Goal: Task Accomplishment & Management: Manage account settings

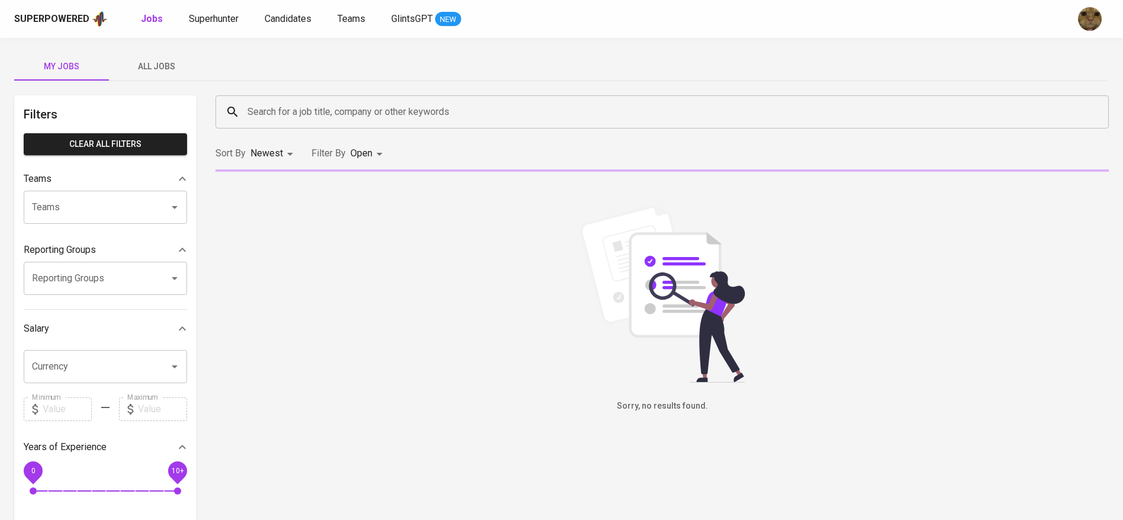
click at [166, 70] on span "All Jobs" at bounding box center [156, 66] width 80 height 15
click at [304, 17] on span "Candidates" at bounding box center [288, 18] width 47 height 11
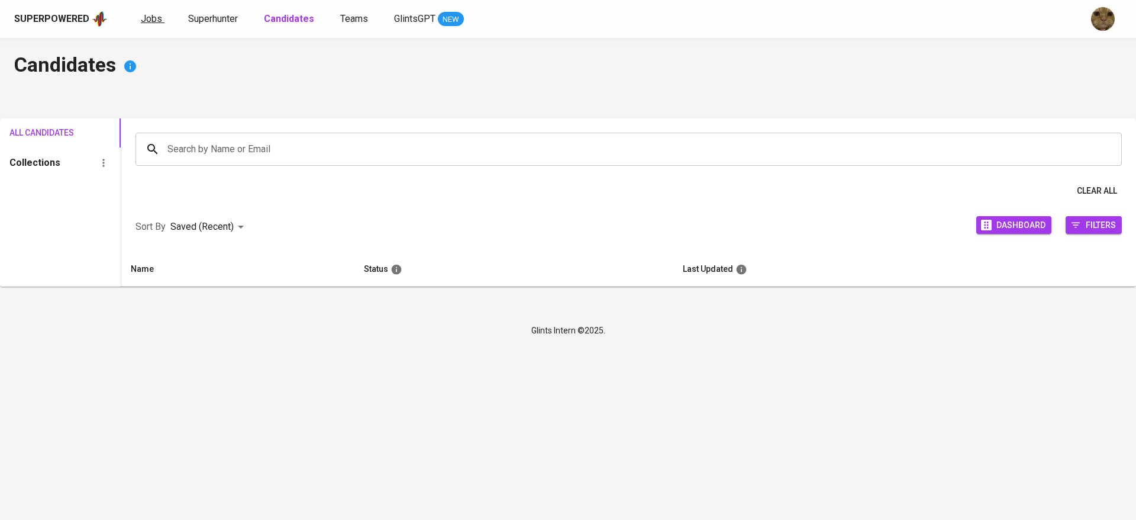
click at [153, 20] on span "Jobs" at bounding box center [151, 18] width 21 height 11
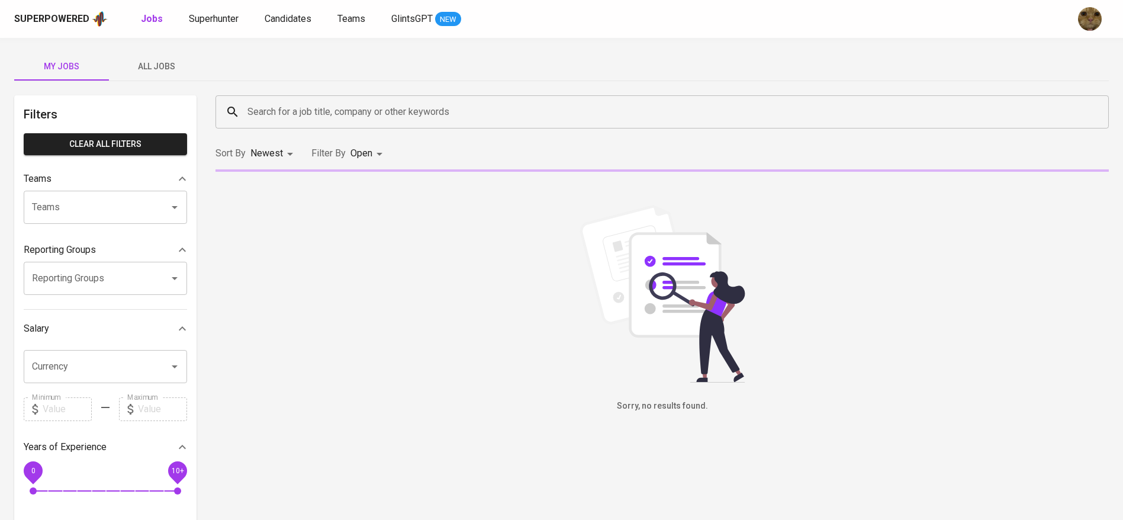
click at [159, 54] on button "All Jobs" at bounding box center [156, 66] width 95 height 28
click at [285, 107] on input "Search for a job title, company or other keywords" at bounding box center [664, 112] width 841 height 22
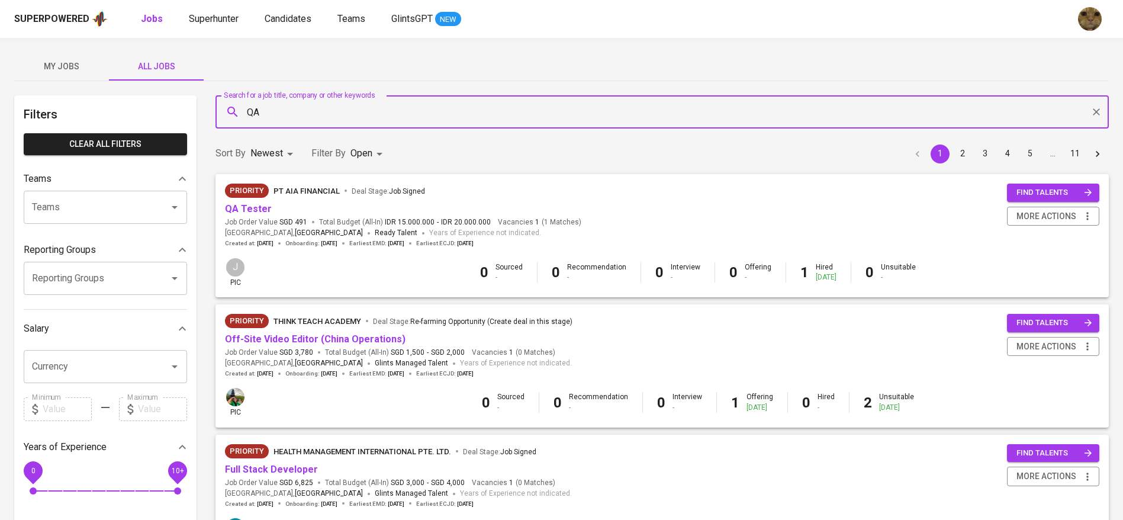
type input "QA"
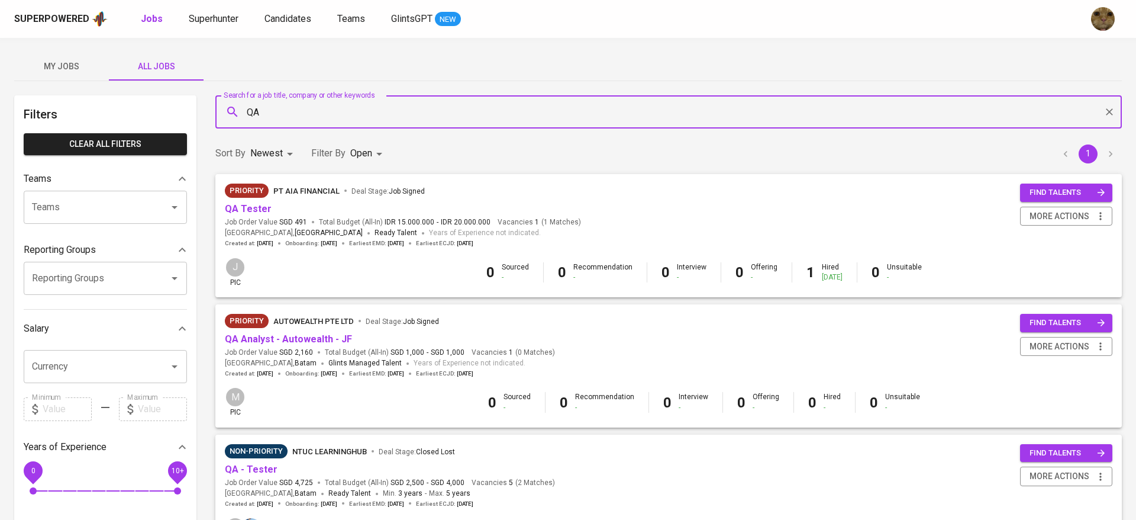
click at [358, 156] on body "Superpowered Jobs Superhunter Candidates Teams GlintsGPT NEW My Jobs All Jobs F…" at bounding box center [568, 513] width 1136 height 1026
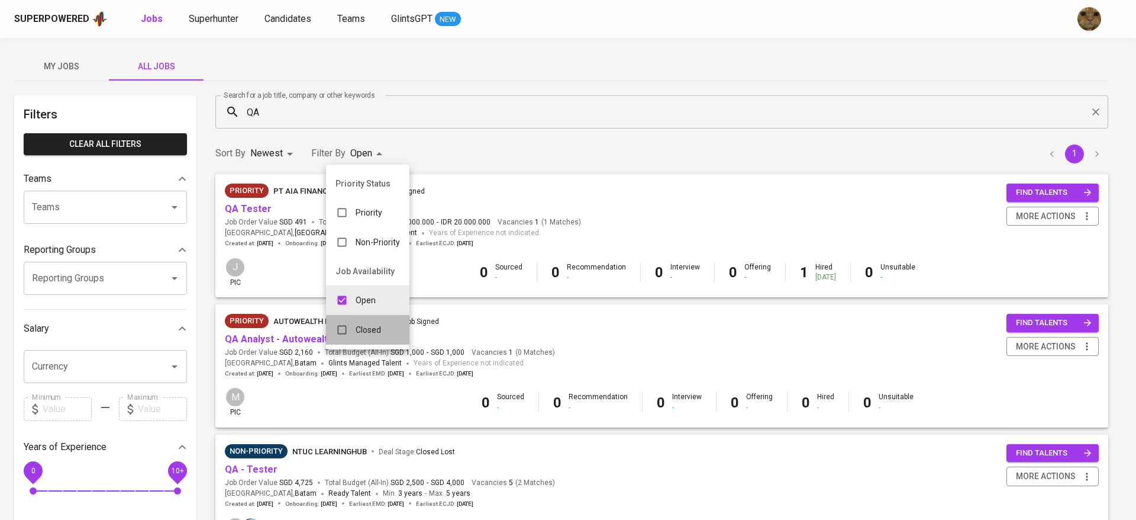
click at [379, 333] on p "Closed" at bounding box center [368, 330] width 25 height 12
type input "OPEN,CLOSE"
checkbox input "true"
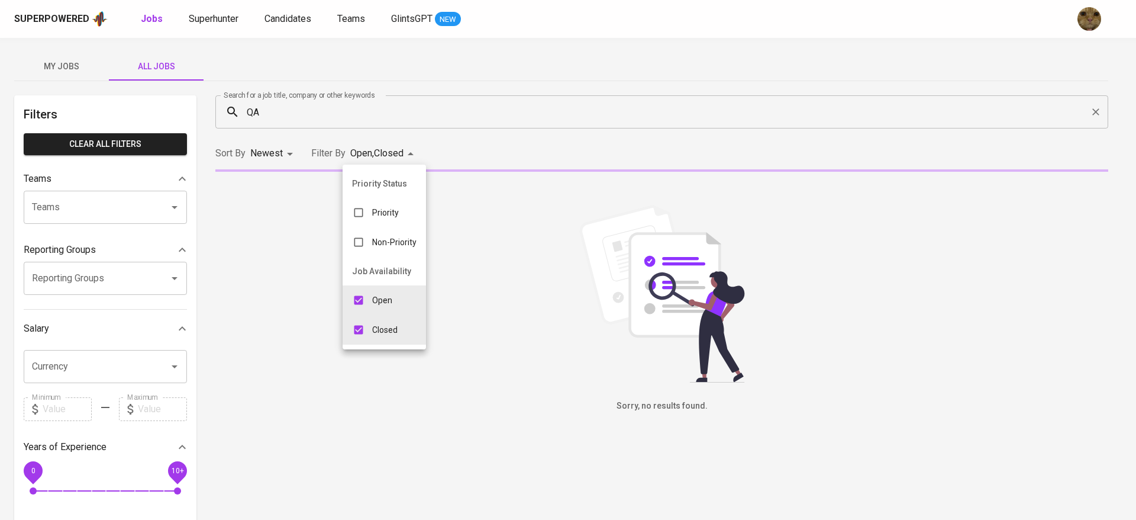
click at [524, 103] on div at bounding box center [568, 260] width 1136 height 520
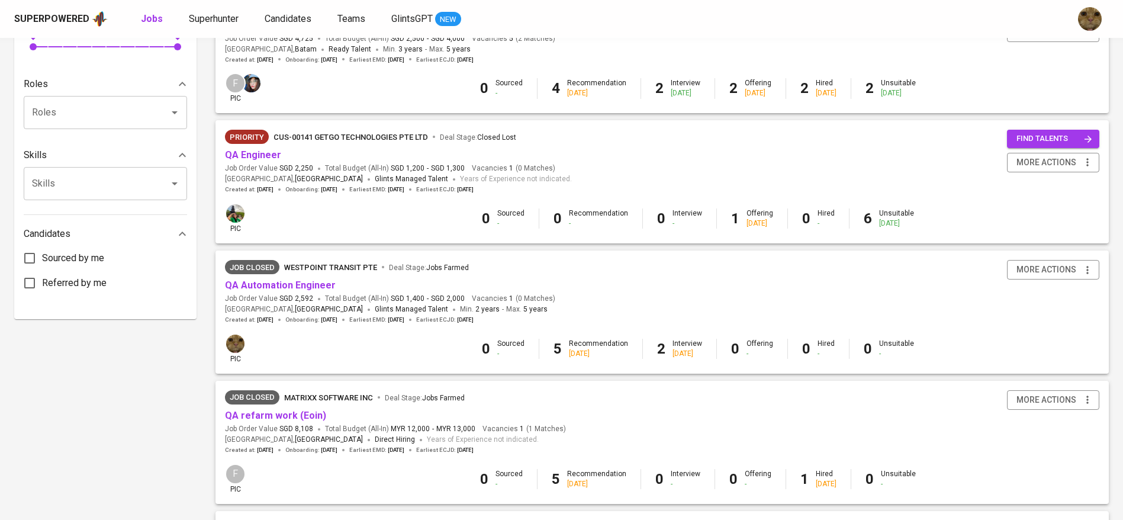
scroll to position [622, 0]
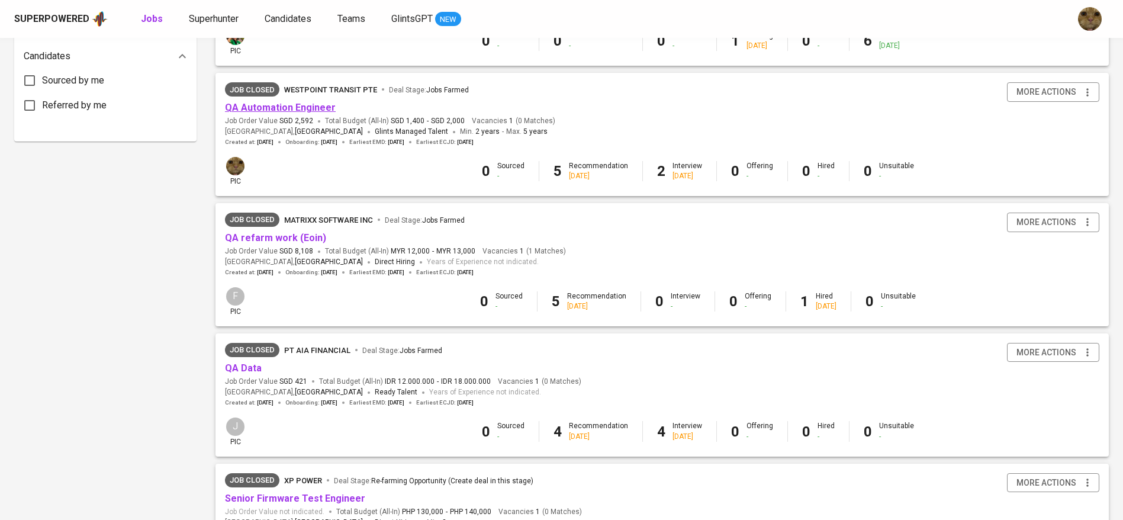
click at [250, 104] on link "QA Automation Engineer" at bounding box center [280, 107] width 111 height 11
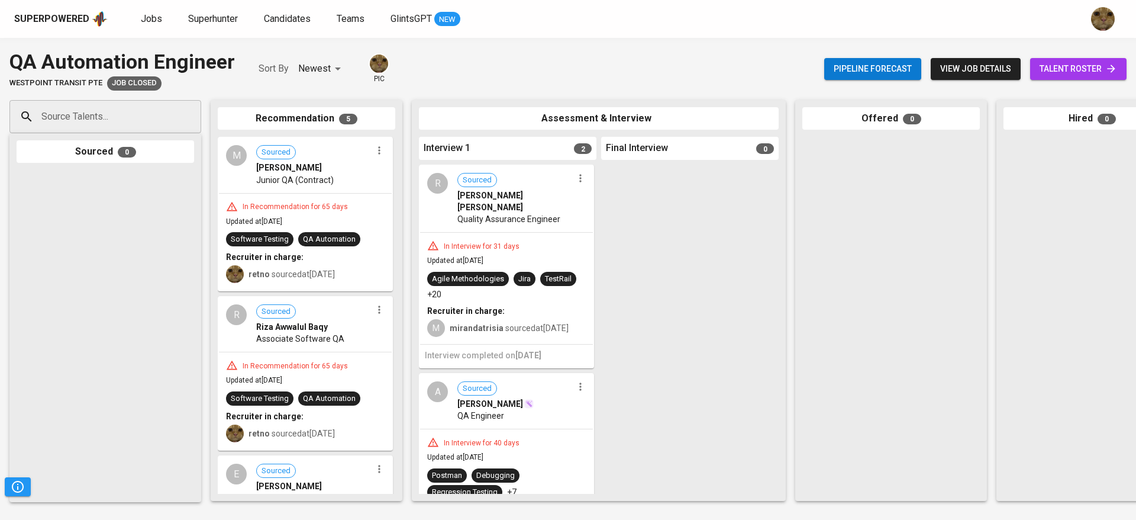
click at [1076, 78] on link "talent roster" at bounding box center [1079, 69] width 96 height 22
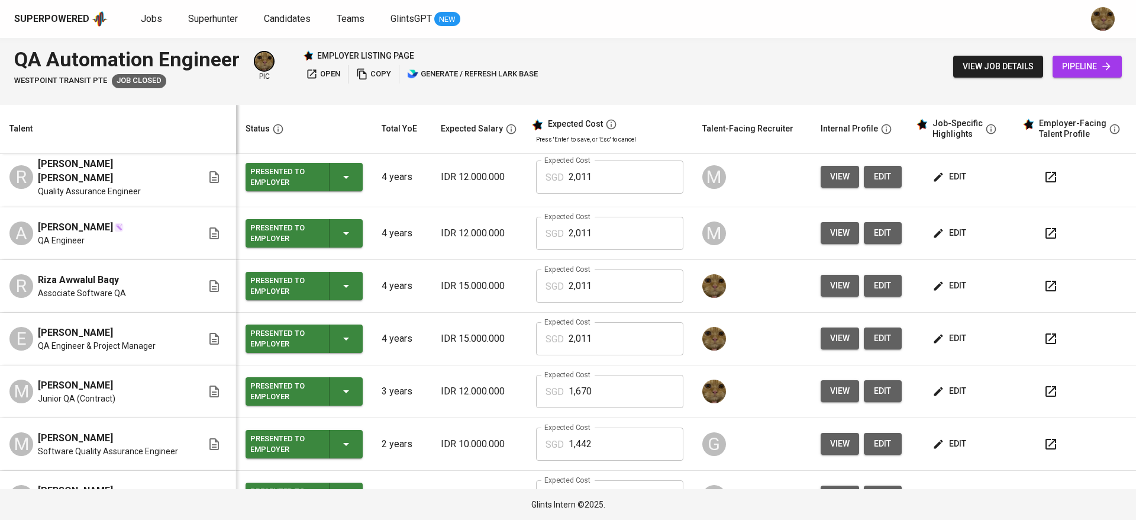
scroll to position [87, 0]
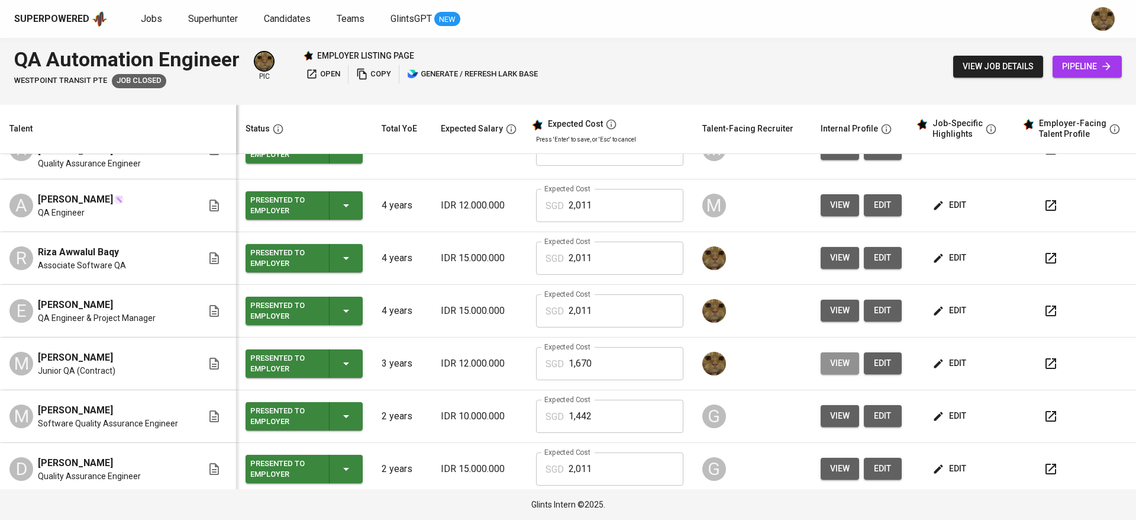
click at [830, 356] on span "view" at bounding box center [840, 363] width 20 height 15
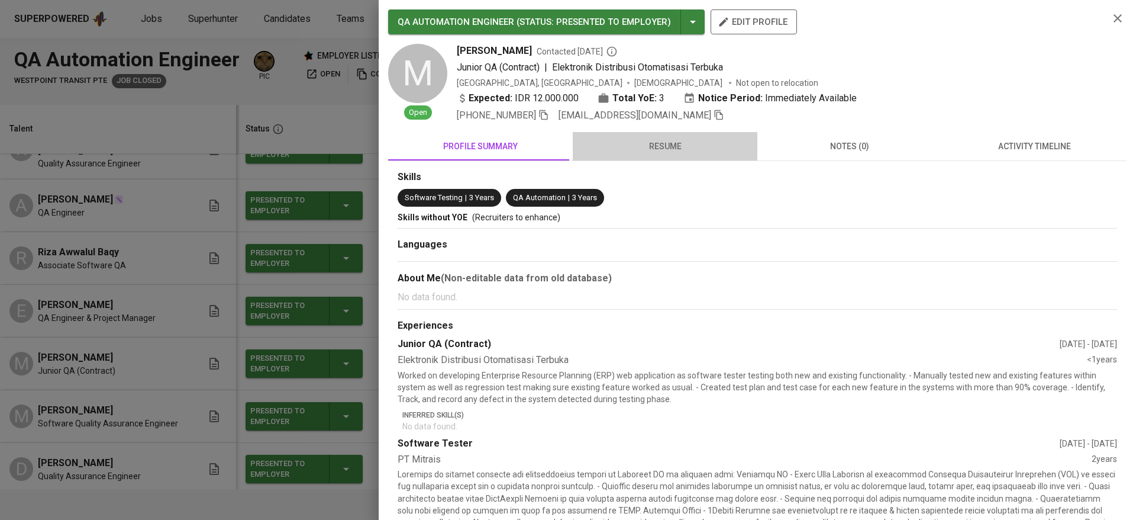
click at [672, 147] on span "resume" at bounding box center [665, 146] width 170 height 15
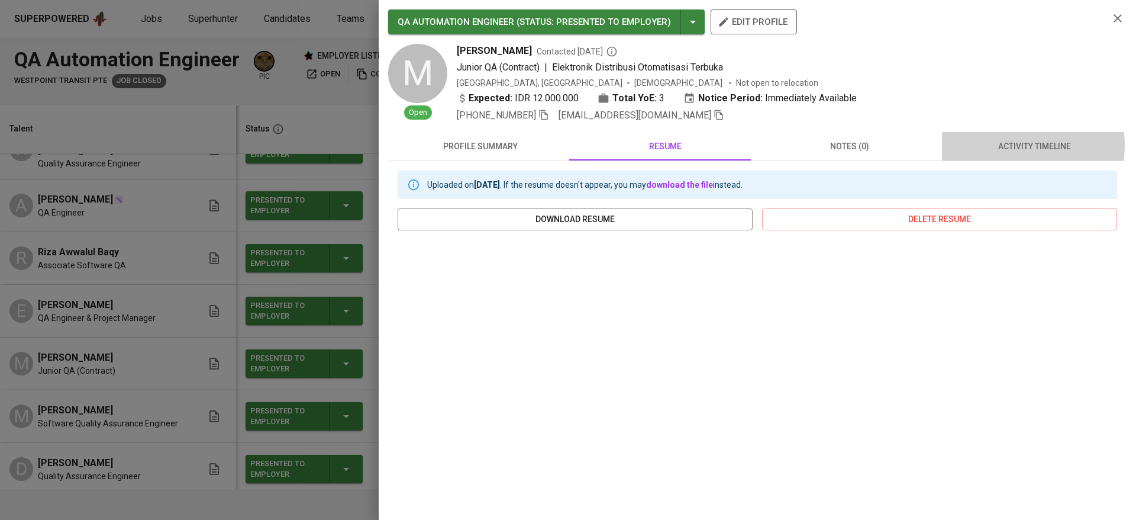
click at [1013, 145] on span "activity timeline" at bounding box center [1034, 146] width 170 height 15
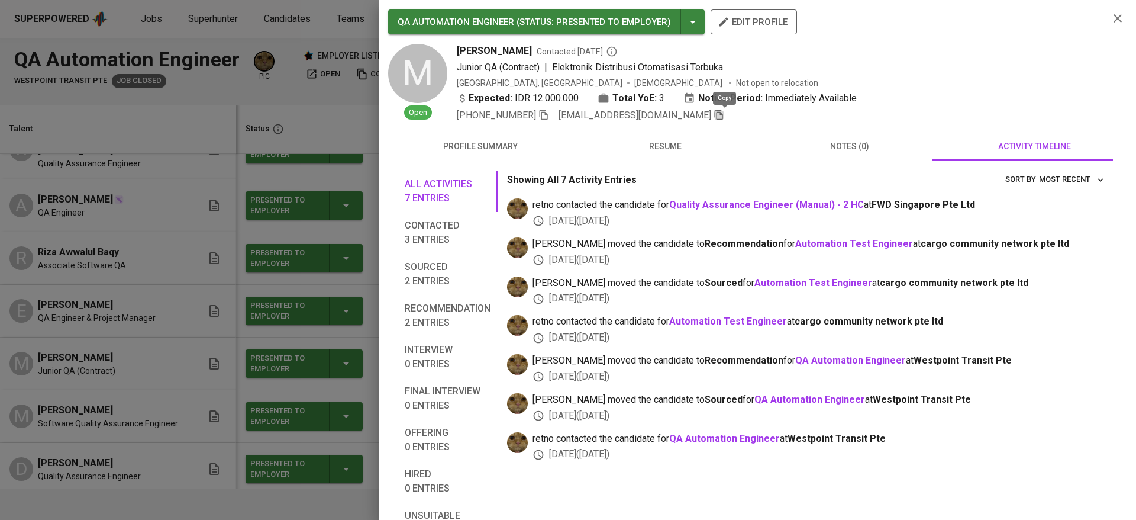
click at [724, 117] on icon "button" at bounding box center [719, 115] width 11 height 11
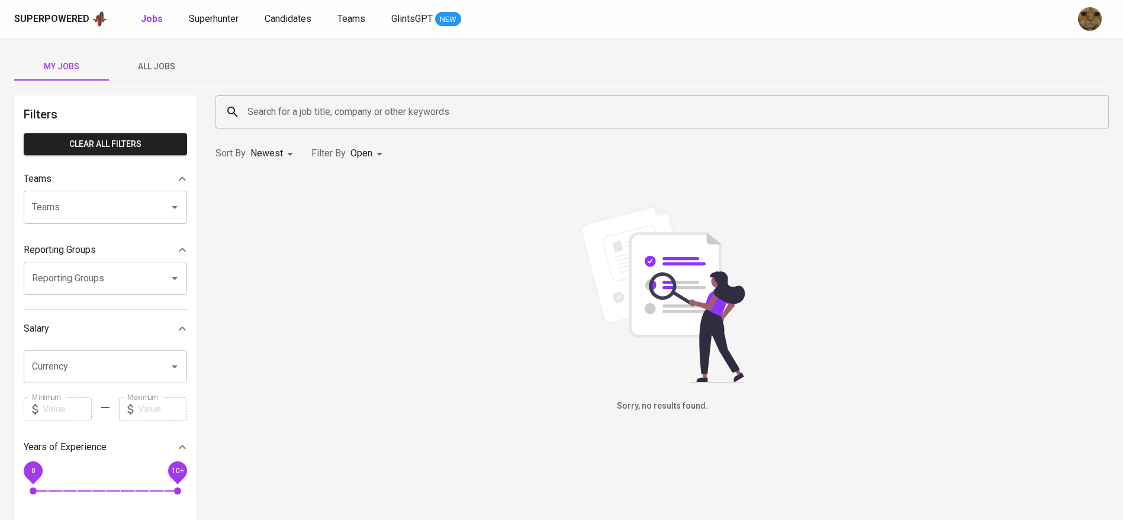
click at [262, 17] on div "Jobs Superhunter Candidates Teams GlintsGPT NEW" at bounding box center [301, 19] width 320 height 15
click at [271, 17] on span "Candidates" at bounding box center [288, 18] width 47 height 11
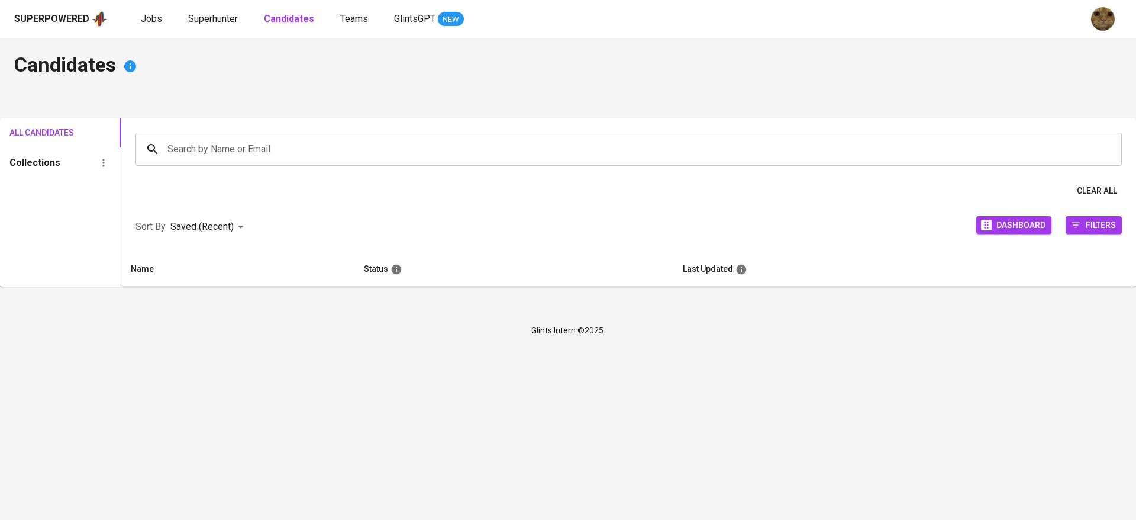
click at [218, 24] on span "Superhunter" at bounding box center [213, 18] width 50 height 11
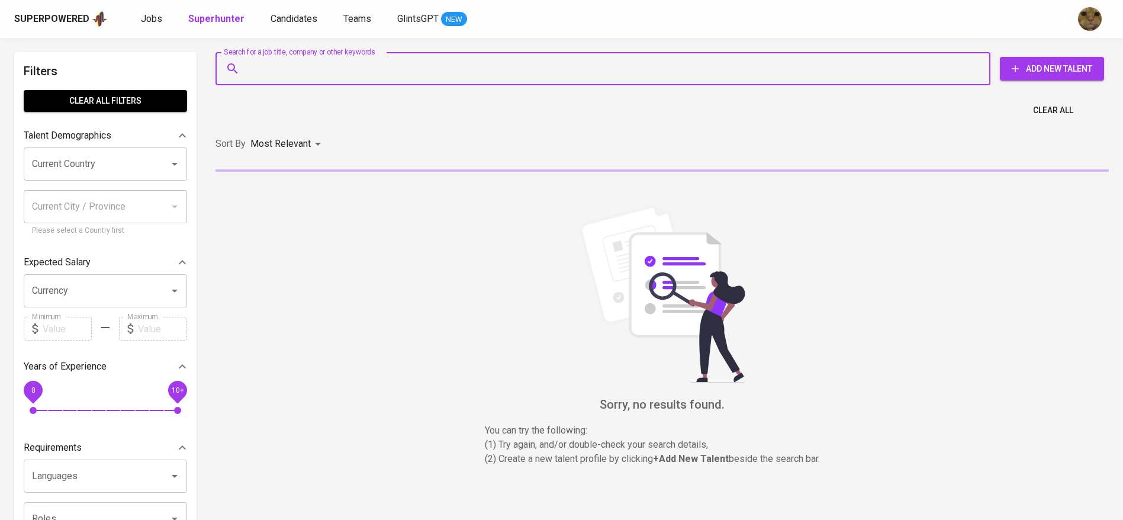
click at [298, 57] on input "Search for a job title, company or other keywords" at bounding box center [605, 68] width 723 height 22
paste input "mohammaddicky.andika@gmail.com"
type input "mohammaddicky.andika@gmail.com"
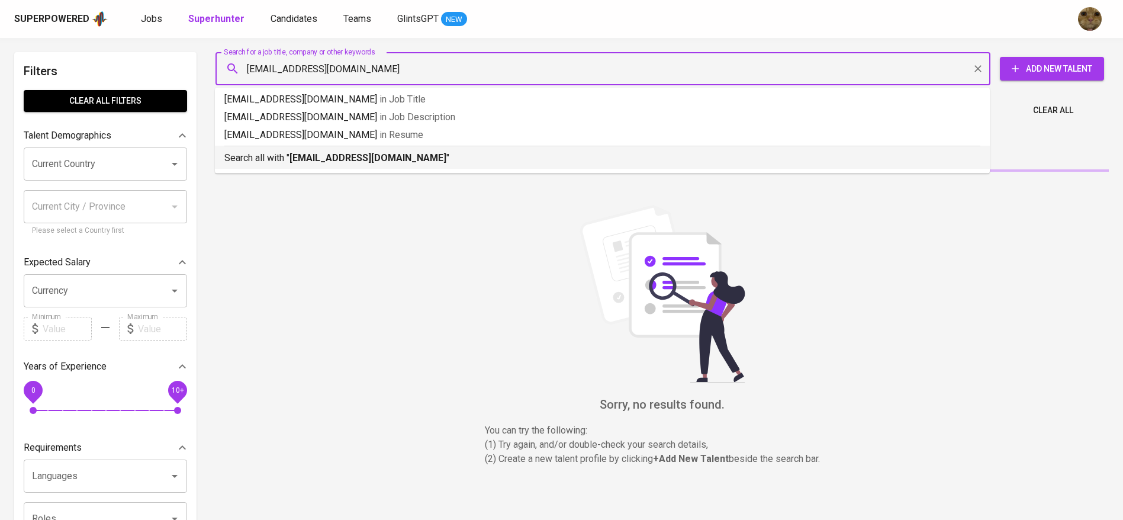
click at [314, 152] on b "mohammaddicky.andika@gmail.com" at bounding box center [367, 157] width 157 height 11
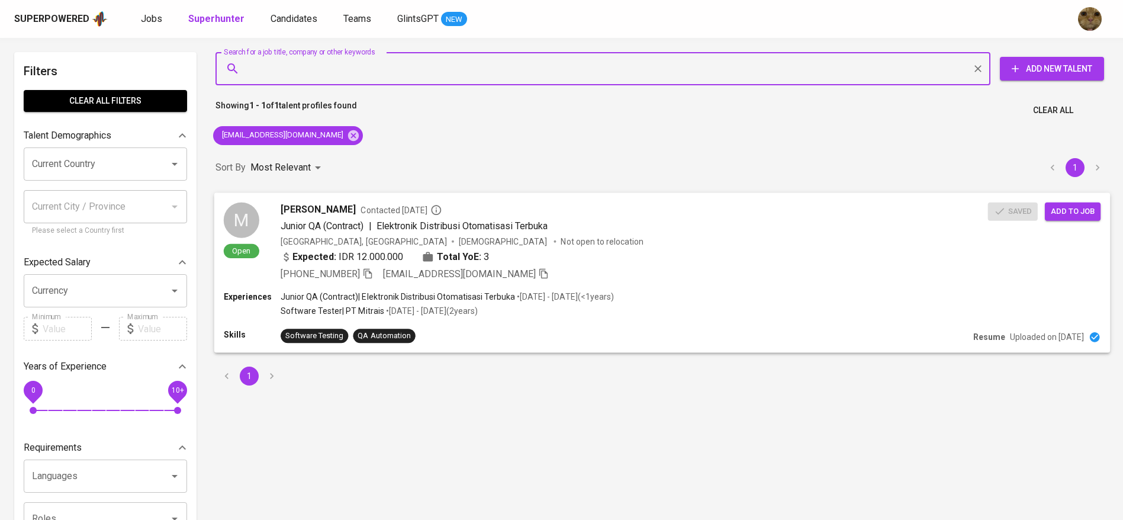
click at [1065, 202] on button "Add to job" at bounding box center [1073, 211] width 56 height 18
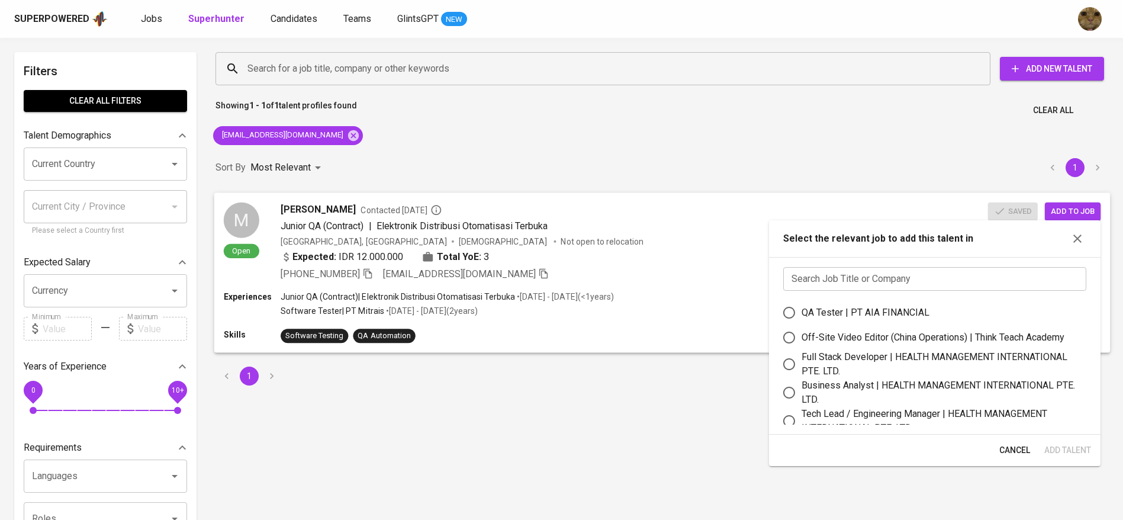
click at [484, 251] on span "3" at bounding box center [486, 256] width 5 height 14
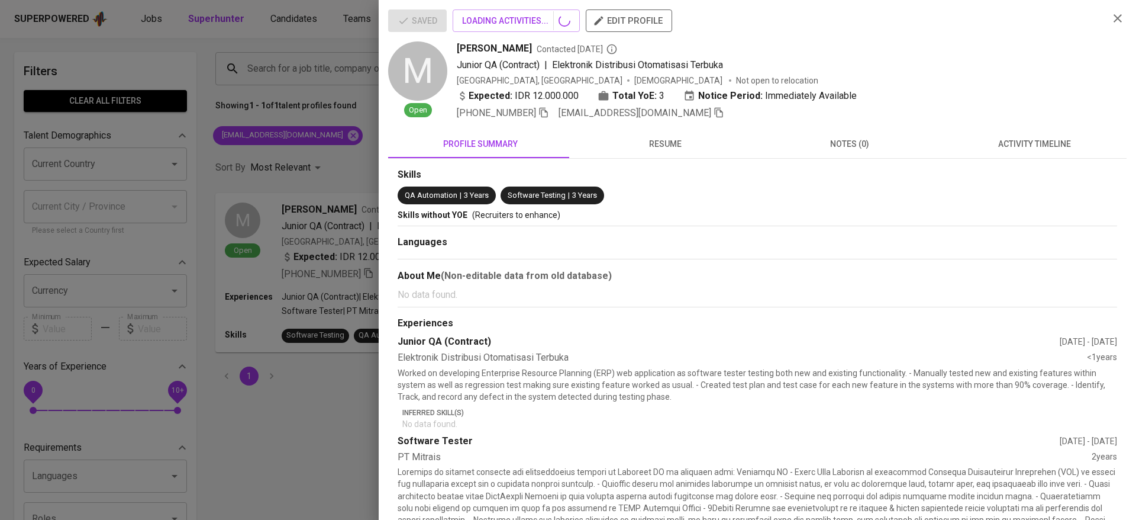
click at [288, 18] on div at bounding box center [568, 260] width 1136 height 520
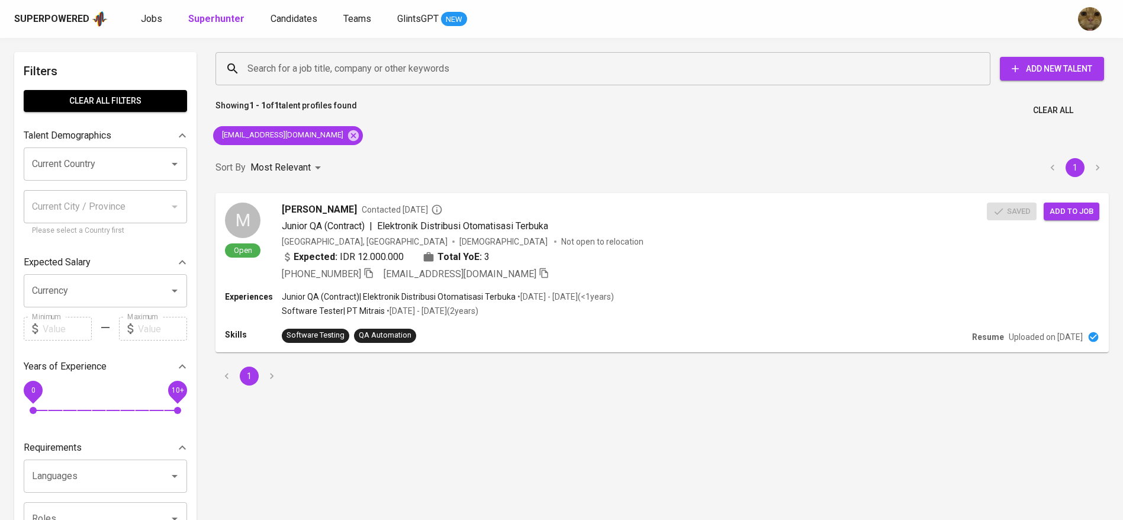
click at [288, 18] on span "Candidates" at bounding box center [294, 18] width 47 height 11
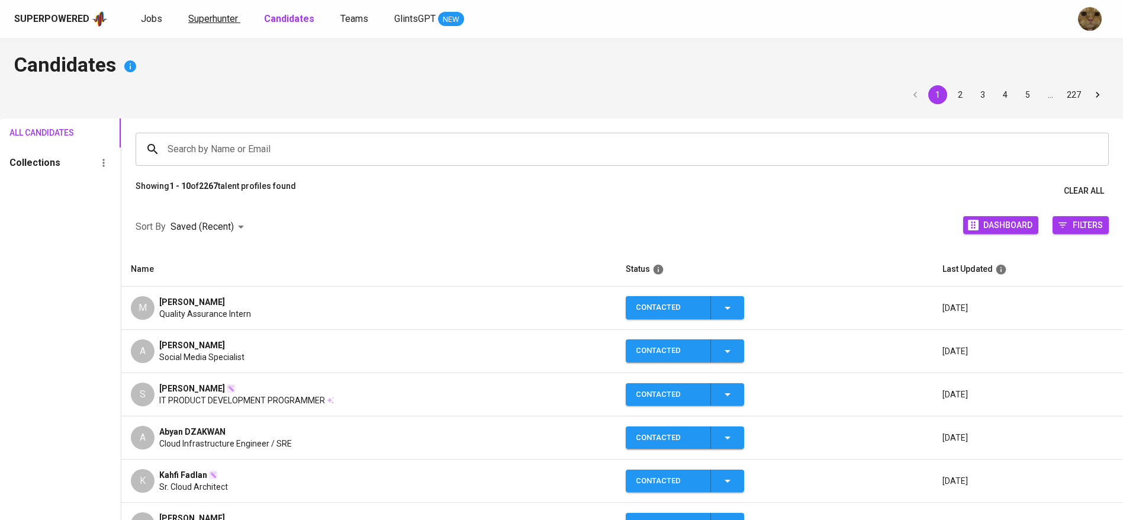
click at [218, 19] on span "Superhunter" at bounding box center [213, 18] width 50 height 11
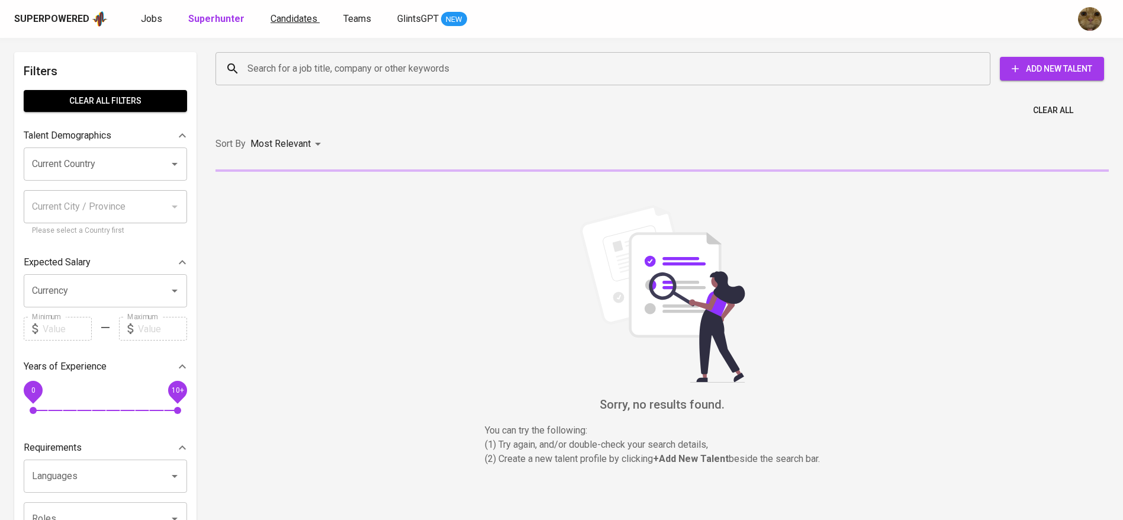
click at [282, 17] on span "Candidates" at bounding box center [294, 18] width 47 height 11
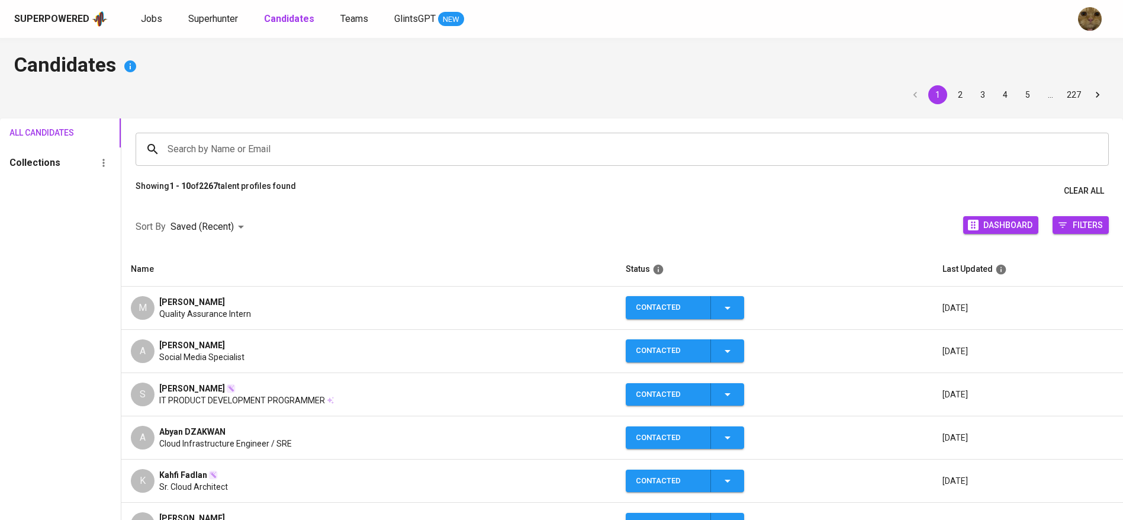
click at [209, 165] on div "Search by Name or Email" at bounding box center [622, 149] width 973 height 33
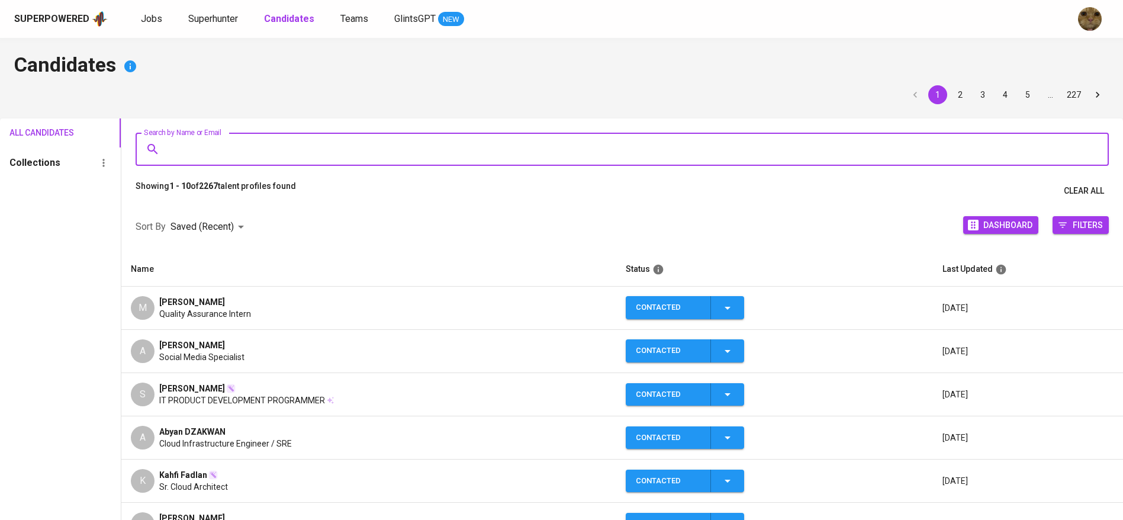
paste input "[EMAIL_ADDRESS][DOMAIN_NAME]"
type input "[EMAIL_ADDRESS][DOMAIN_NAME]"
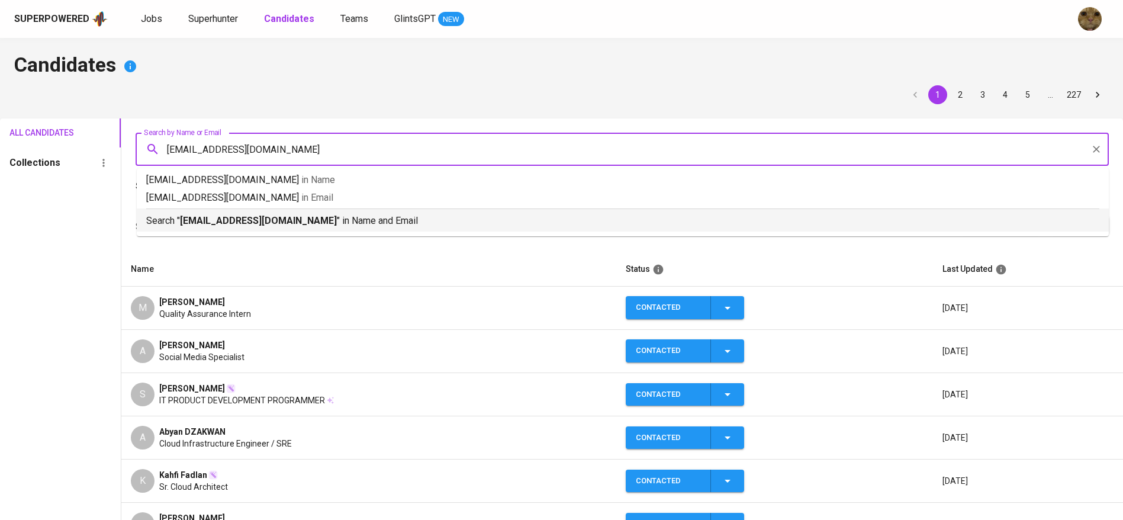
click at [240, 227] on p "Search " mohammaddicky.andika@gmail.com " in Name and Email" at bounding box center [622, 221] width 953 height 14
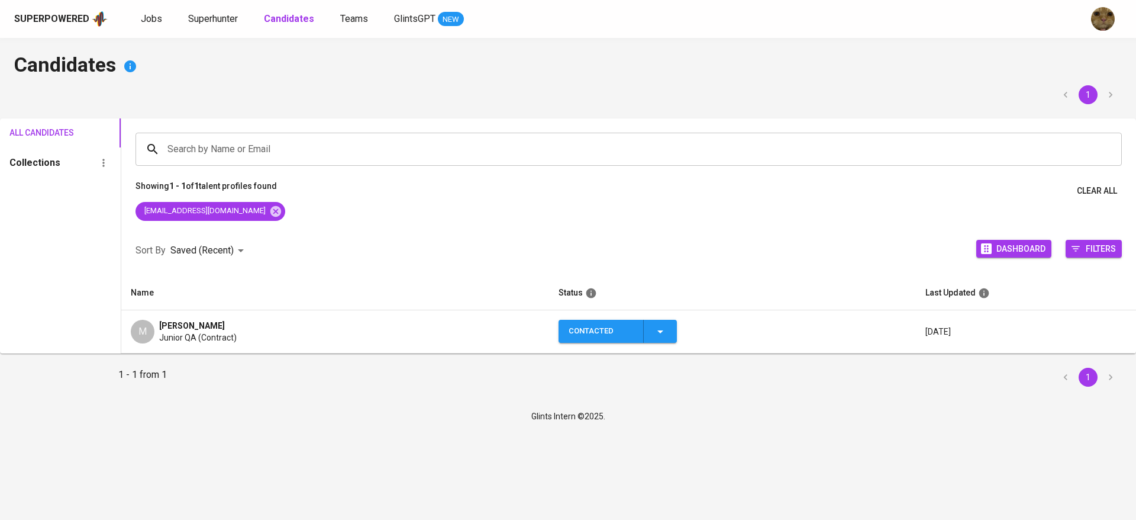
click at [678, 328] on td "Contacted" at bounding box center [732, 331] width 367 height 43
click at [668, 327] on icon "button" at bounding box center [660, 331] width 14 height 14
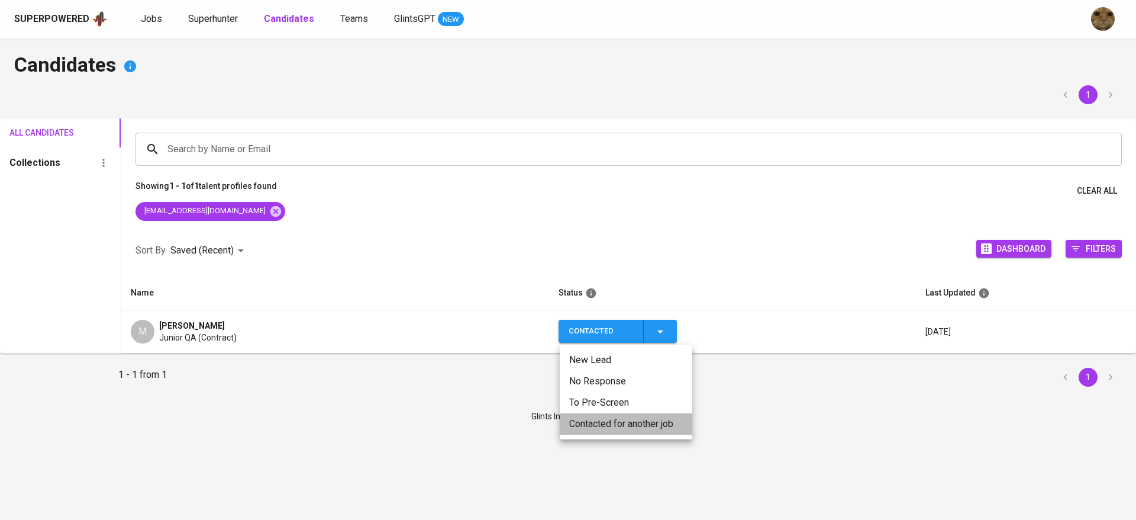
click at [616, 422] on li "Contacted for another job" at bounding box center [626, 423] width 133 height 21
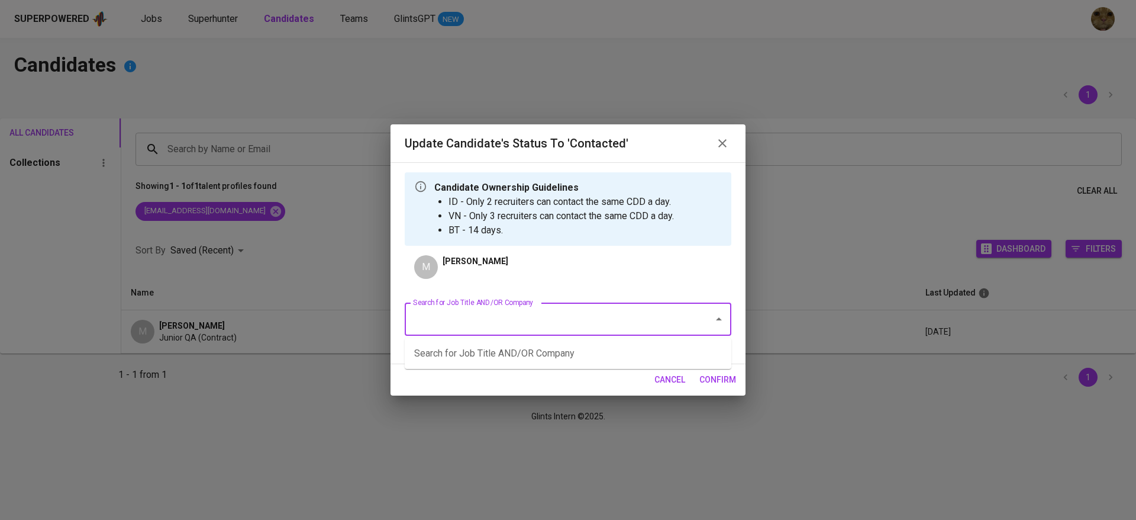
click at [495, 310] on input "Search for Job Title AND/OR Company" at bounding box center [551, 319] width 283 height 22
type input "a"
type input "A"
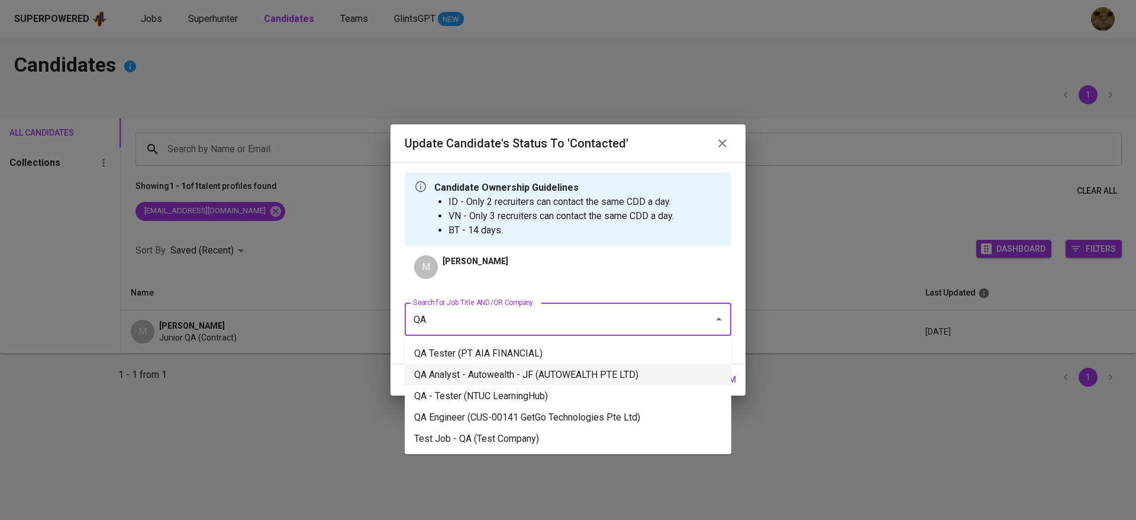
click at [425, 379] on li "QA Analyst - Autowealth - JF (AUTOWEALTH PTE LTD)" at bounding box center [568, 374] width 327 height 21
type input "QA"
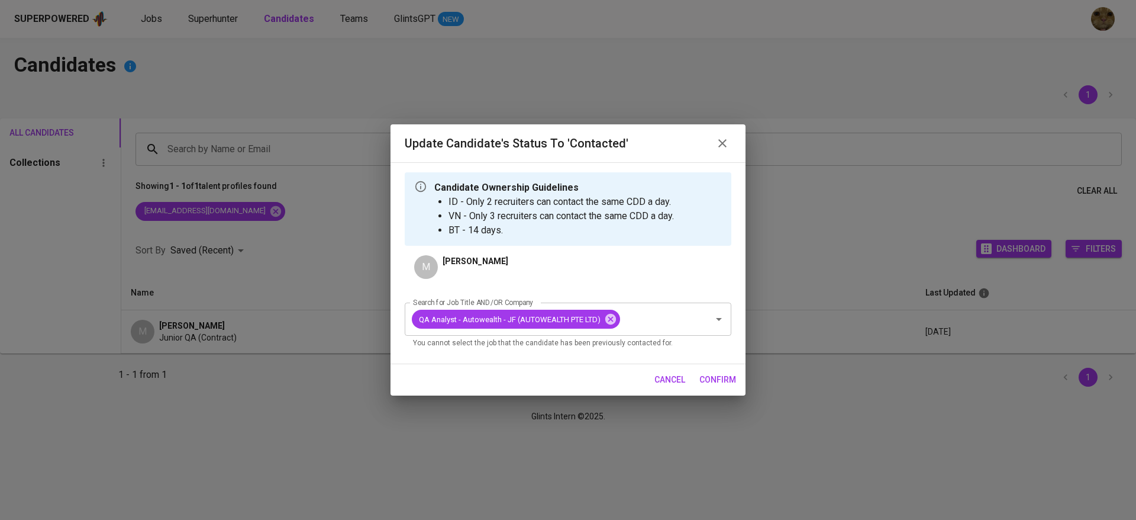
click at [718, 378] on span "confirm" at bounding box center [718, 379] width 37 height 15
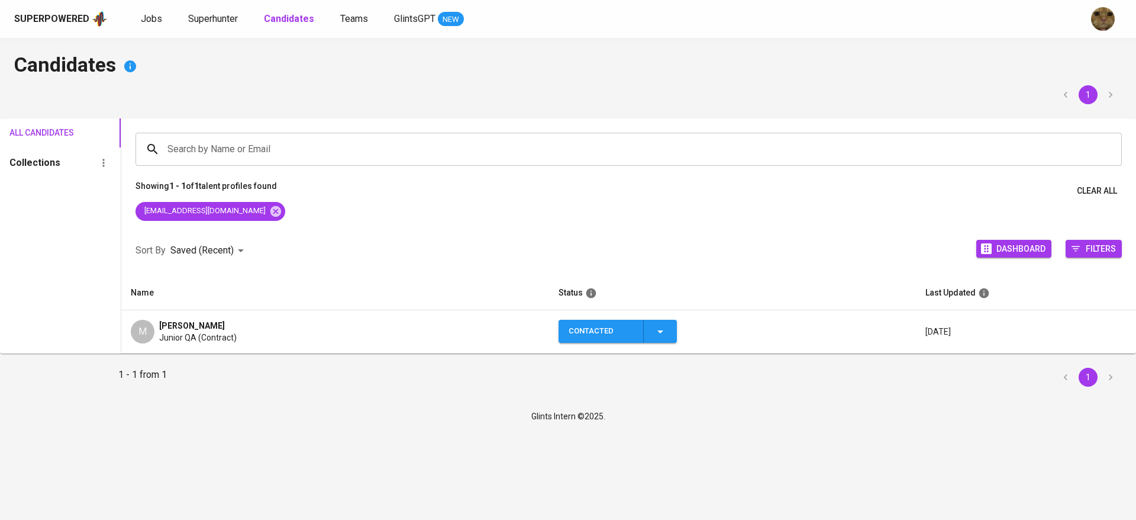
click at [153, 9] on div "Superpowered Jobs Superhunter Candidates Teams GlintsGPT NEW" at bounding box center [568, 19] width 1136 height 38
click at [154, 20] on span "Jobs" at bounding box center [151, 18] width 21 height 11
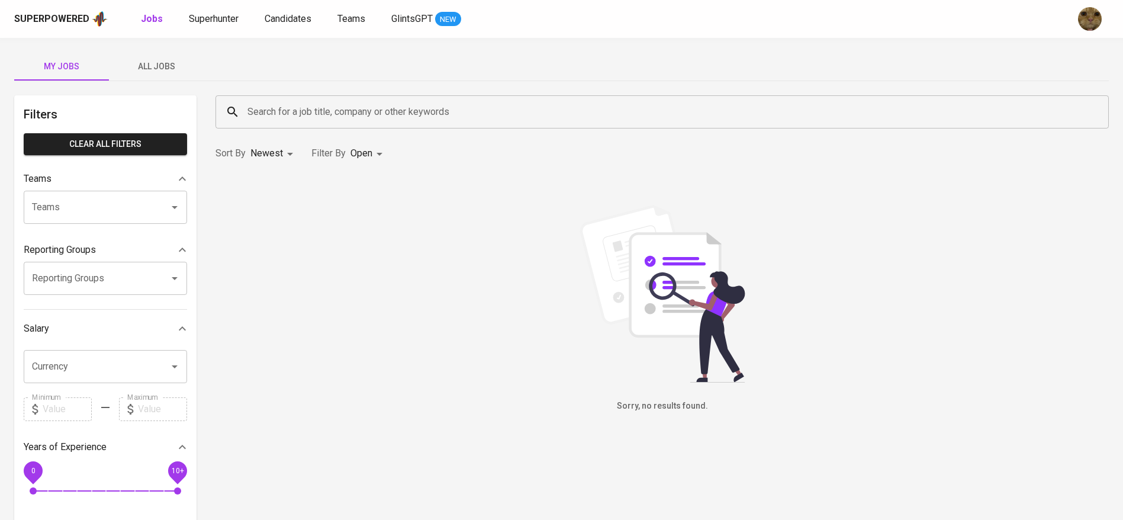
click at [160, 60] on span "All Jobs" at bounding box center [156, 66] width 80 height 15
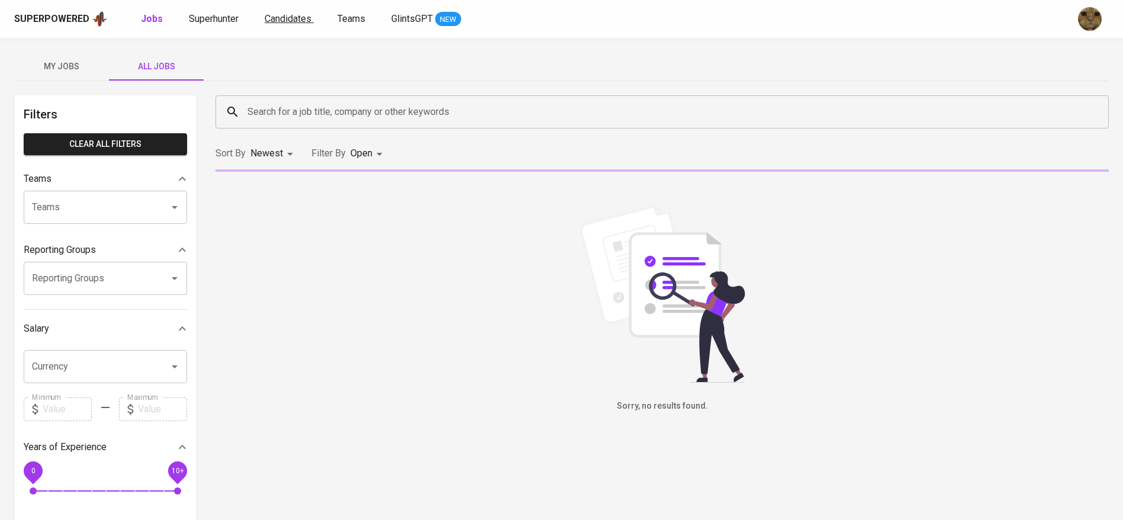
click at [279, 17] on span "Candidates" at bounding box center [288, 18] width 47 height 11
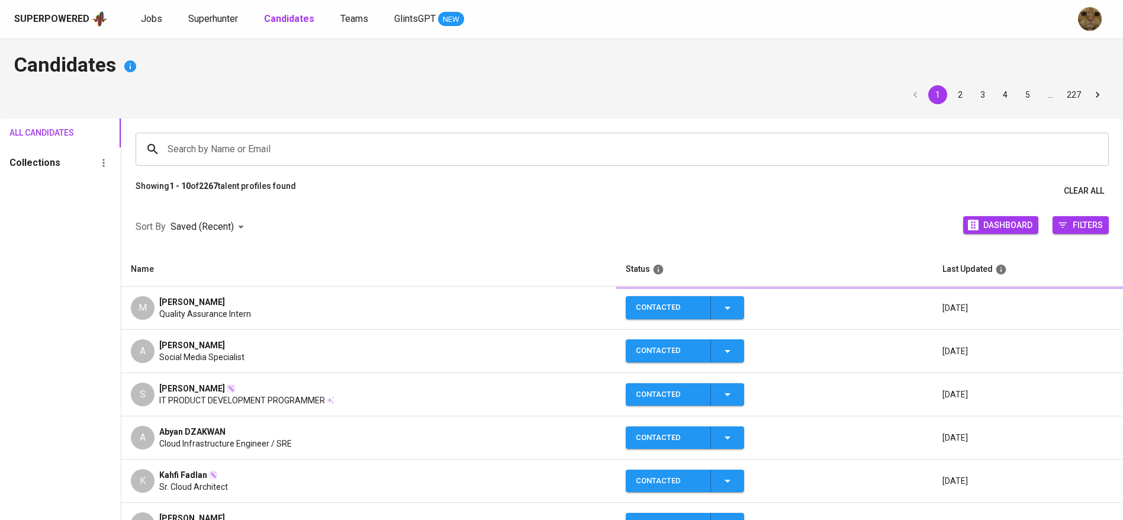
click at [279, 17] on b "Candidates" at bounding box center [289, 18] width 50 height 11
click at [230, 18] on span "Superhunter" at bounding box center [213, 18] width 50 height 11
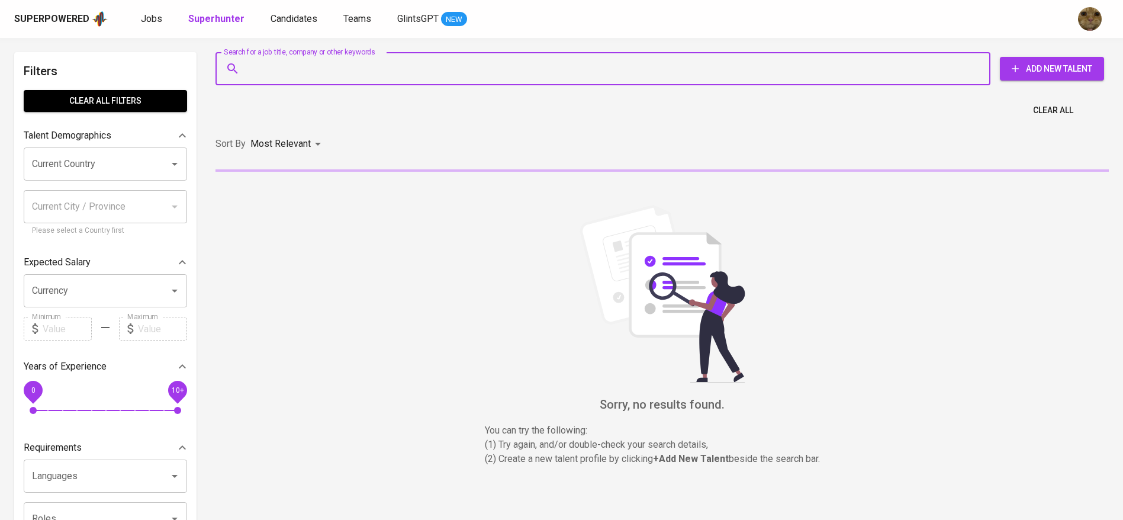
click at [271, 67] on input "Search for a job title, company or other keywords" at bounding box center [605, 68] width 723 height 22
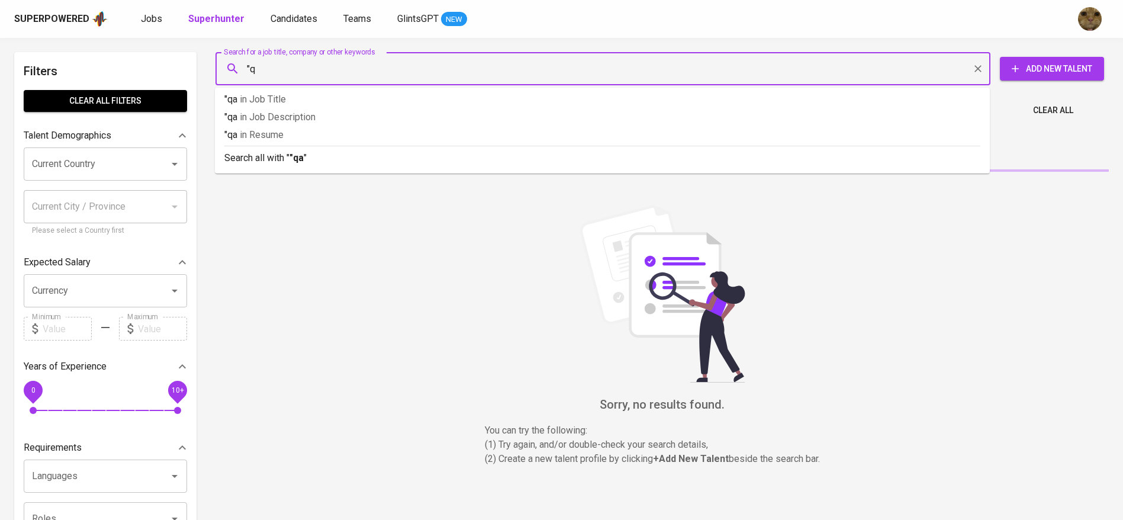
type input """
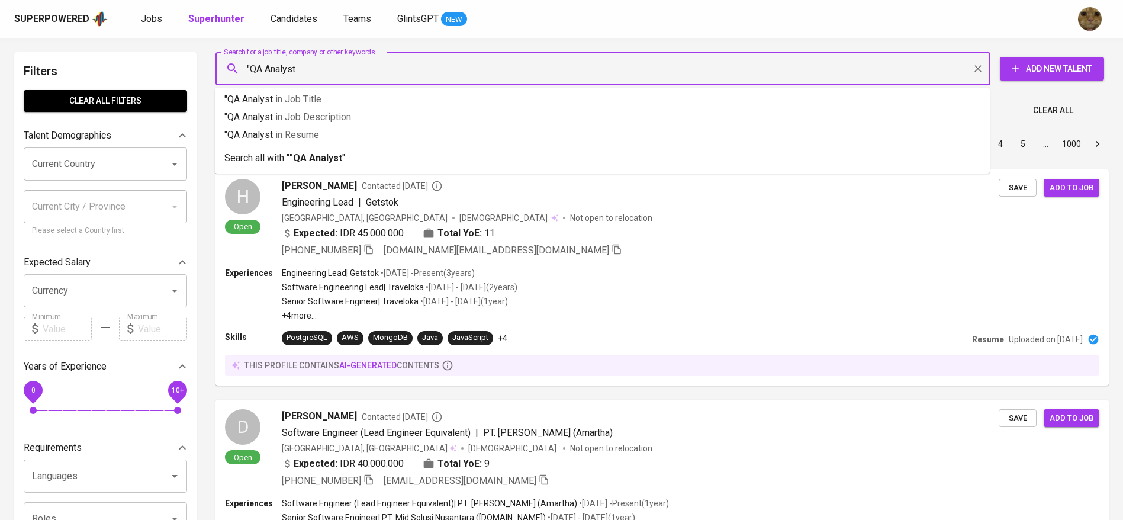
type input ""QA Analyst""
click at [297, 98] on span "in Job Title" at bounding box center [301, 99] width 46 height 11
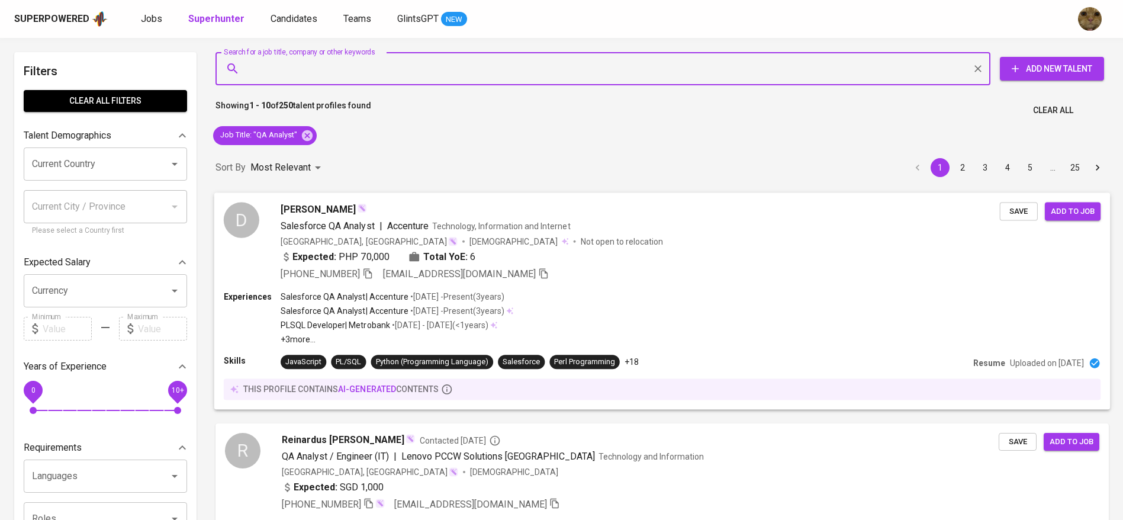
scroll to position [11, 0]
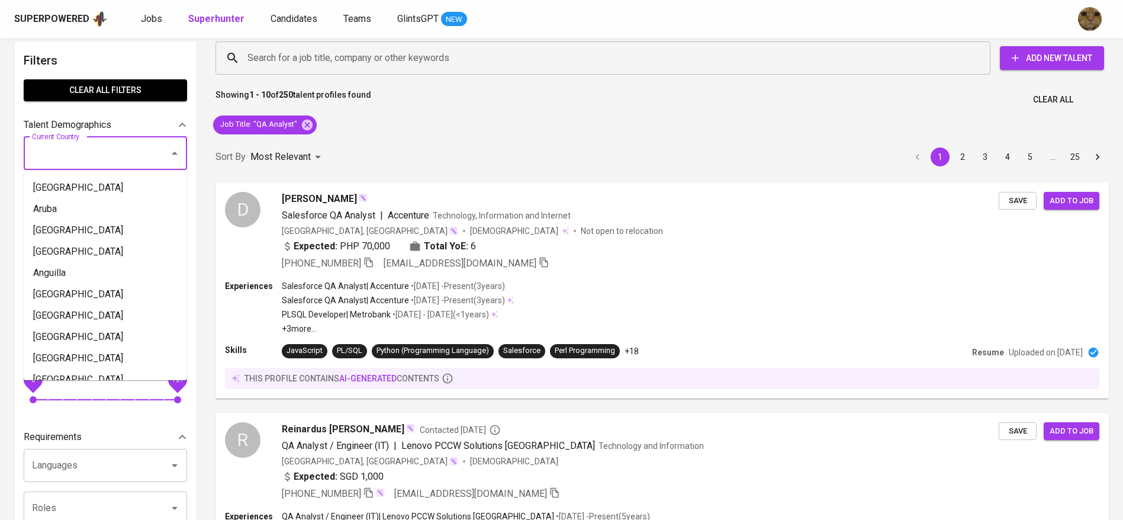
click at [87, 152] on input "Current Country" at bounding box center [89, 153] width 120 height 22
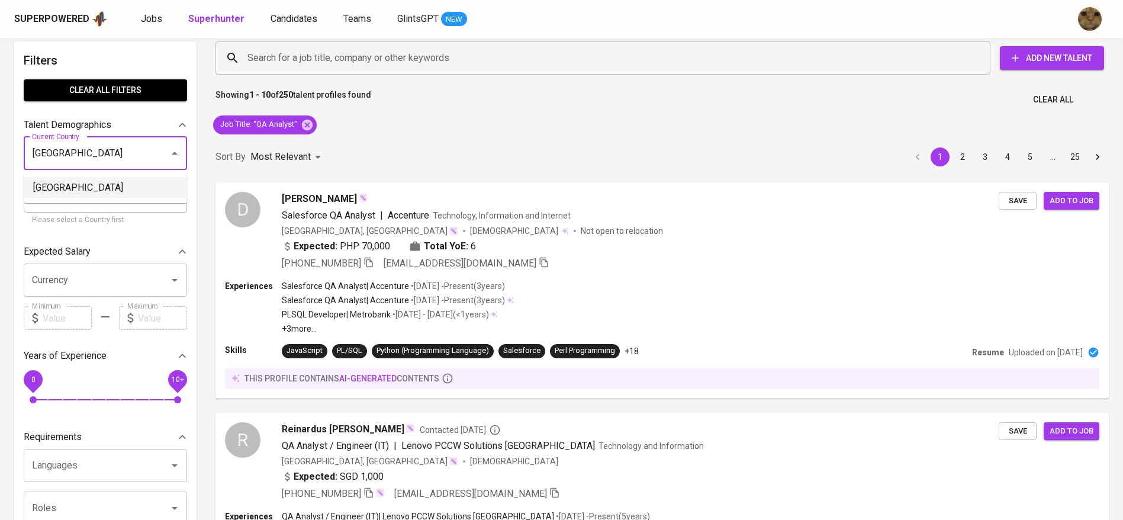
click at [38, 185] on li "[GEOGRAPHIC_DATA]" at bounding box center [105, 187] width 163 height 21
click at [38, 185] on input "Current City / Province" at bounding box center [96, 196] width 135 height 22
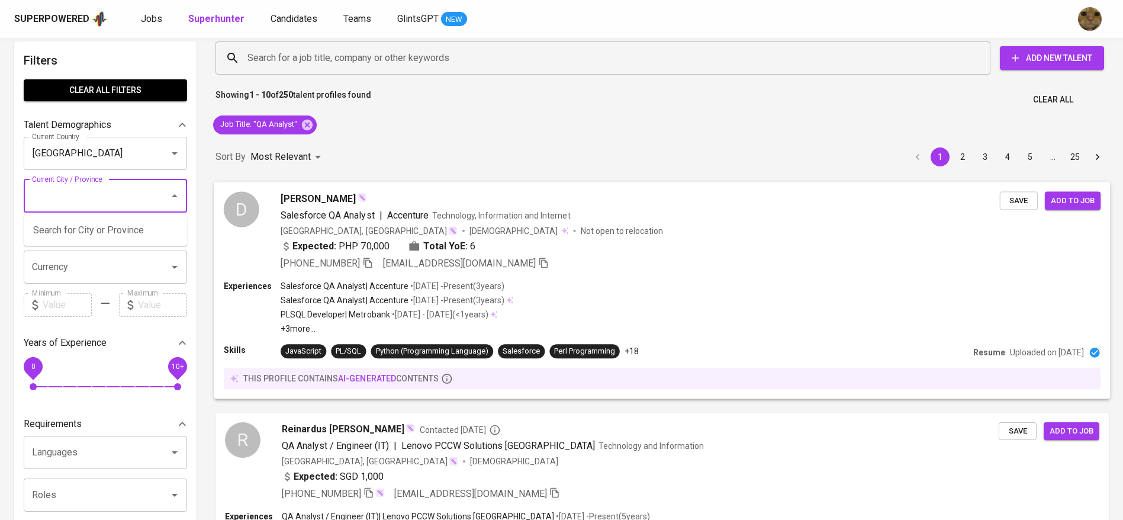
type input "[GEOGRAPHIC_DATA]"
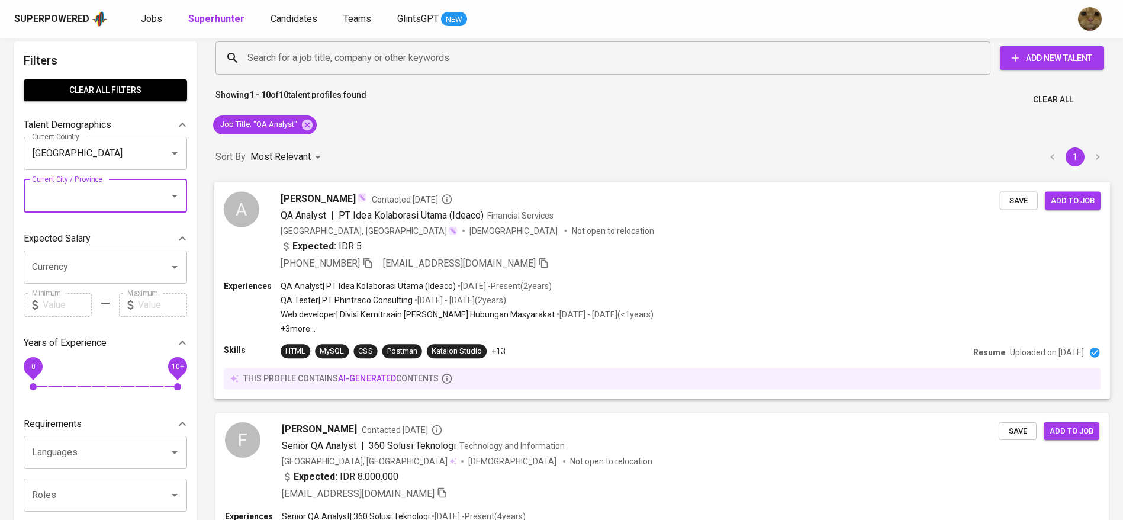
scroll to position [15, 0]
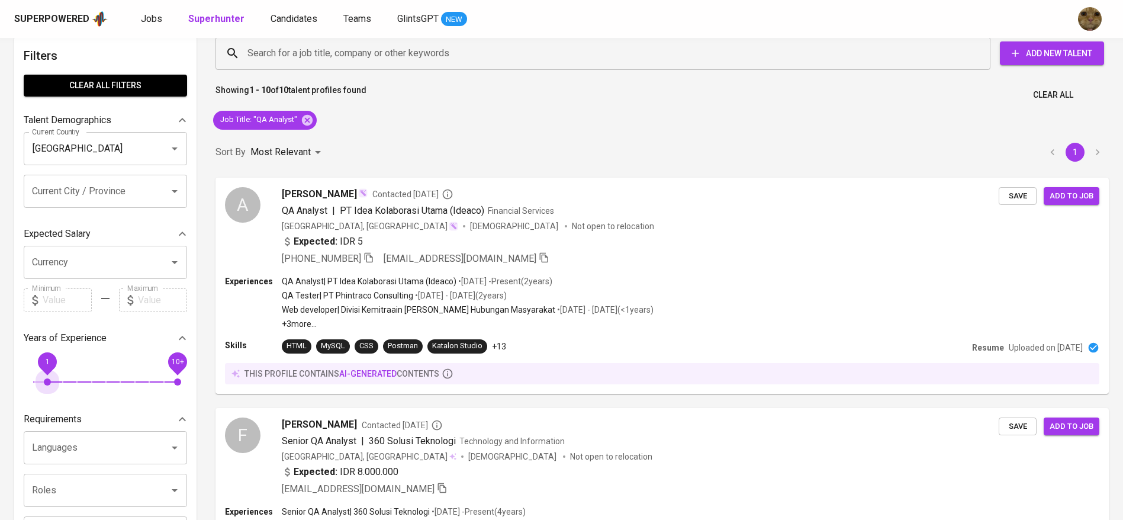
drag, startPoint x: 41, startPoint y: 358, endPoint x: 173, endPoint y: 355, distance: 131.5
click at [61, 365] on span "1" at bounding box center [47, 361] width 27 height 27
click at [65, 367] on div "1 10+" at bounding box center [105, 371] width 163 height 43
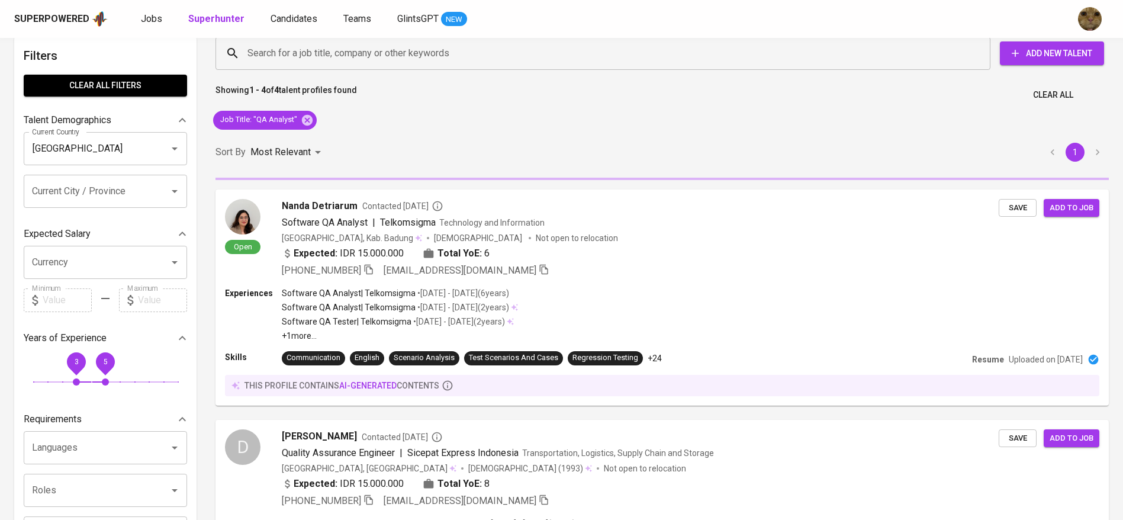
drag, startPoint x: 173, startPoint y: 355, endPoint x: 105, endPoint y: 363, distance: 68.6
click at [105, 363] on span "5" at bounding box center [105, 361] width 27 height 27
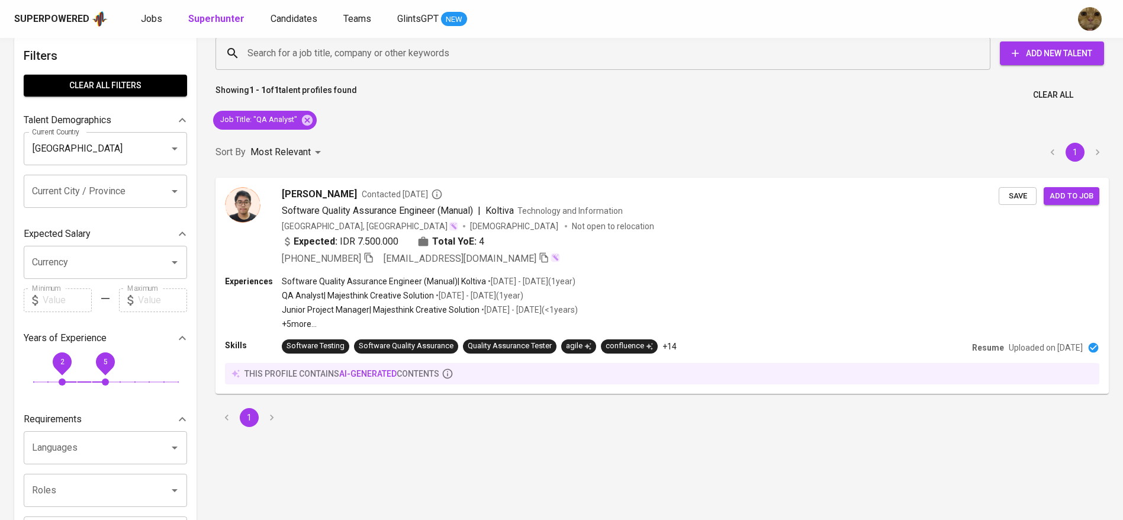
drag, startPoint x: 73, startPoint y: 363, endPoint x: 60, endPoint y: 364, distance: 13.6
click at [60, 364] on span "2" at bounding box center [62, 361] width 27 height 27
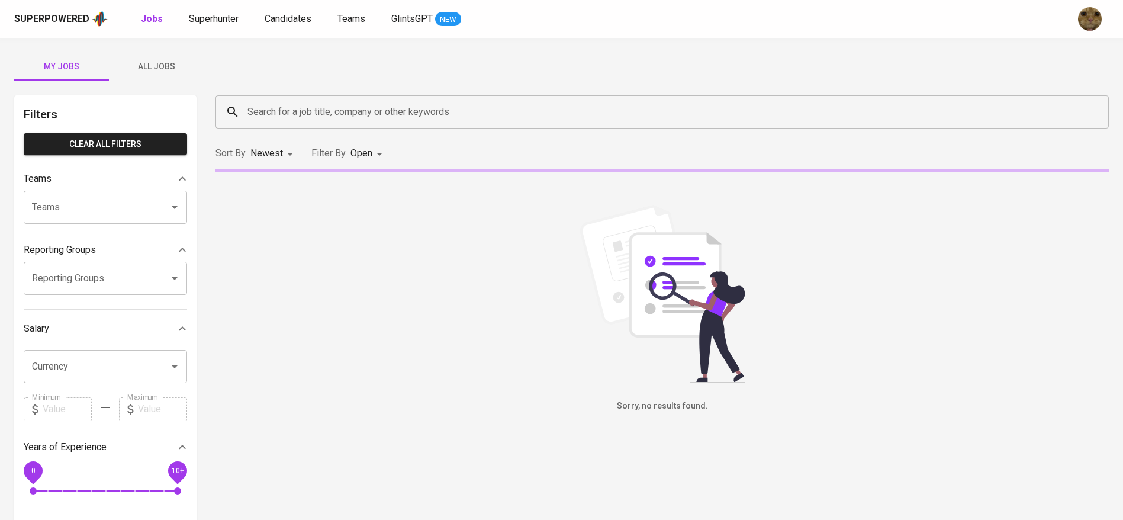
click at [284, 18] on span "Candidates" at bounding box center [288, 18] width 47 height 11
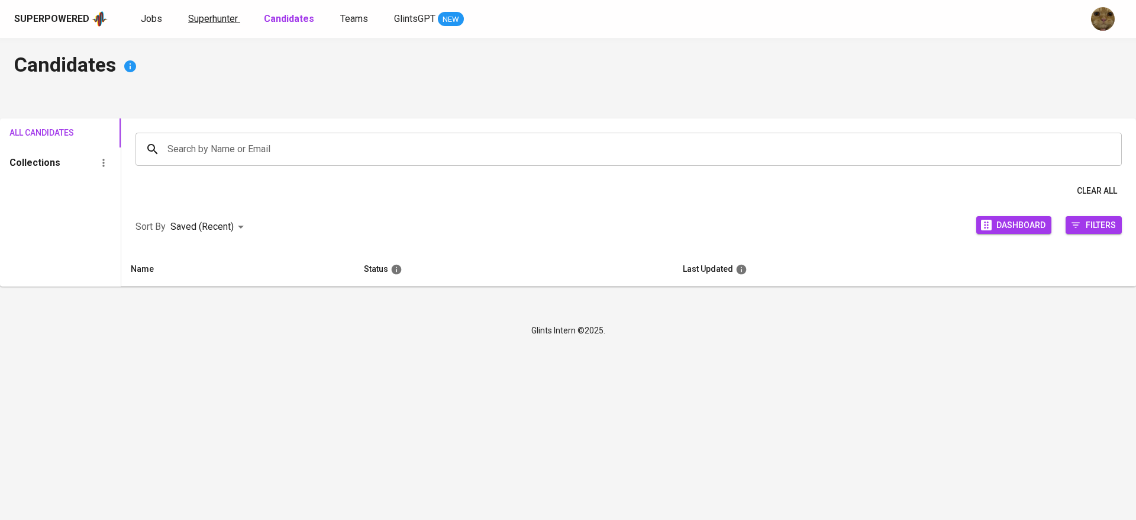
click at [221, 25] on link "Superhunter" at bounding box center [214, 19] width 52 height 15
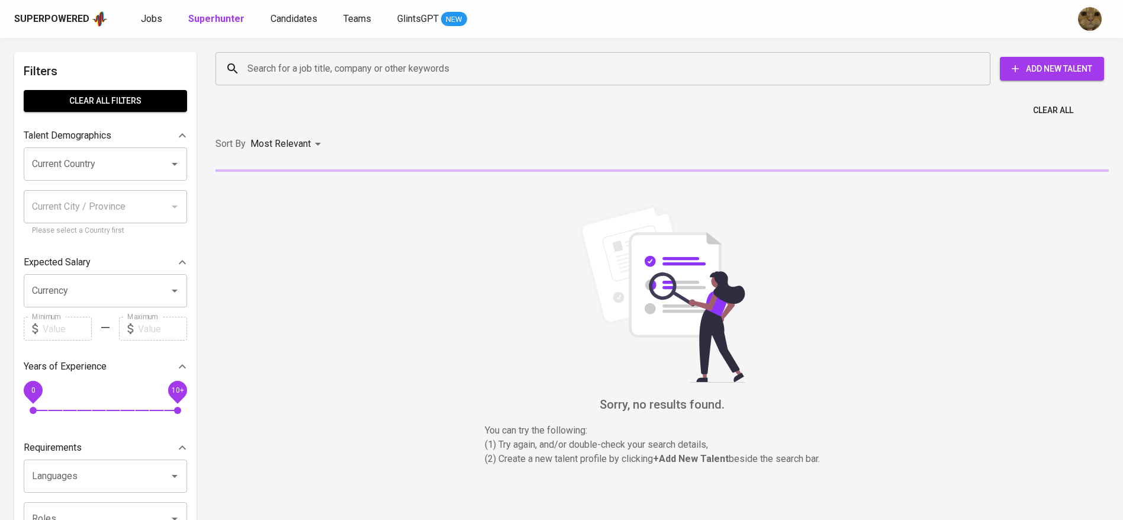
drag, startPoint x: 261, startPoint y: 71, endPoint x: 268, endPoint y: 62, distance: 11.4
click at [261, 71] on input "Search for a job title, company or other keywords" at bounding box center [605, 68] width 723 height 22
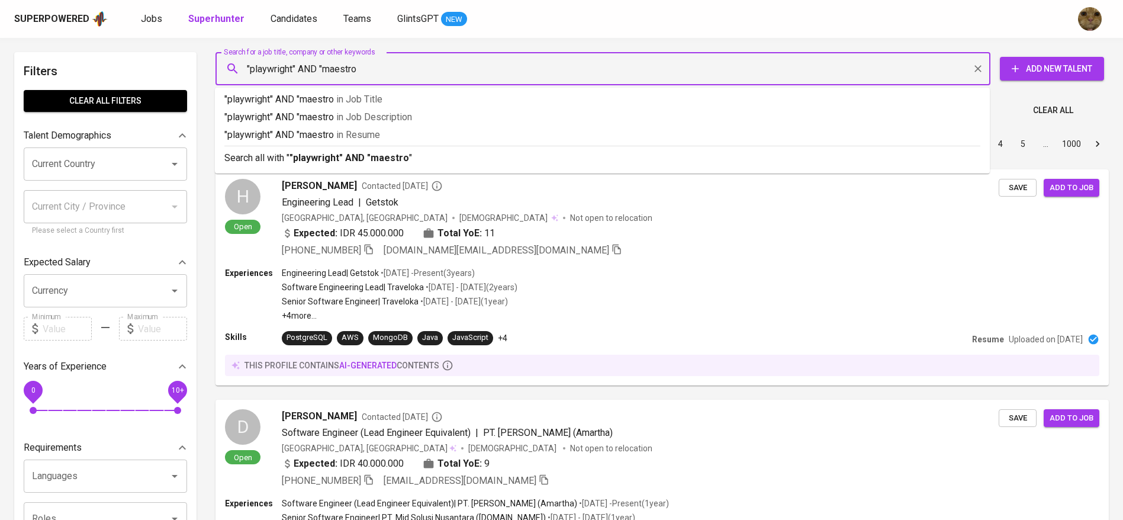
type input ""playwright" AND "maestro""
click at [326, 167] on li "Search all with " "playwright" AND "maestro" "" at bounding box center [602, 157] width 775 height 23
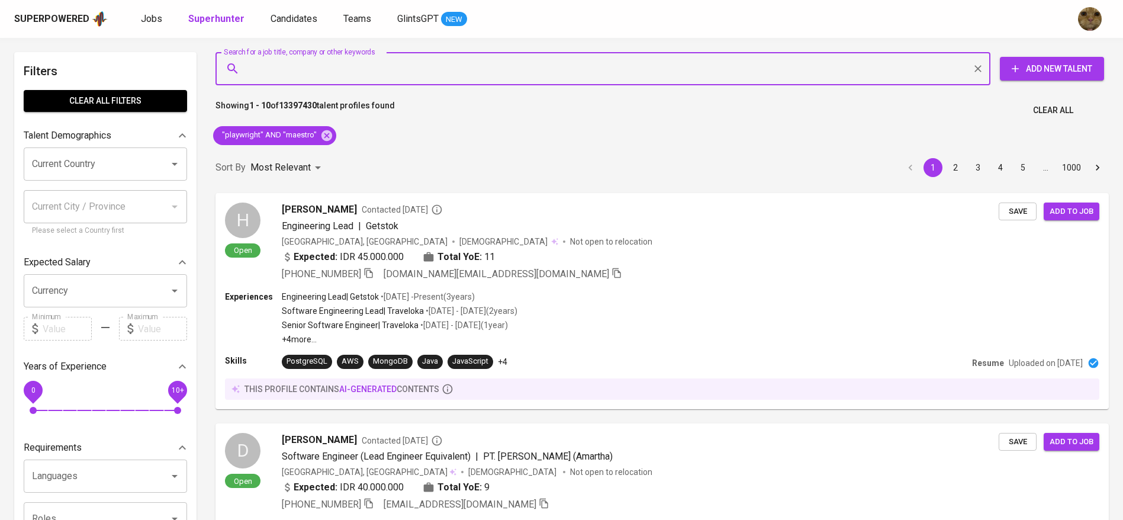
click at [73, 157] on input "Current Country" at bounding box center [89, 164] width 120 height 22
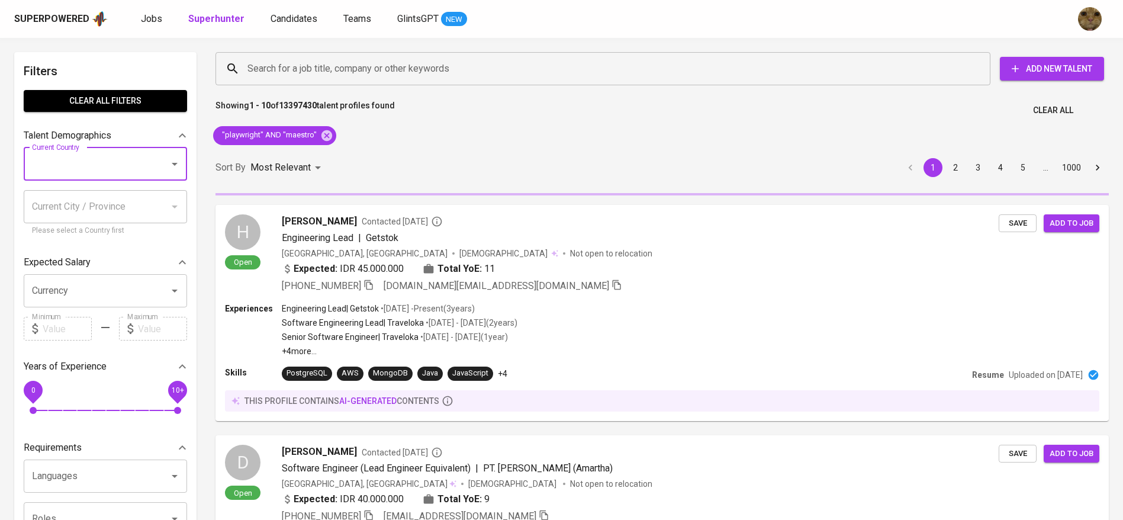
click at [80, 162] on input "Current Country" at bounding box center [89, 164] width 120 height 22
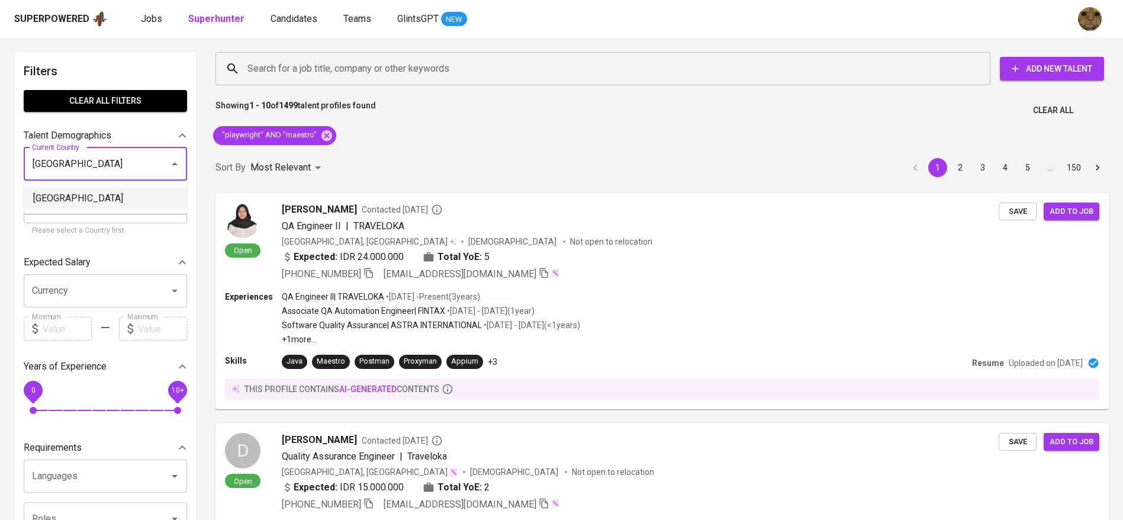
click at [98, 190] on li "Indonesia" at bounding box center [105, 198] width 163 height 21
click at [112, 194] on div "Current City / Province" at bounding box center [105, 206] width 163 height 33
type input "[GEOGRAPHIC_DATA]"
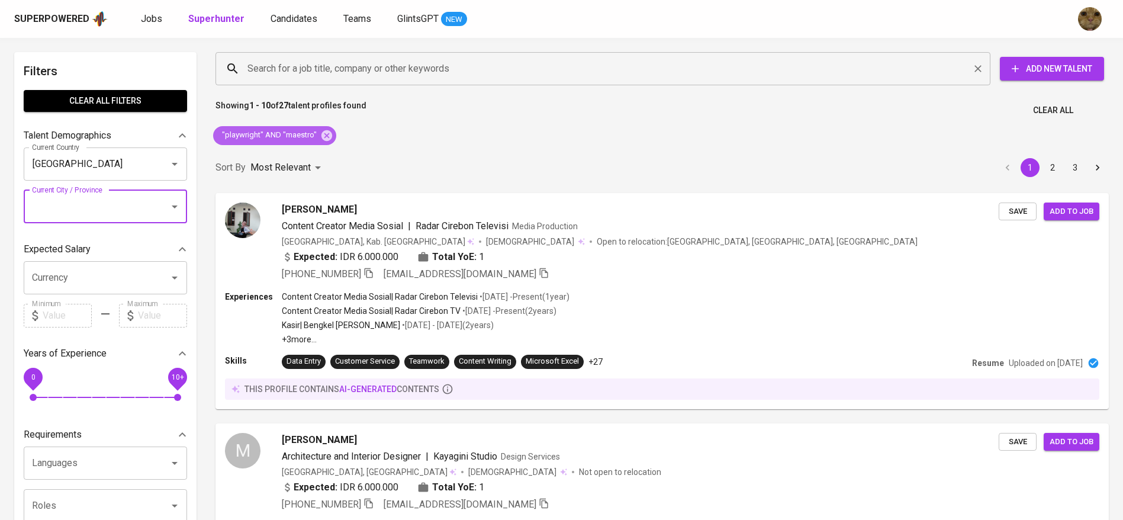
drag, startPoint x: 323, startPoint y: 141, endPoint x: 278, endPoint y: 69, distance: 85.1
click at [323, 141] on icon at bounding box center [326, 135] width 13 height 13
click at [278, 69] on input "Search for a job title, company or other keywords" at bounding box center [605, 68] width 723 height 22
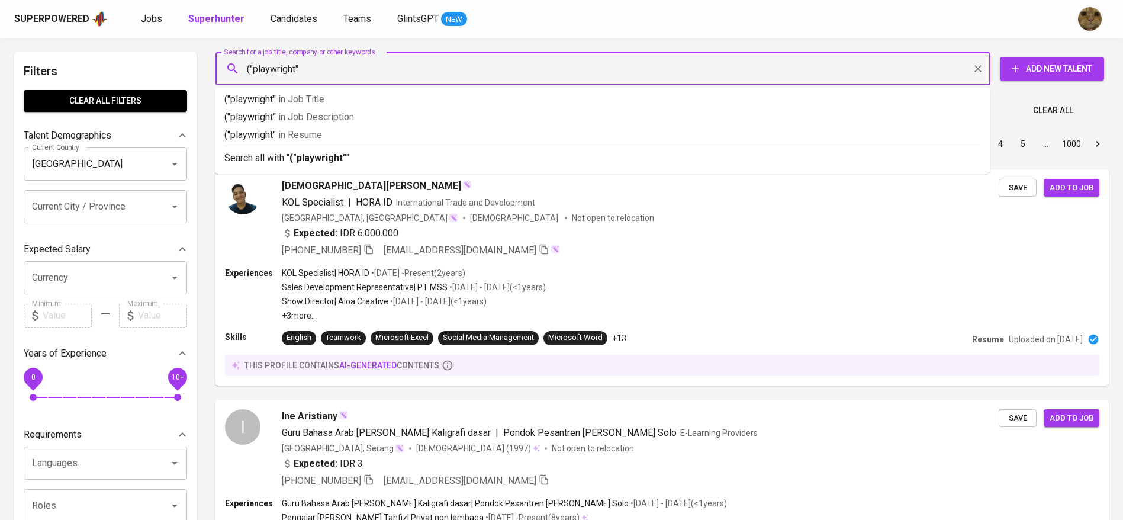
type input "("playwright")"
click at [313, 137] on span "in Resume" at bounding box center [303, 134] width 44 height 11
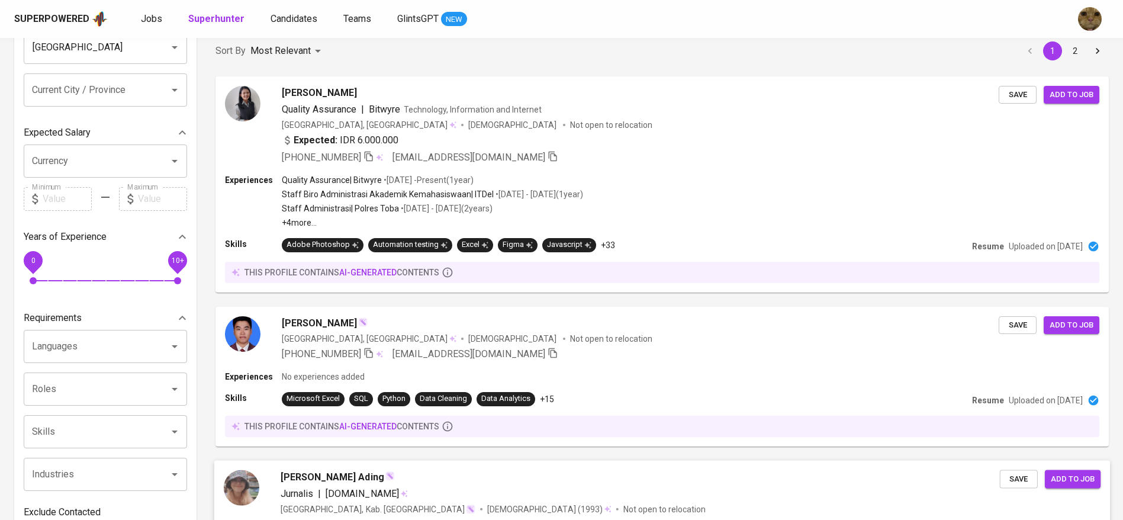
scroll to position [89, 0]
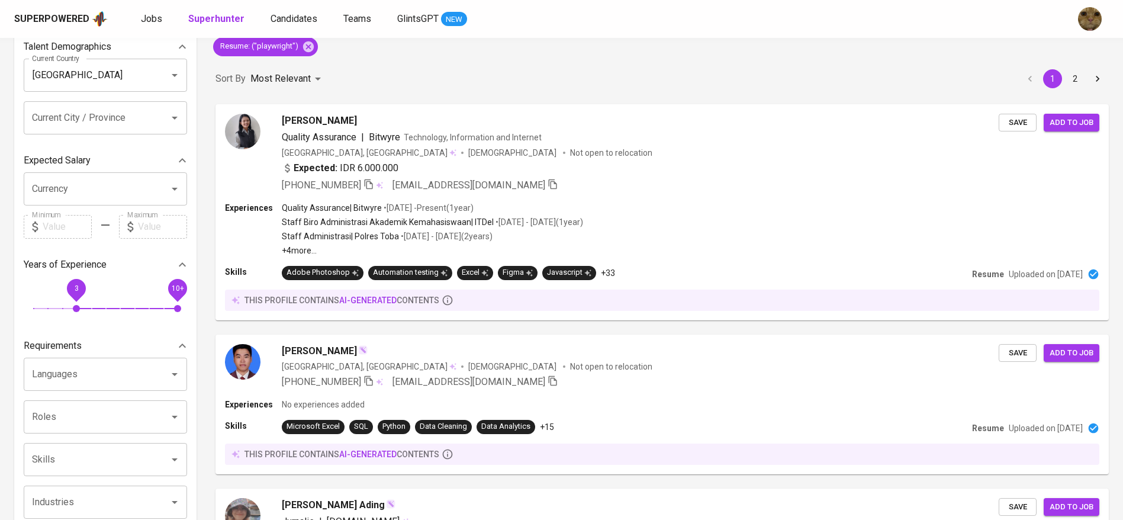
drag, startPoint x: 35, startPoint y: 295, endPoint x: 72, endPoint y: 297, distance: 37.3
click at [72, 297] on span "3" at bounding box center [76, 288] width 27 height 27
drag, startPoint x: 140, startPoint y: 284, endPoint x: 121, endPoint y: 285, distance: 19.0
click at [121, 285] on span "6" at bounding box center [120, 288] width 27 height 27
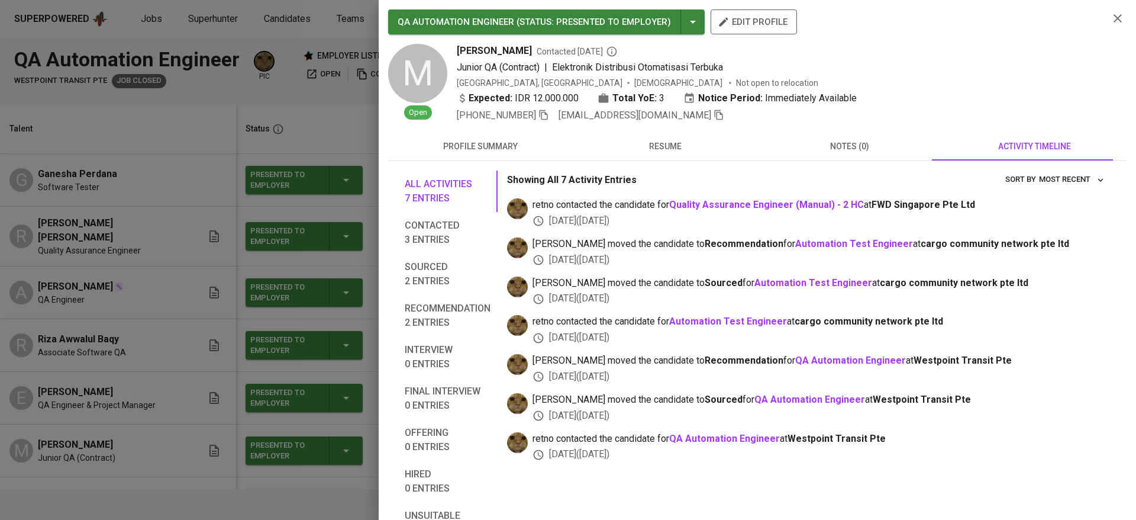
scroll to position [87, 0]
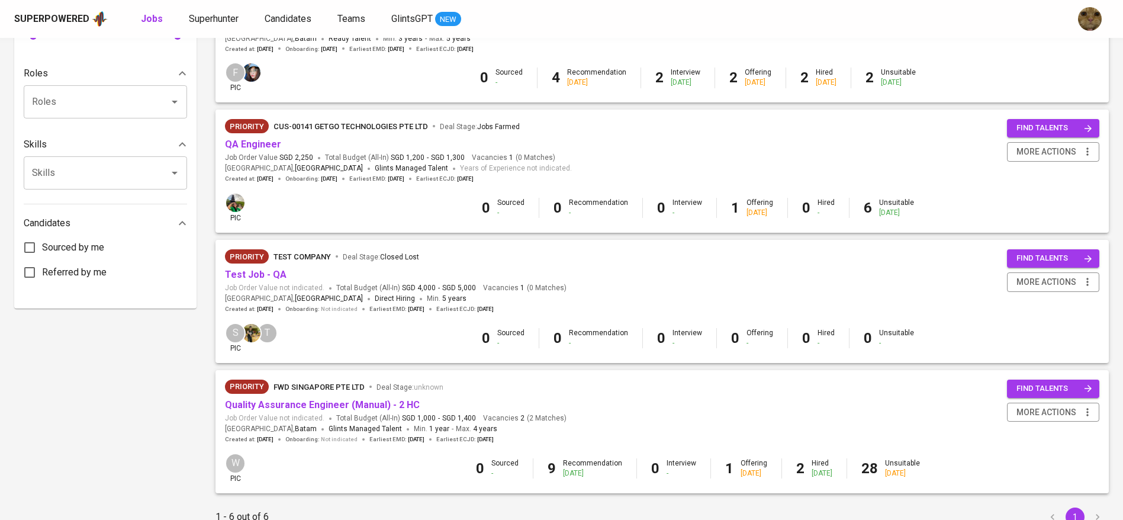
scroll to position [456, 0]
click at [266, 143] on link "QA Engineer" at bounding box center [253, 142] width 56 height 11
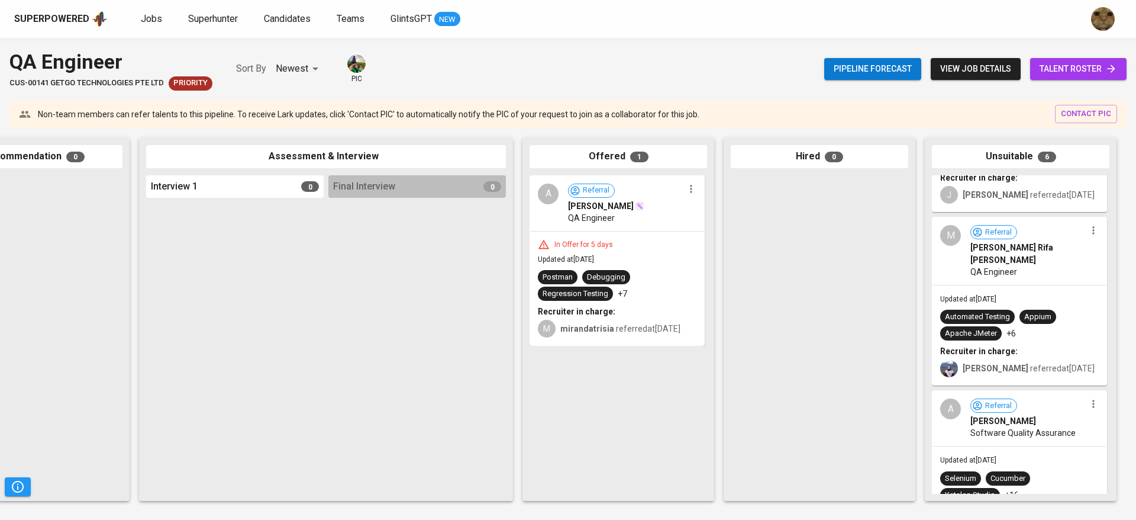
scroll to position [130, 0]
click at [977, 356] on div "[PERSON_NAME] referred at [DATE]" at bounding box center [1020, 366] width 159 height 20
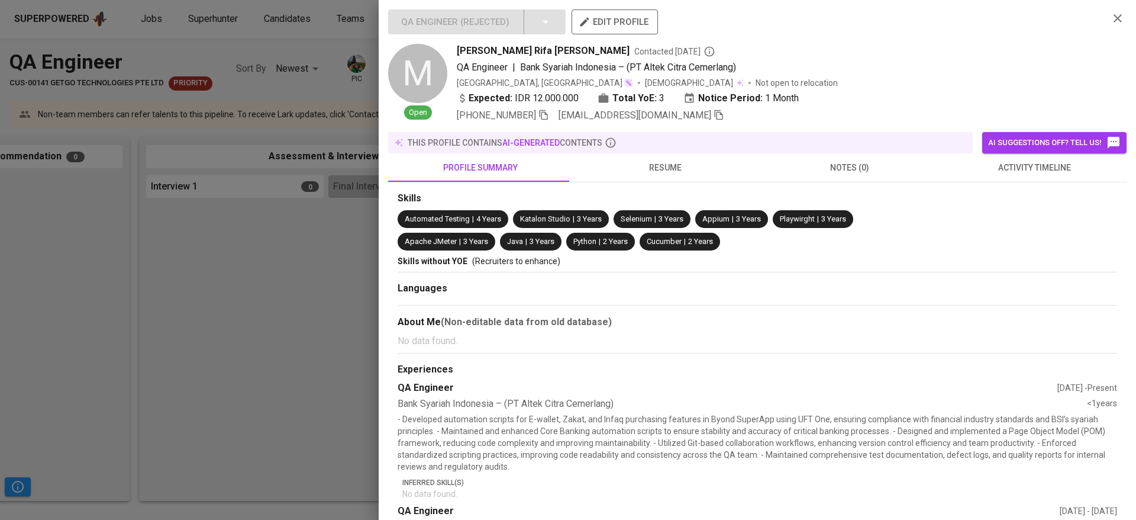
click at [995, 165] on span "activity timeline" at bounding box center [1034, 167] width 170 height 15
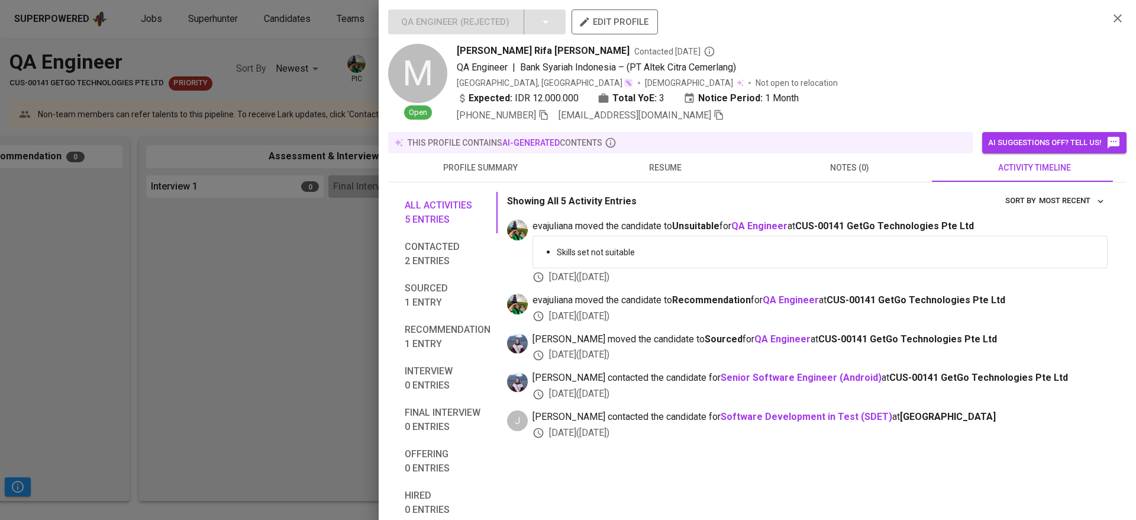
click at [623, 149] on div "this profile contains AI-generated contents" at bounding box center [680, 142] width 585 height 21
click at [656, 166] on span "resume" at bounding box center [665, 167] width 170 height 15
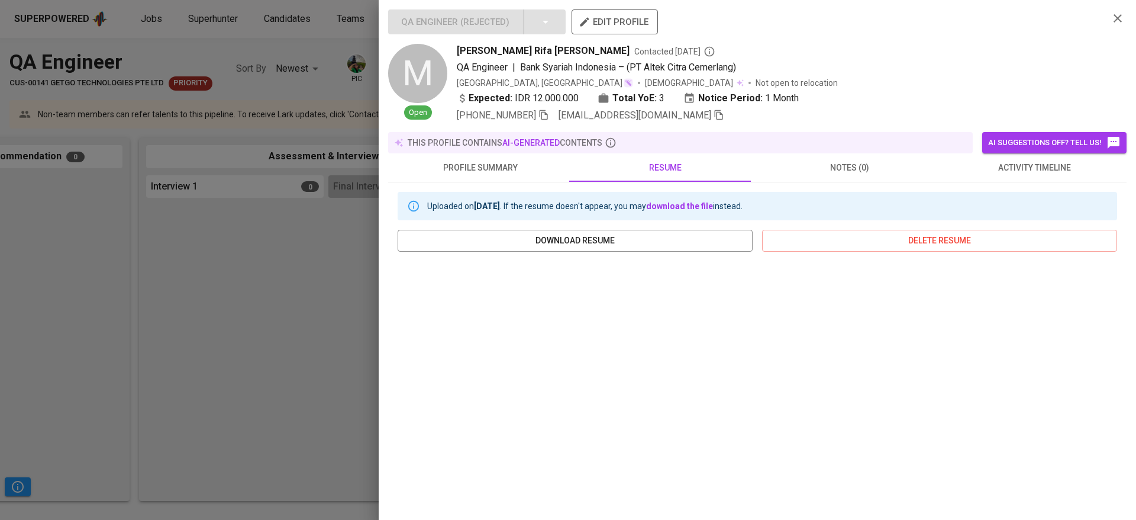
scroll to position [115, 0]
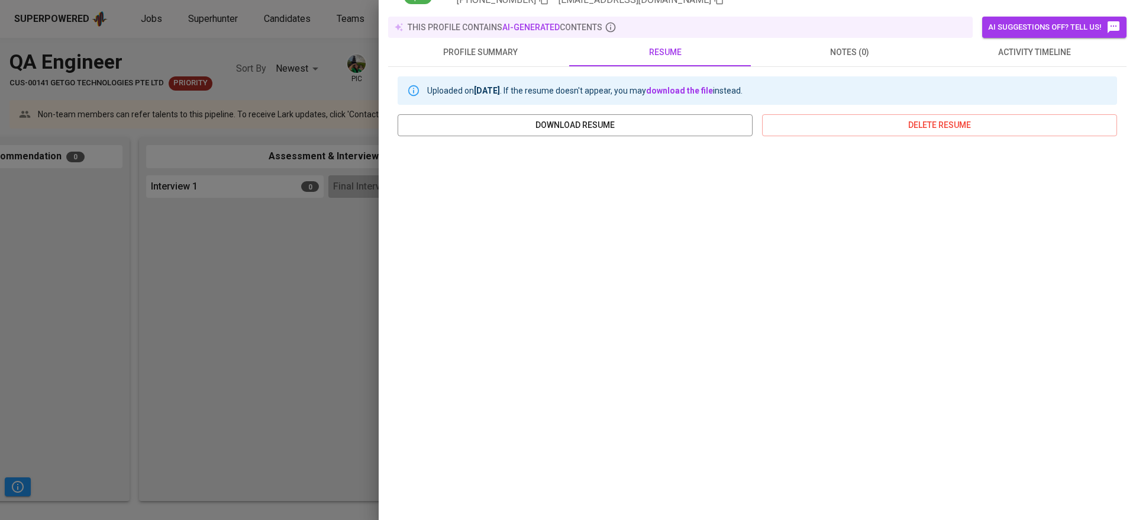
click at [194, 298] on div at bounding box center [568, 260] width 1136 height 520
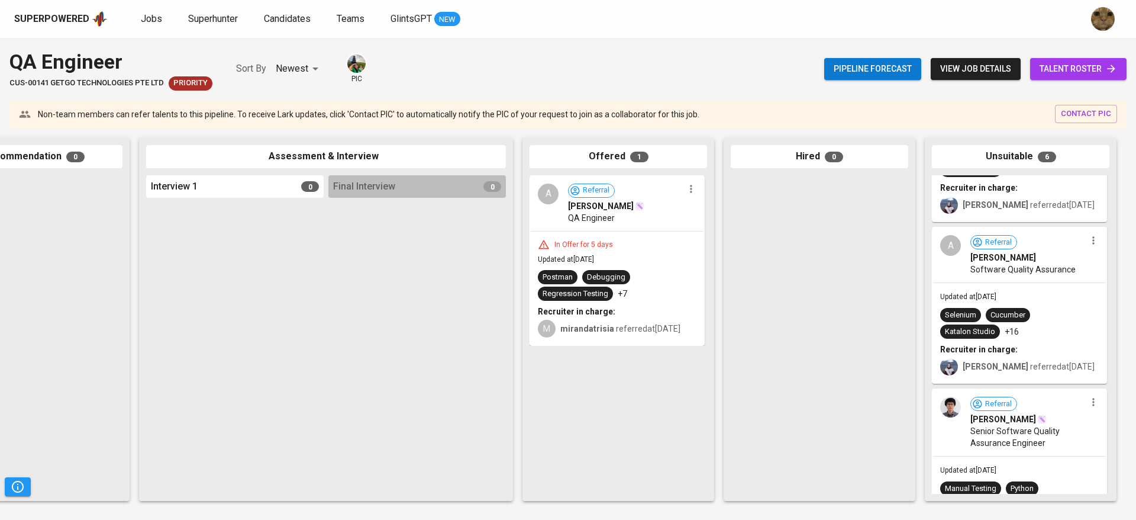
scroll to position [300, 0]
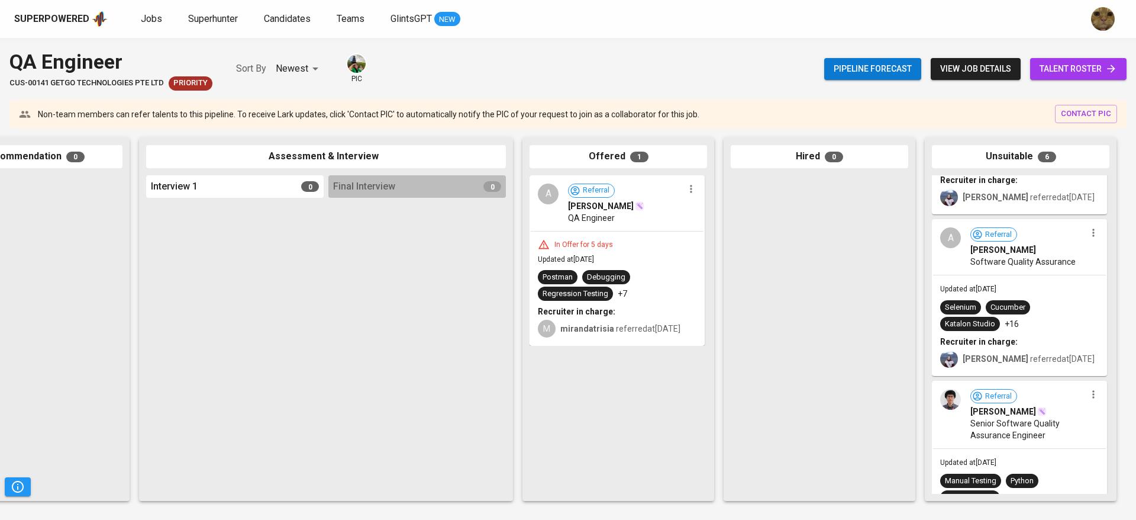
click at [990, 337] on b "Recruiter in charge:" at bounding box center [980, 341] width 78 height 9
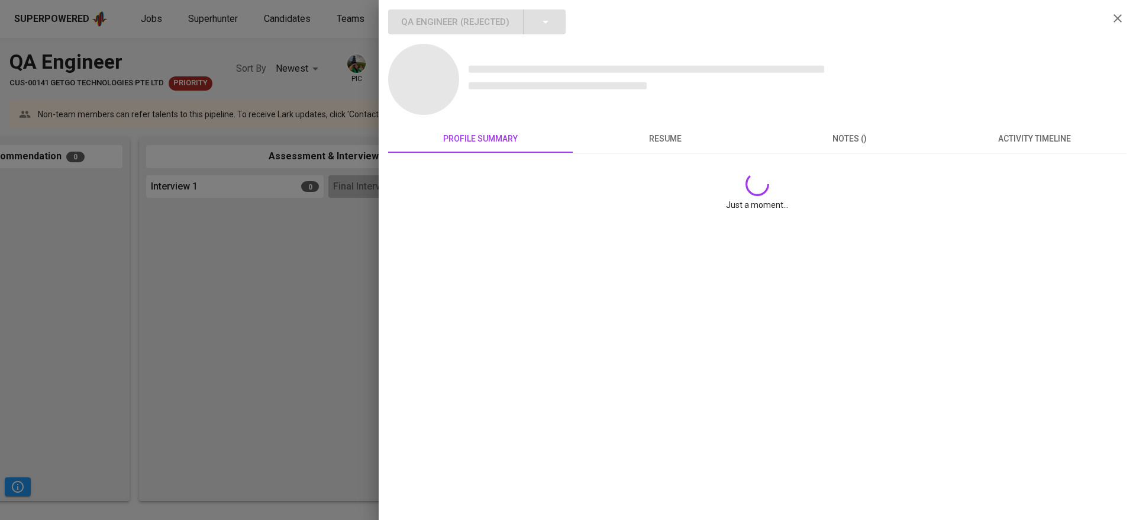
click at [998, 153] on button "activity timeline" at bounding box center [1034, 138] width 185 height 28
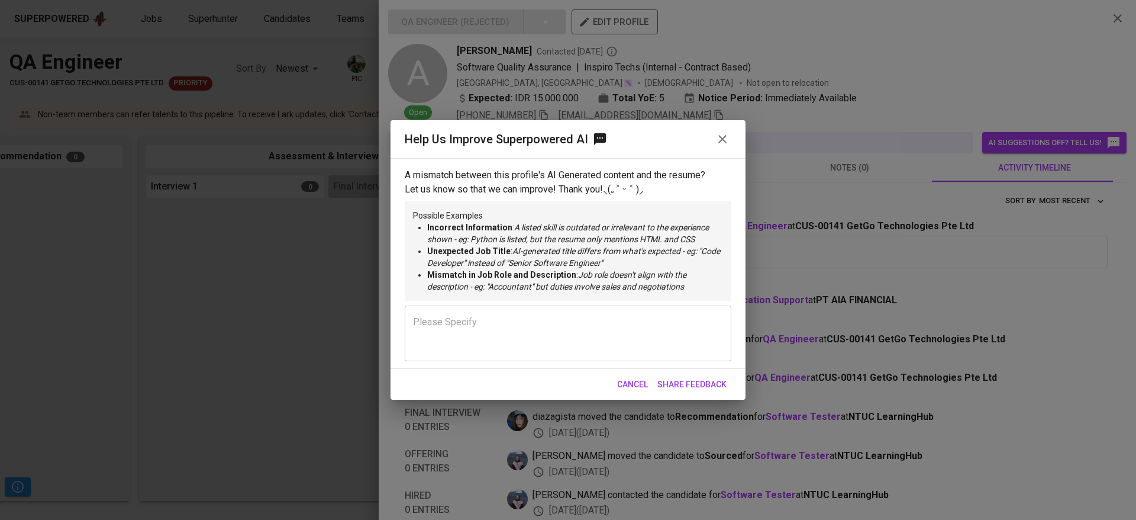
drag, startPoint x: 998, startPoint y: 154, endPoint x: 569, endPoint y: 362, distance: 476.2
click at [569, 362] on div "A mismatch between this profile's AI Generated content and the resume? Let us k…" at bounding box center [568, 281] width 355 height 237
click at [617, 383] on span "Cancel" at bounding box center [632, 384] width 31 height 15
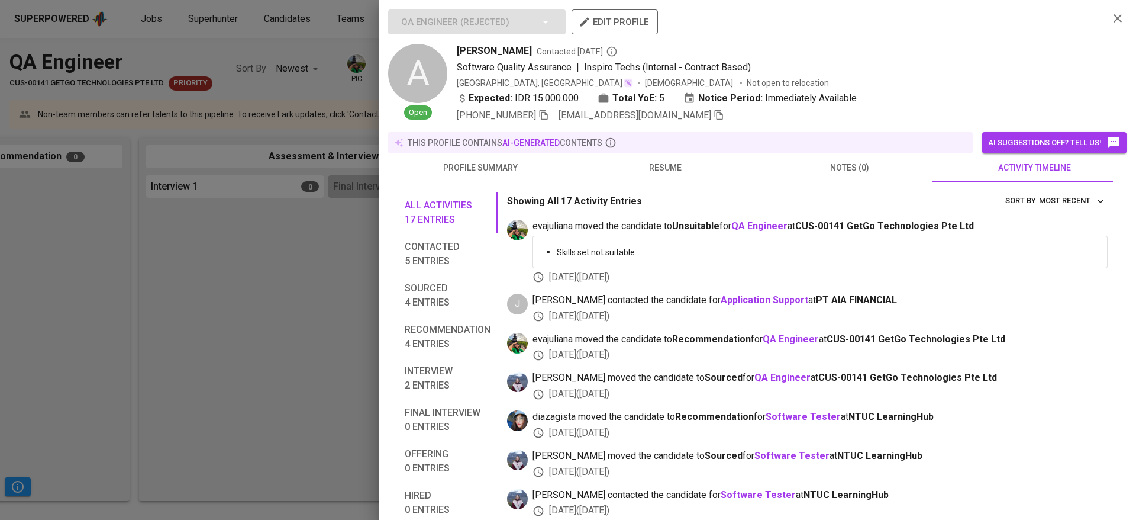
click at [637, 170] on span "resume" at bounding box center [665, 167] width 170 height 15
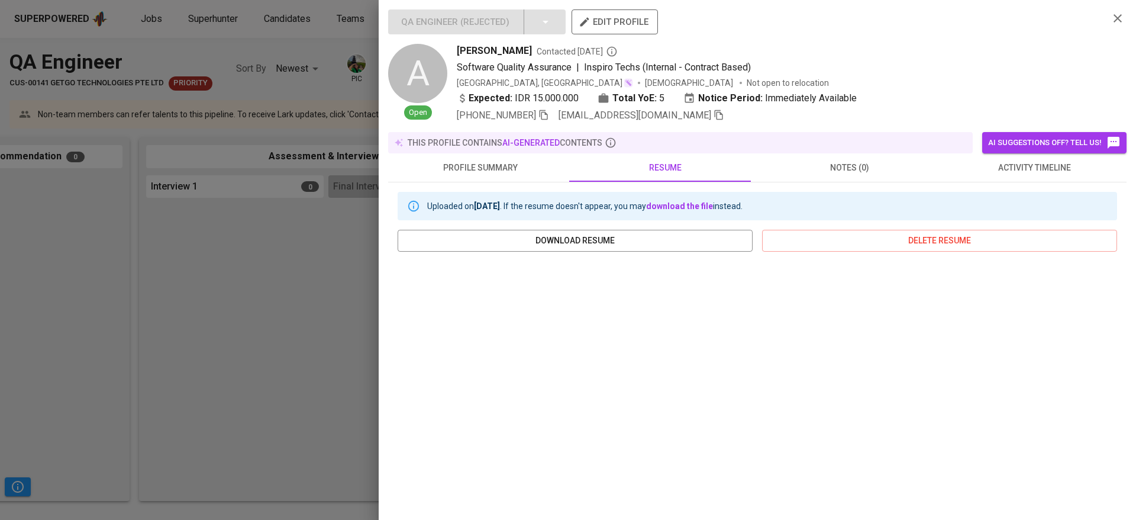
scroll to position [115, 0]
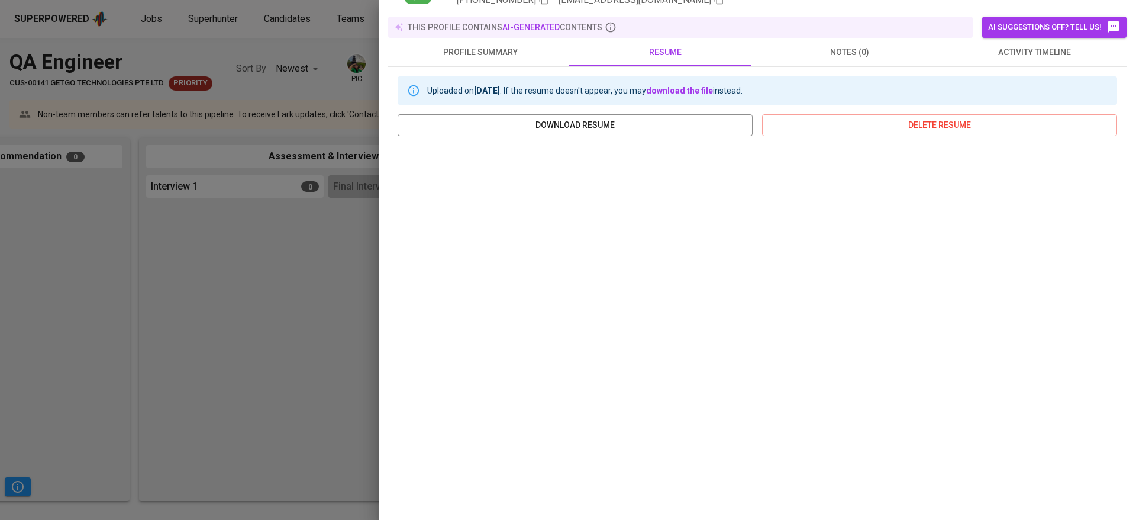
click at [188, 372] on div at bounding box center [568, 260] width 1136 height 520
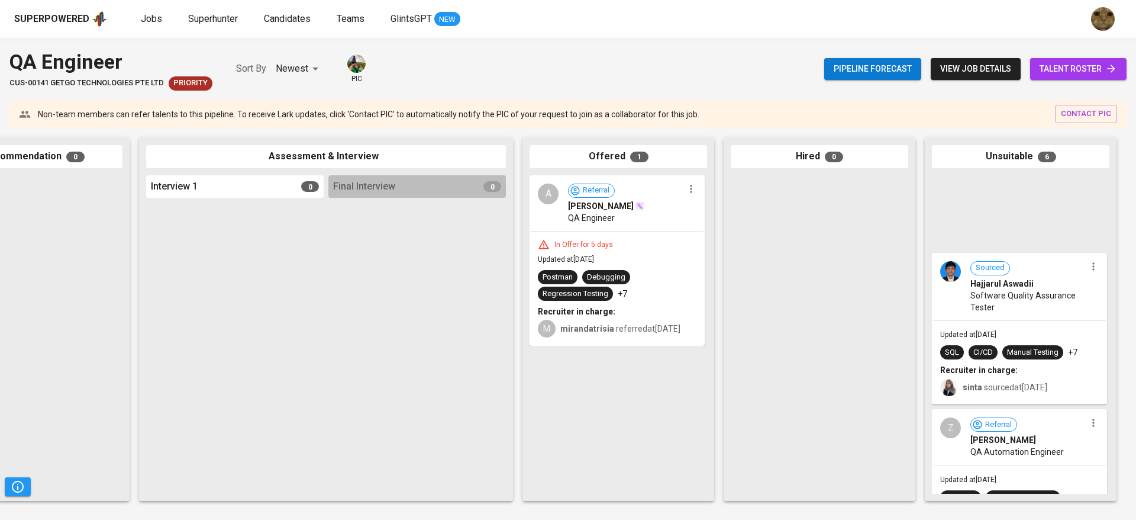
scroll to position [642, 0]
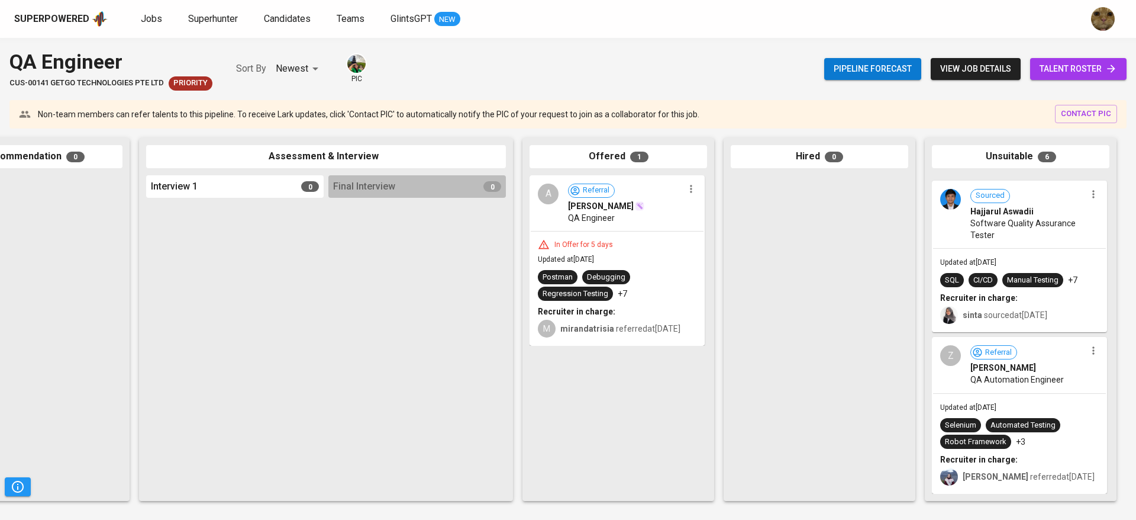
click at [1022, 395] on div "Updated at Sep 10, 2025 Selenium Automated Testing Robot Framework +3 Recruiter…" at bounding box center [1019, 443] width 173 height 99
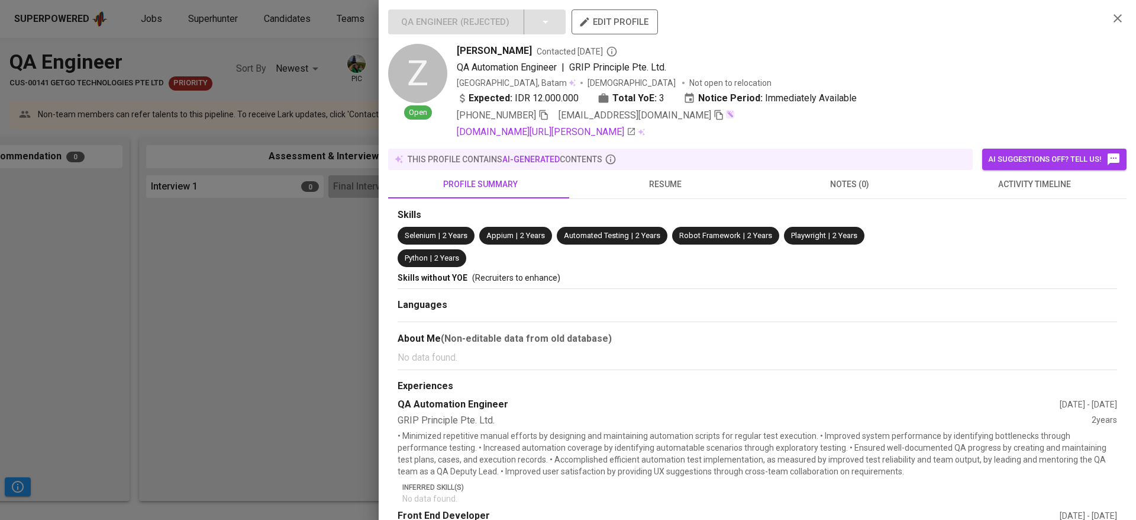
click at [255, 289] on div at bounding box center [568, 260] width 1136 height 520
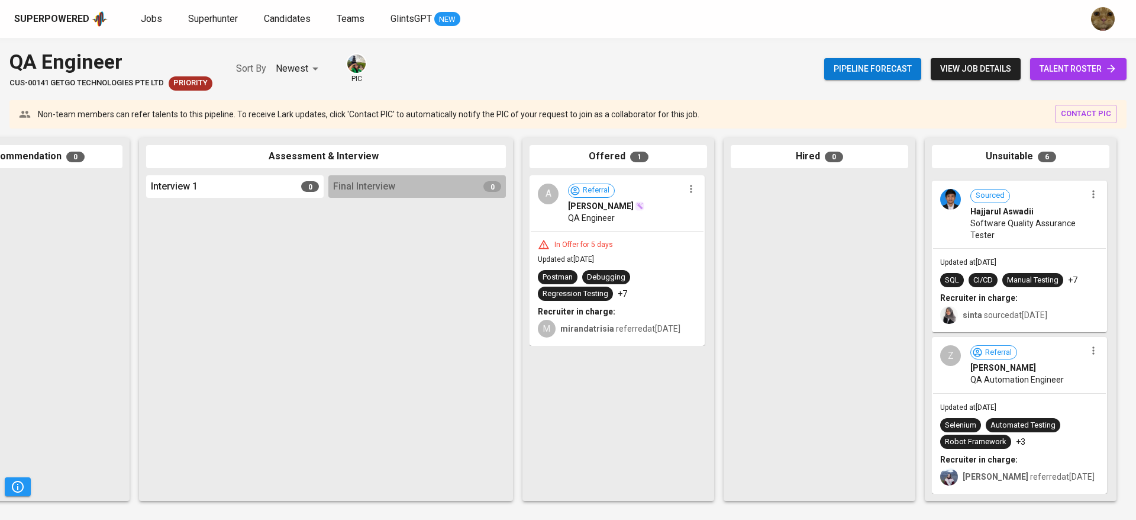
click at [1098, 70] on span "talent roster" at bounding box center [1079, 69] width 78 height 15
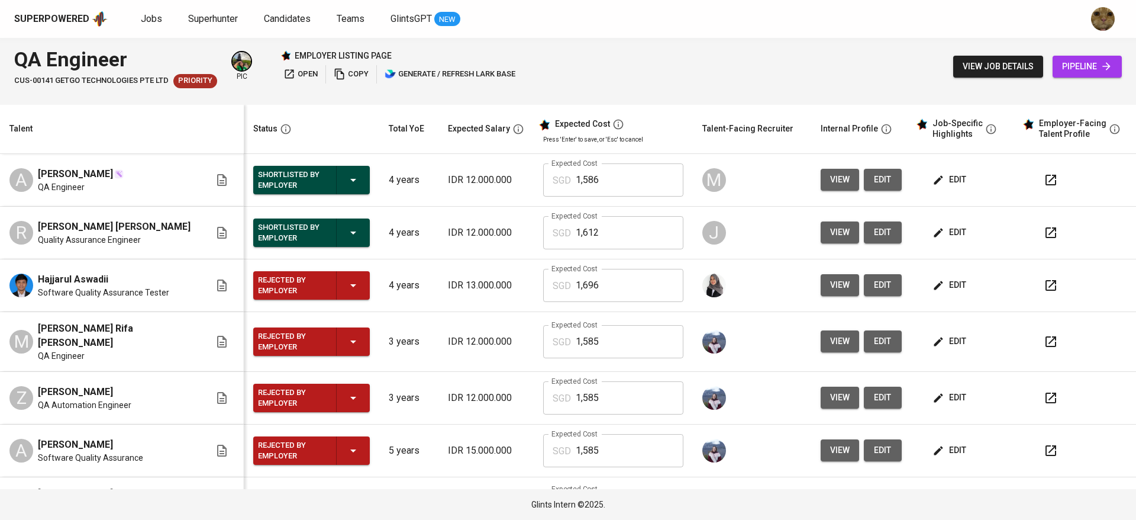
scroll to position [39, 0]
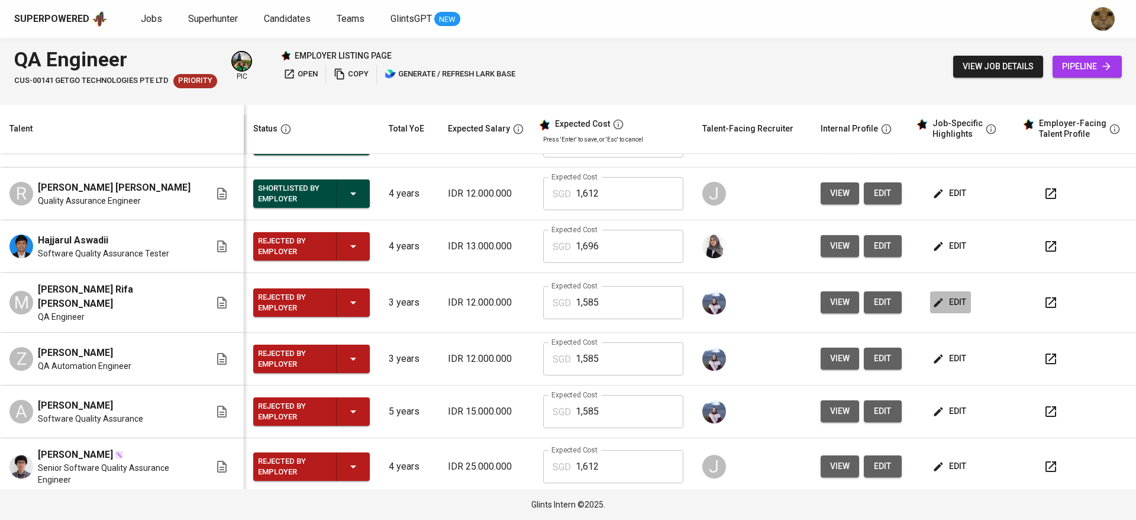
click at [933, 299] on icon "button" at bounding box center [939, 303] width 12 height 12
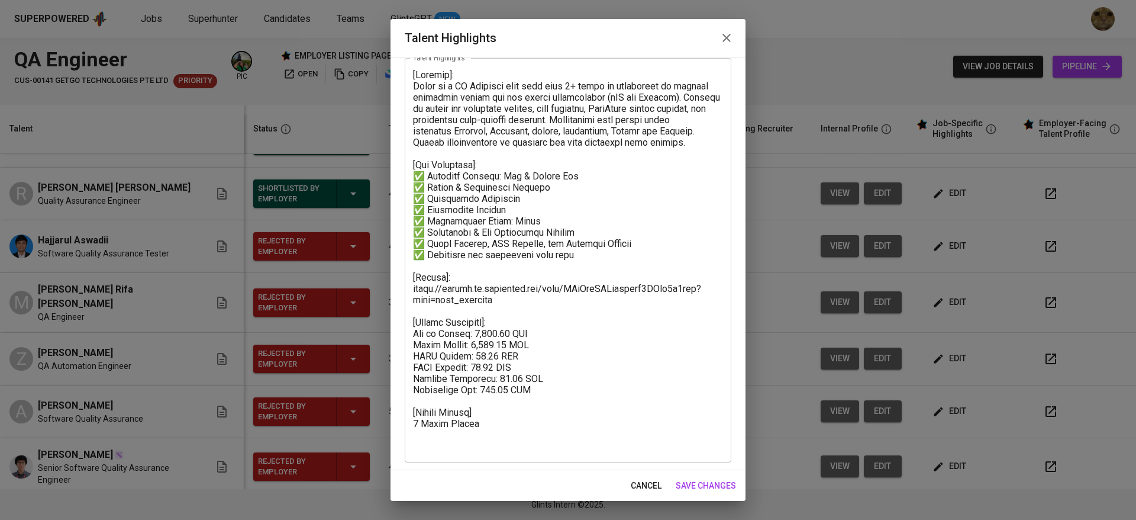
scroll to position [68, 0]
click at [632, 483] on span "cancel" at bounding box center [646, 485] width 31 height 15
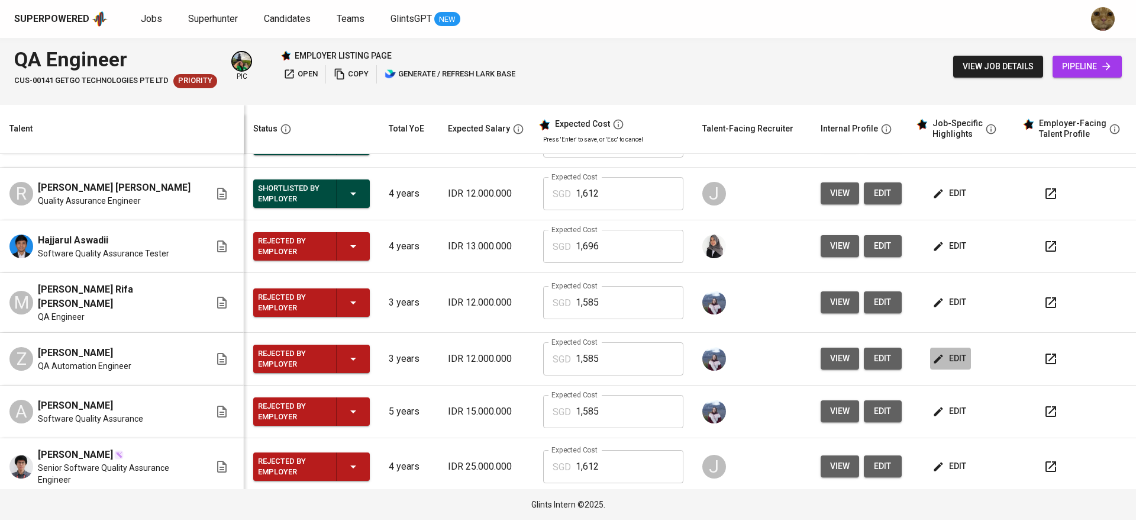
click at [938, 357] on span "edit" at bounding box center [950, 358] width 31 height 15
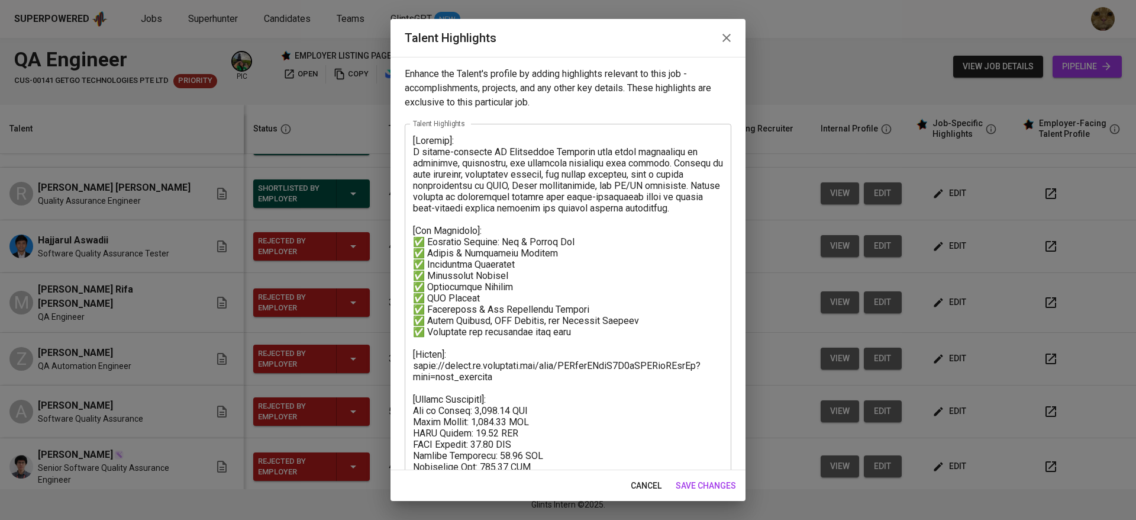
scroll to position [57, 0]
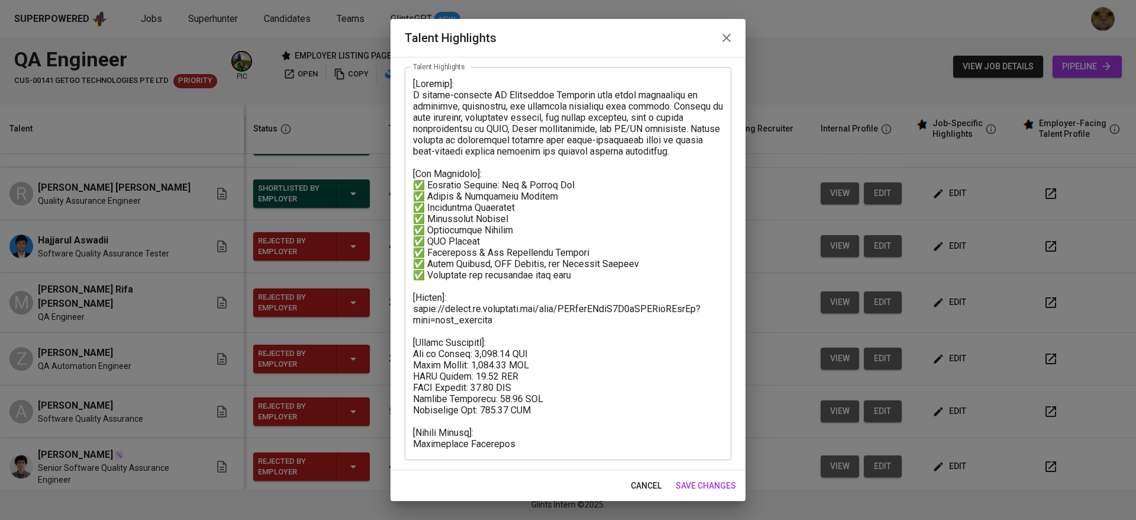
click at [638, 486] on span "cancel" at bounding box center [646, 485] width 31 height 15
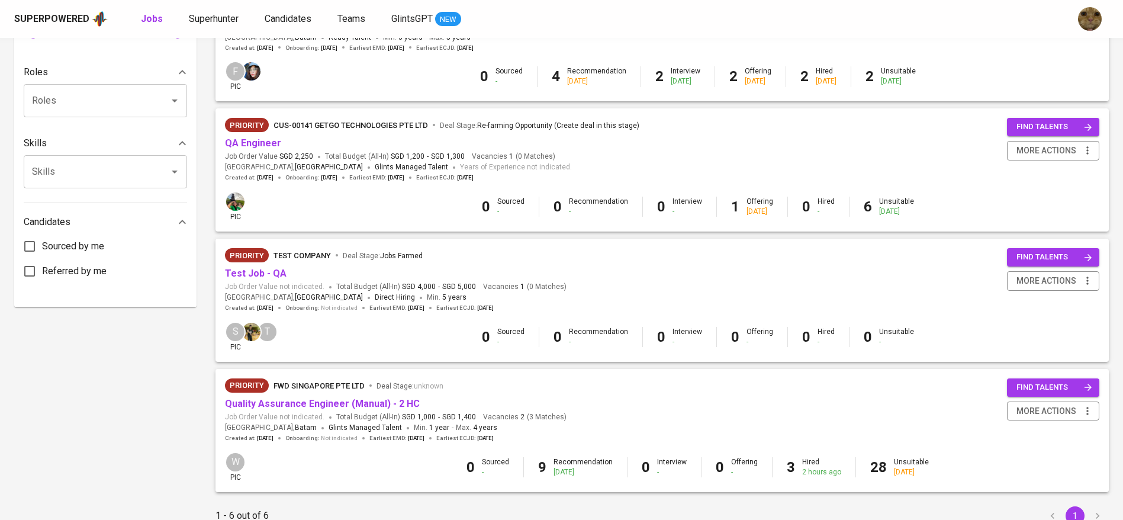
scroll to position [509, 0]
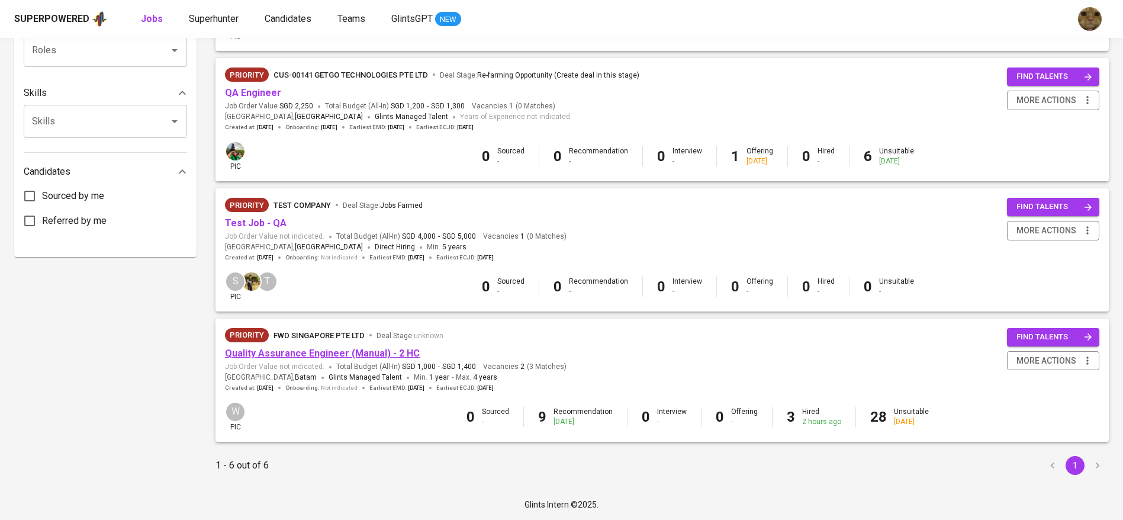
click at [346, 349] on link "Quality Assurance Engineer (Manual) - 2 HC" at bounding box center [322, 352] width 195 height 11
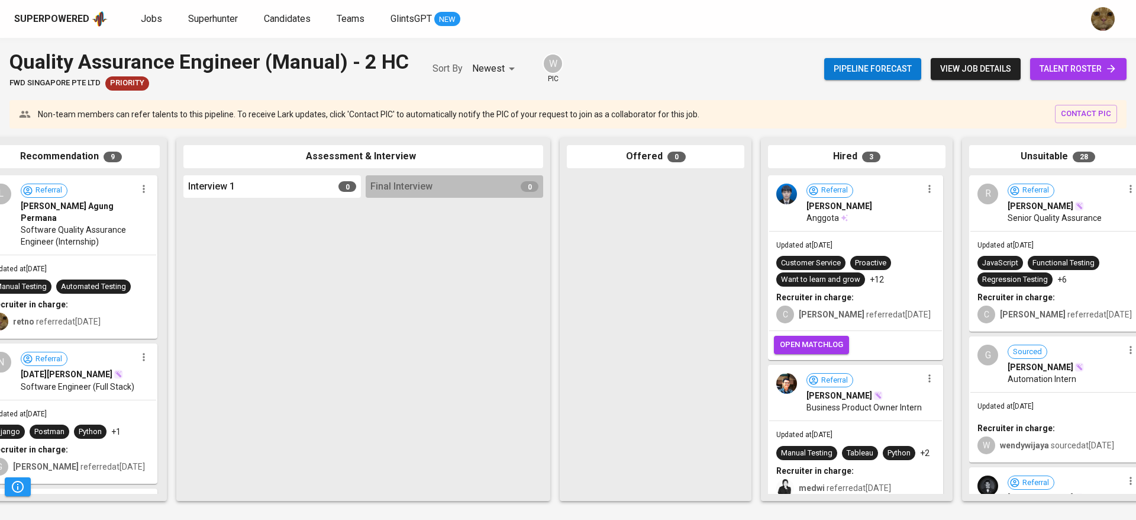
scroll to position [0, 247]
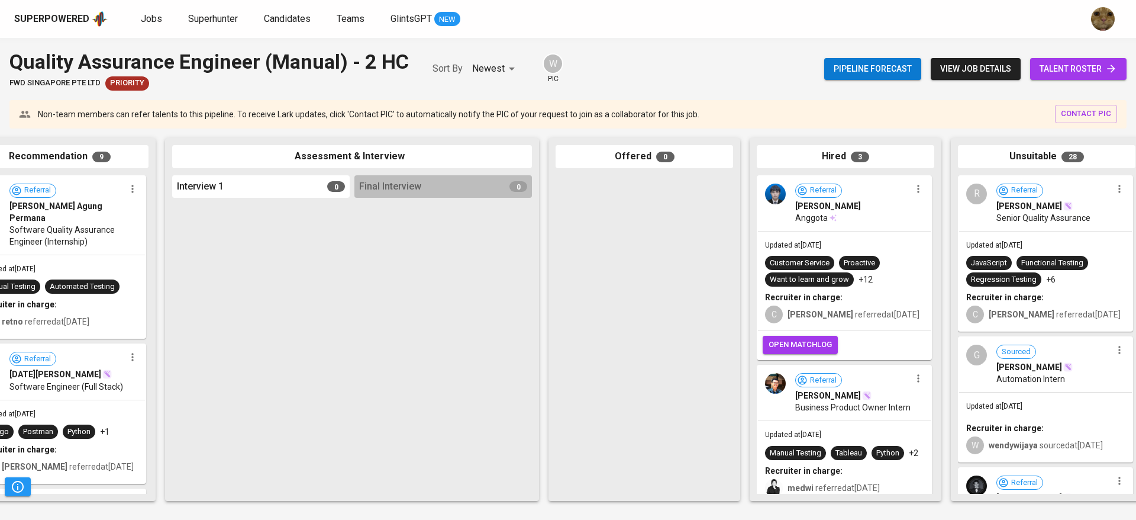
click at [1072, 70] on span "talent roster" at bounding box center [1079, 69] width 78 height 15
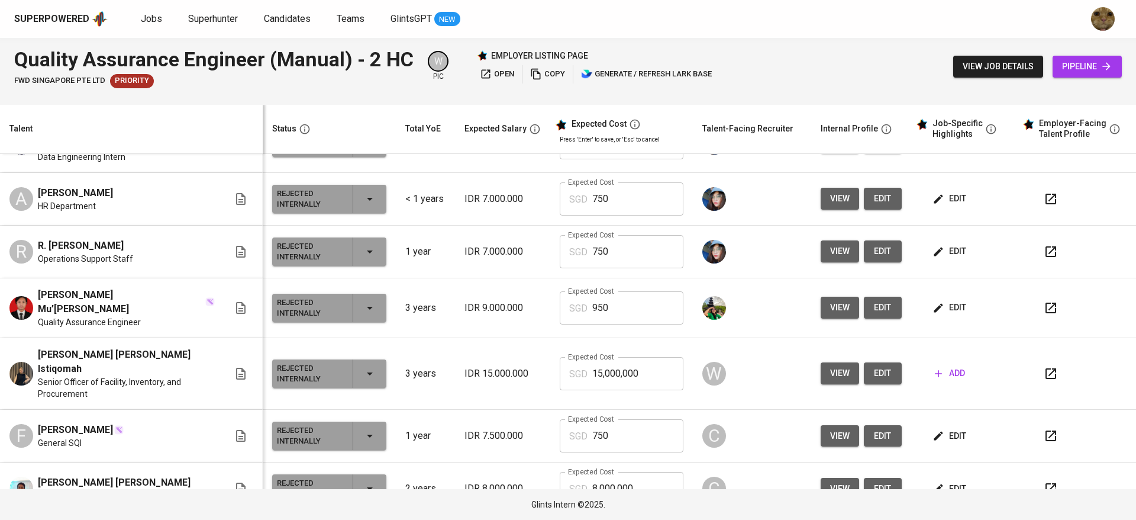
scroll to position [1435, 0]
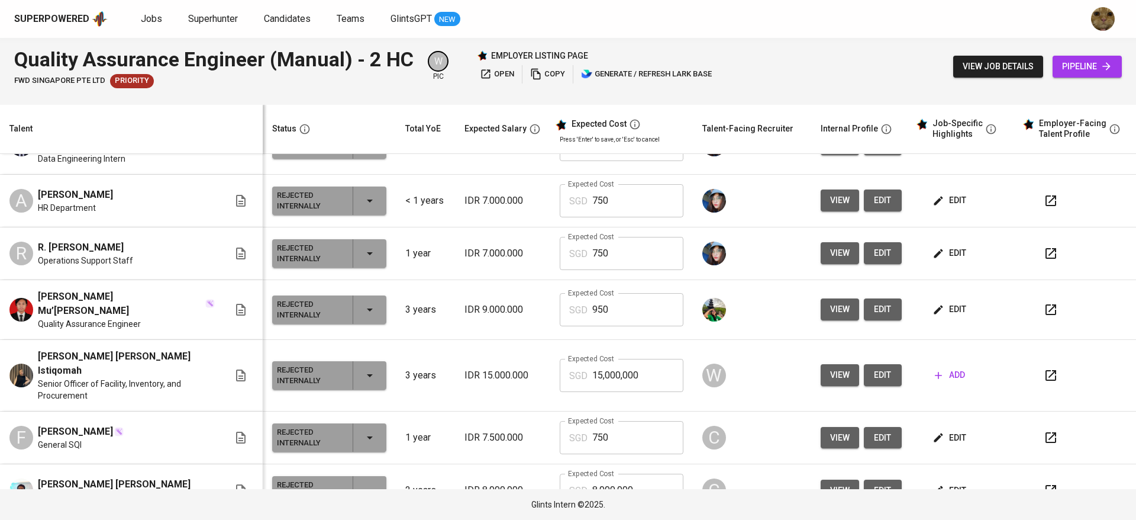
click at [1044, 302] on icon "button" at bounding box center [1051, 309] width 14 height 14
click at [830, 302] on span "view" at bounding box center [840, 309] width 20 height 15
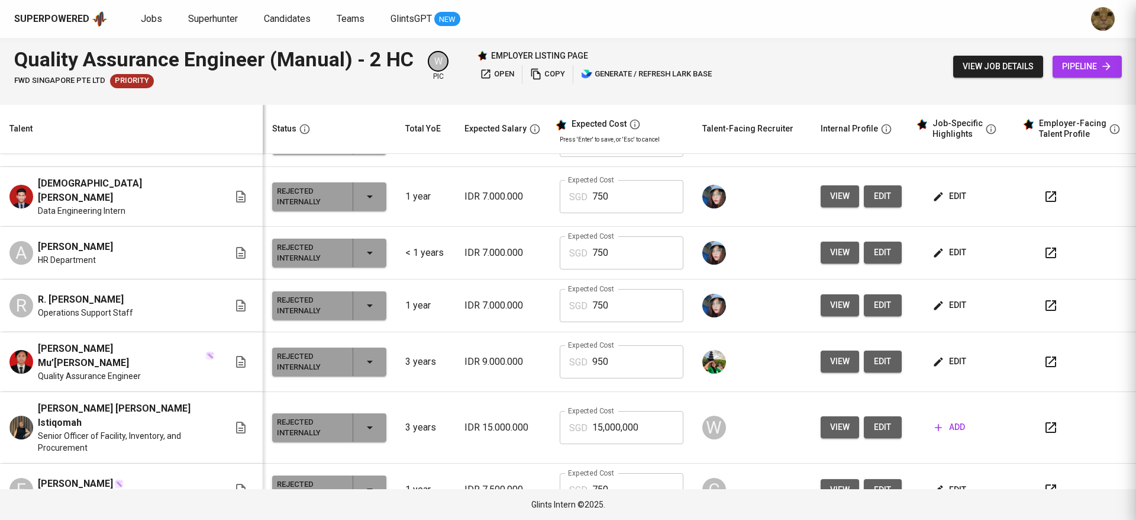
click at [1046, 356] on icon "button" at bounding box center [1051, 361] width 11 height 11
click at [830, 354] on span "view" at bounding box center [840, 361] width 20 height 15
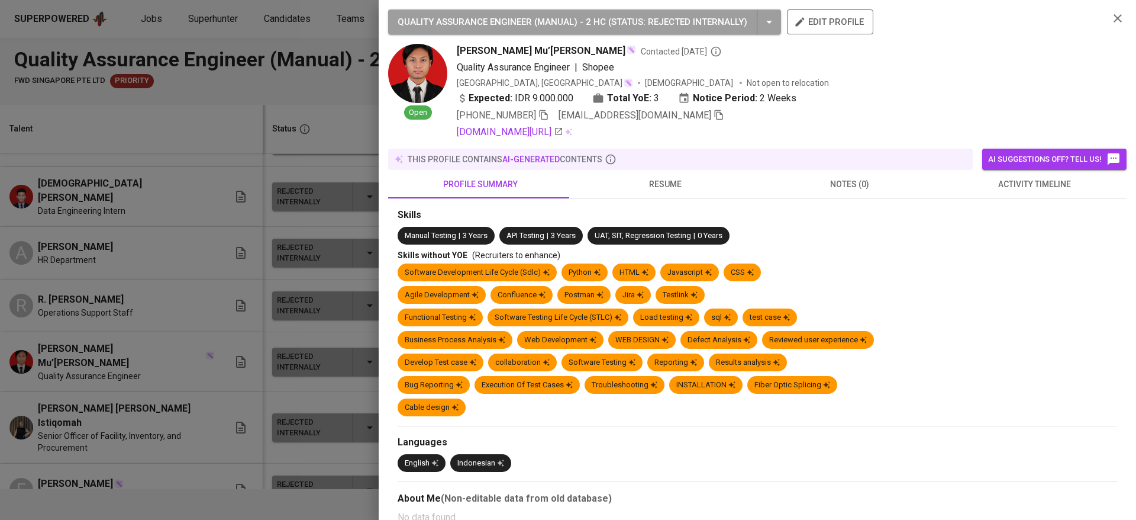
click at [991, 181] on span "activity timeline" at bounding box center [1034, 184] width 170 height 15
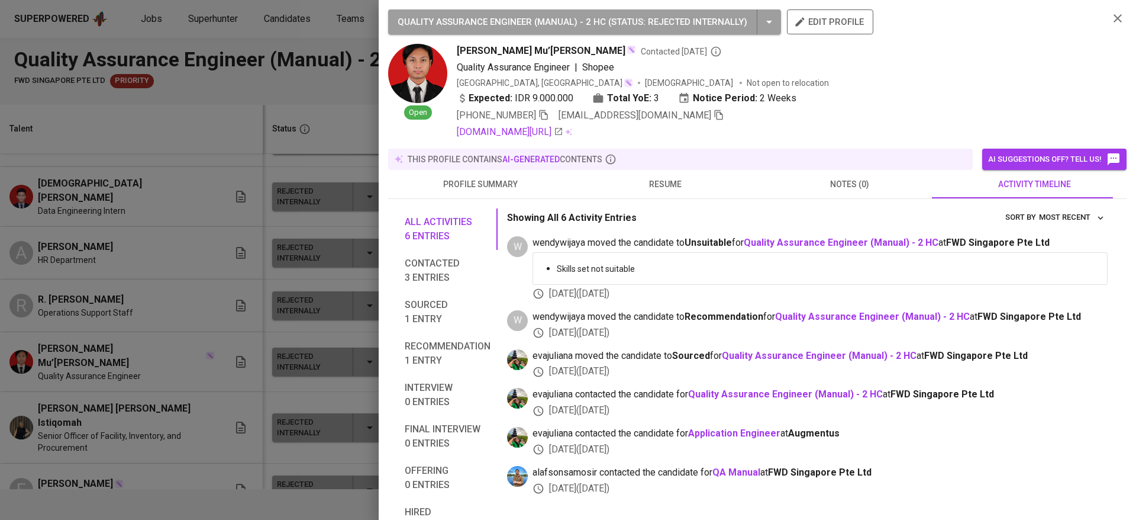
click at [714, 118] on icon "button" at bounding box center [719, 115] width 11 height 11
click at [133, 259] on div at bounding box center [568, 260] width 1136 height 520
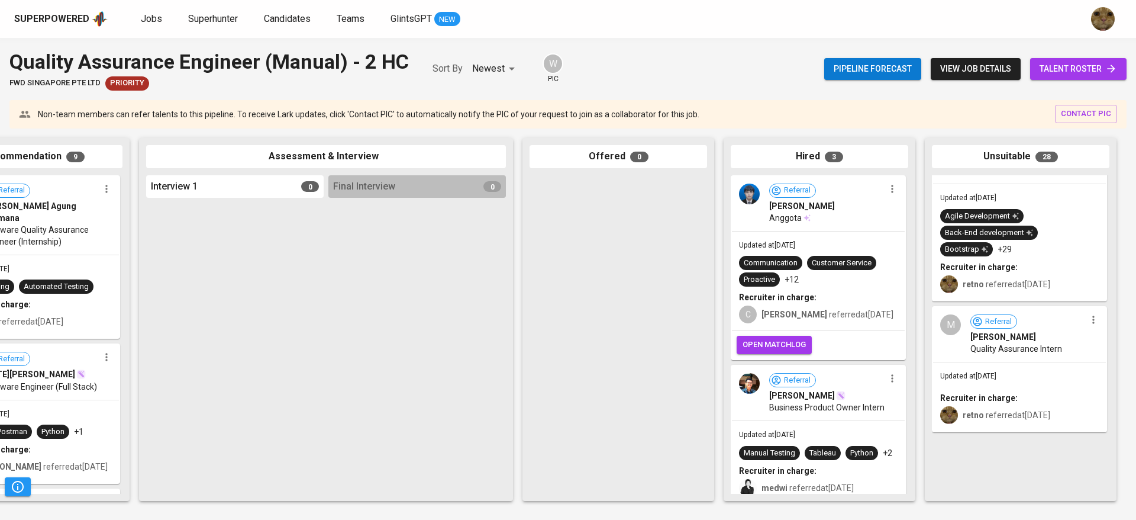
scroll to position [894, 0]
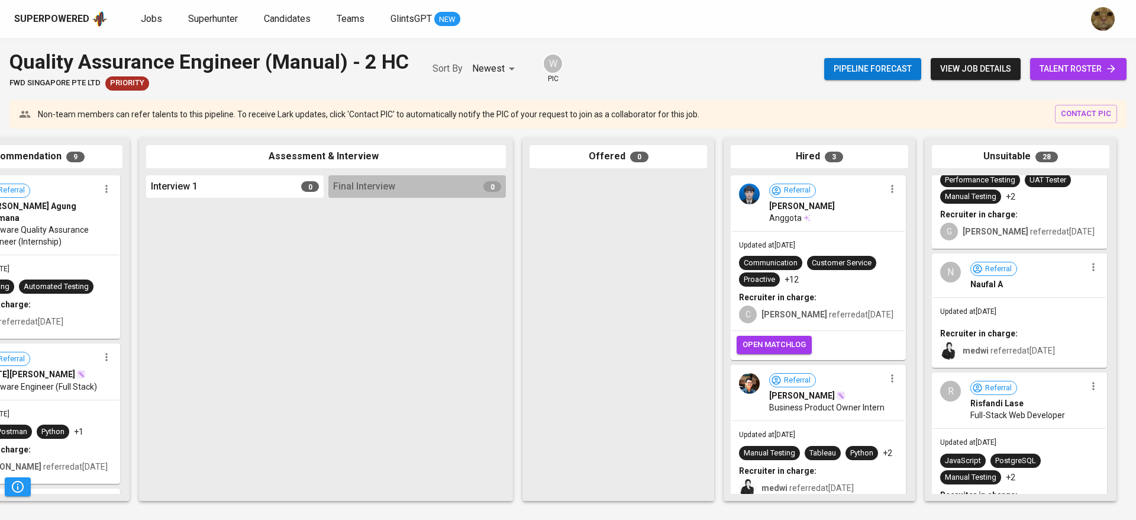
click at [1043, 55] on div "Pipeline forecast view job details talent roster" at bounding box center [976, 68] width 302 height 43
click at [1046, 66] on span "talent roster" at bounding box center [1079, 69] width 78 height 15
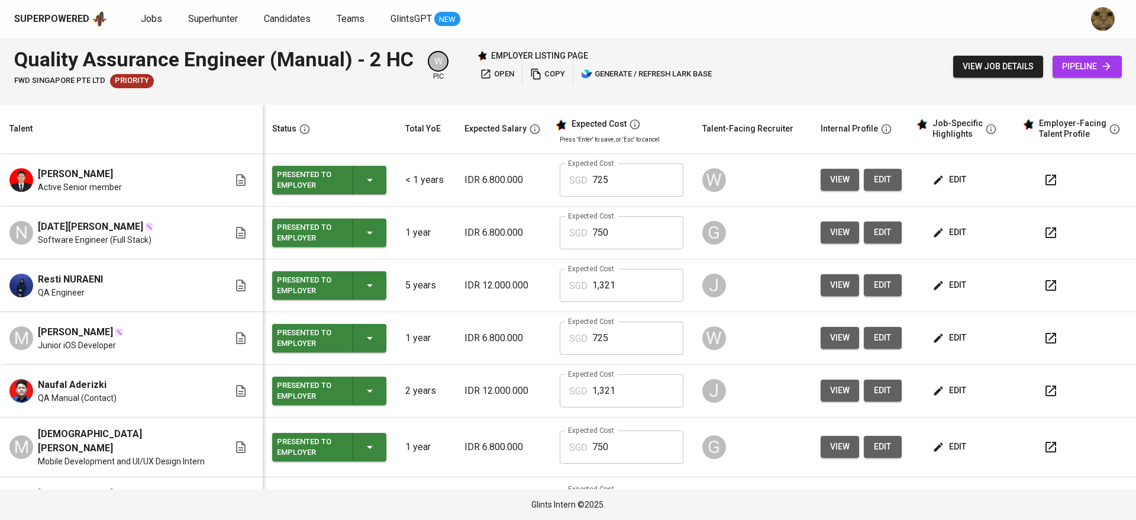
scroll to position [89, 0]
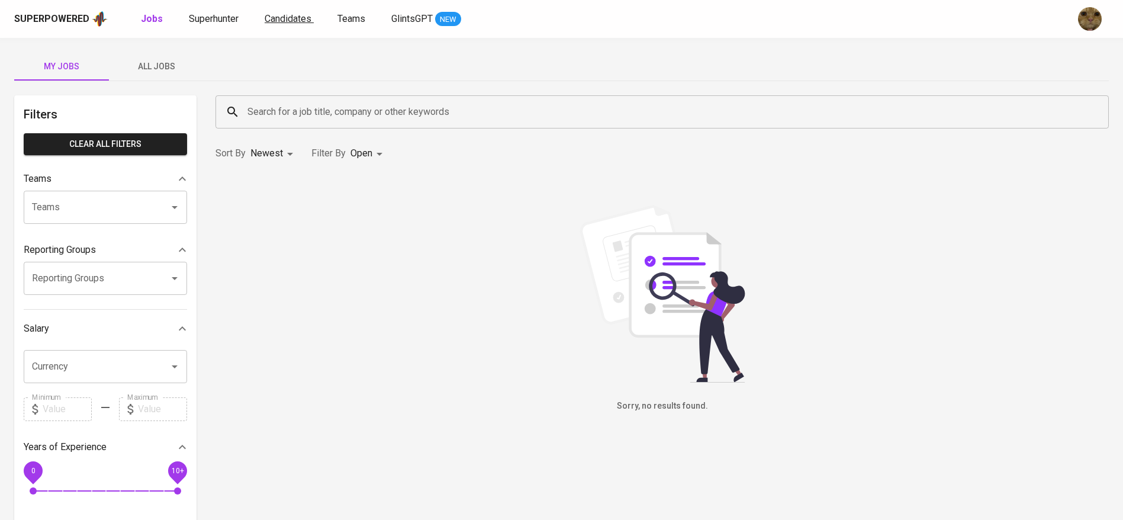
click at [305, 16] on span "Candidates" at bounding box center [288, 18] width 47 height 11
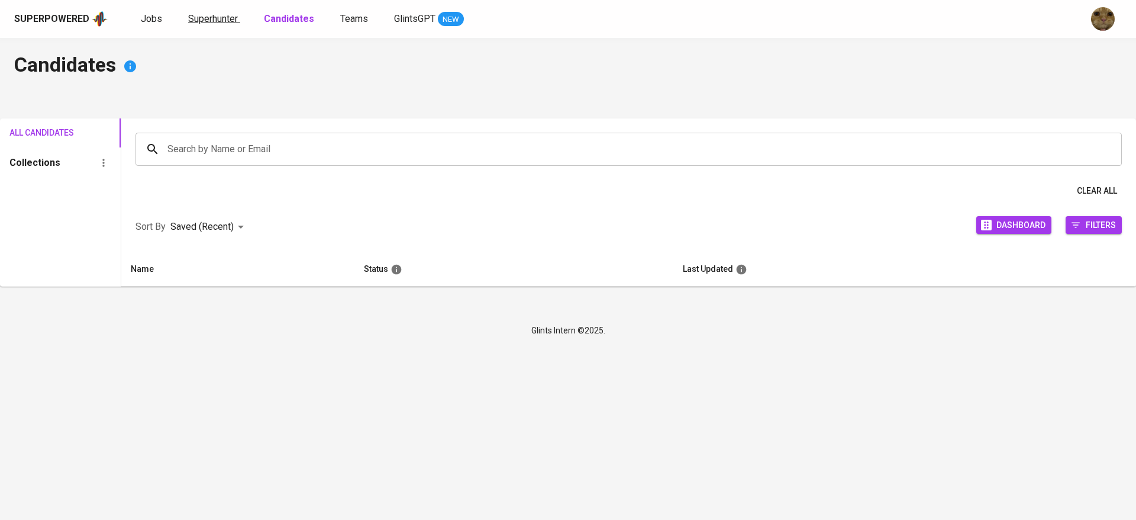
click at [227, 20] on span "Superhunter" at bounding box center [213, 18] width 50 height 11
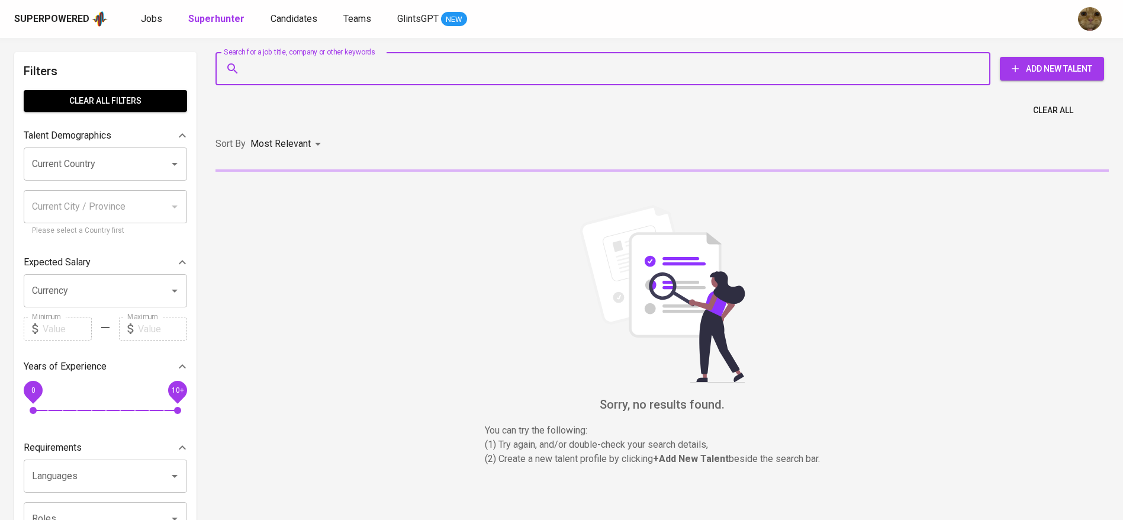
click at [275, 76] on input "Search for a job title, company or other keywords" at bounding box center [605, 68] width 723 height 22
paste input "naufalmuazzin@gmail.com"
type input "naufalmuazzin@gmail.com"
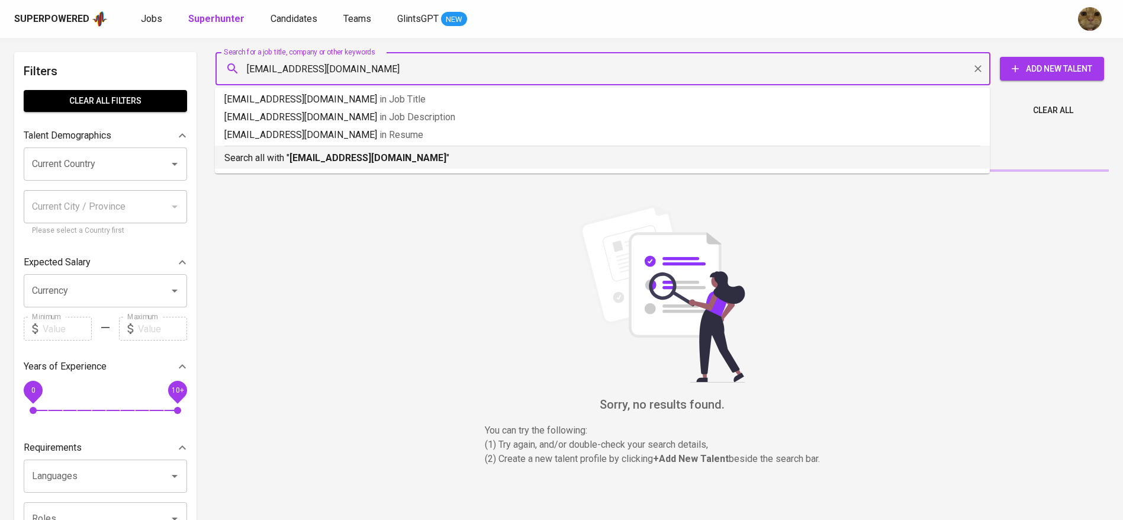
click at [300, 153] on b "naufalmuazzin@gmail.com" at bounding box center [367, 157] width 157 height 11
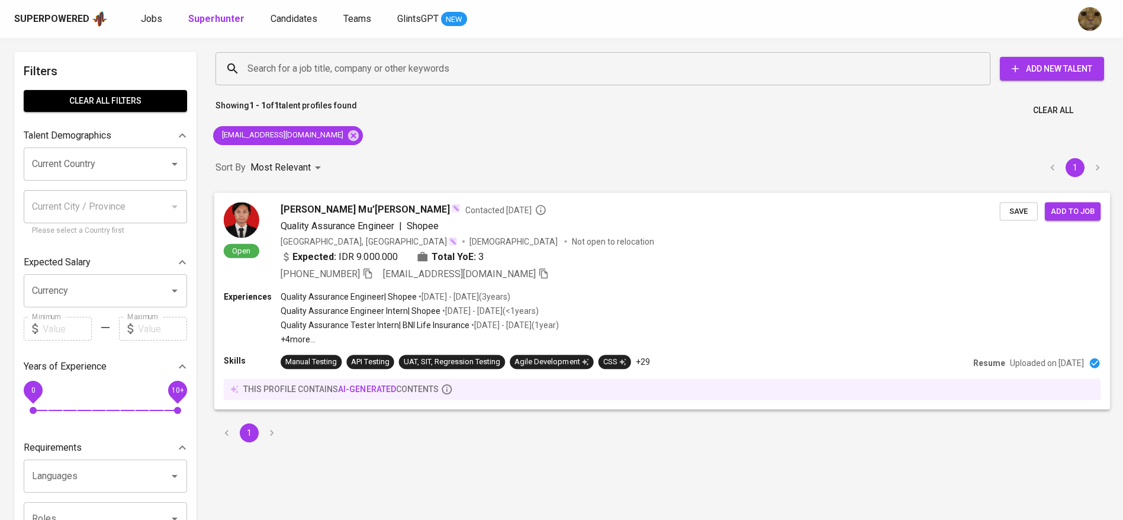
click at [1010, 215] on span "Save" at bounding box center [1019, 211] width 26 height 14
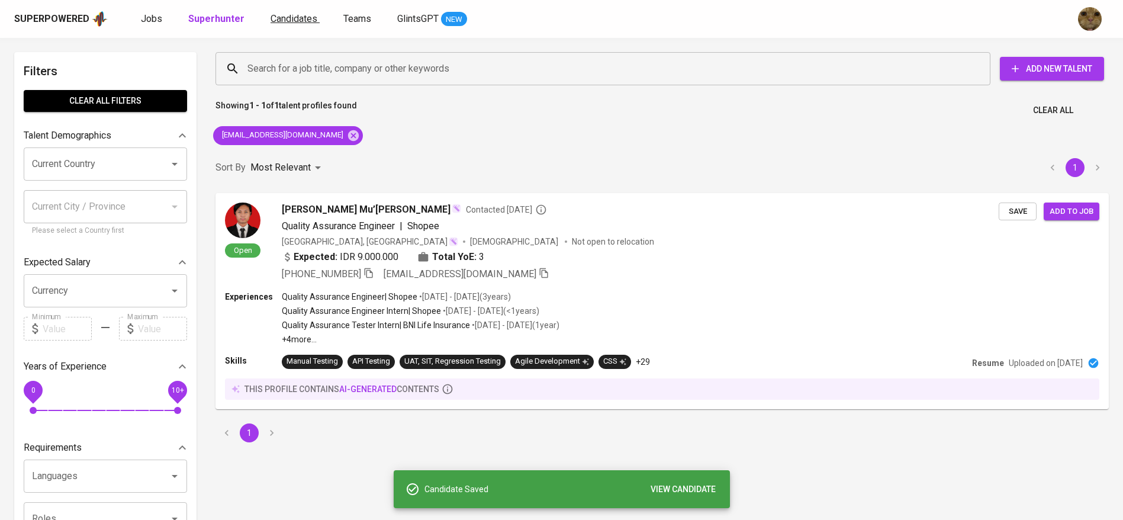
click at [301, 22] on span "Candidates" at bounding box center [294, 18] width 47 height 11
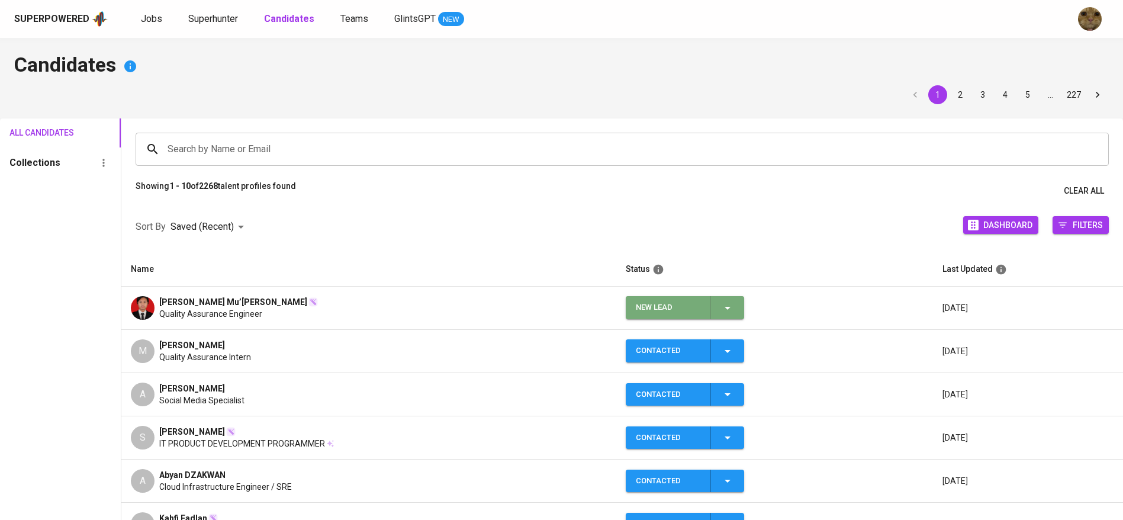
click at [743, 305] on button "New Lead" at bounding box center [685, 307] width 118 height 23
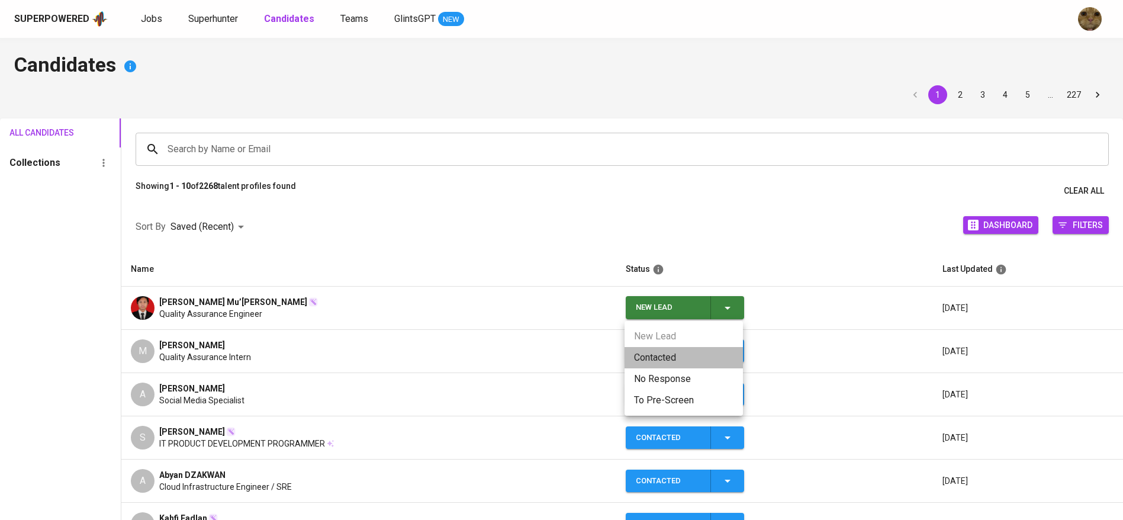
click at [682, 358] on li "Contacted" at bounding box center [683, 357] width 118 height 21
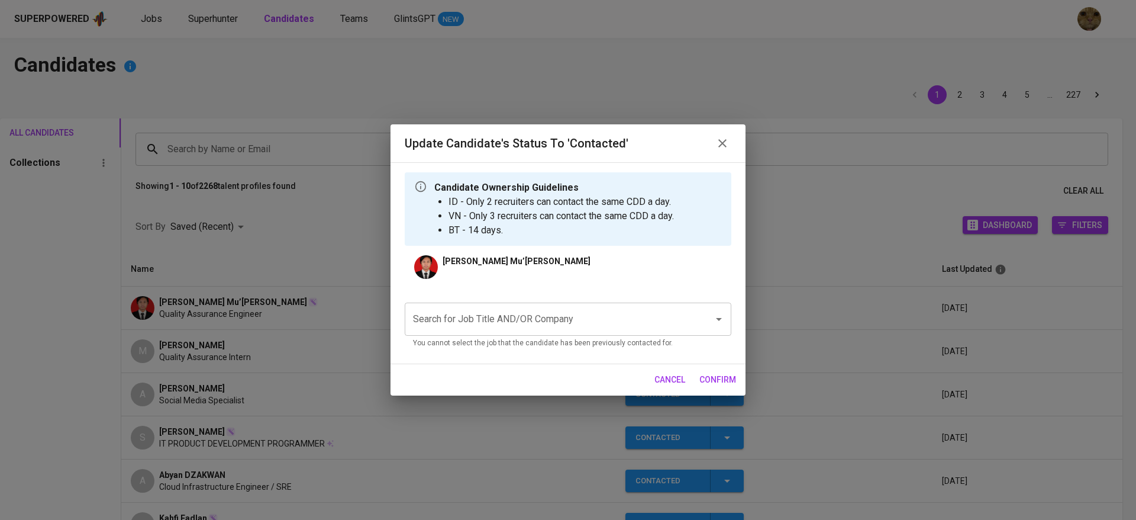
click at [498, 312] on input "Search for Job Title AND/OR Company" at bounding box center [551, 319] width 283 height 22
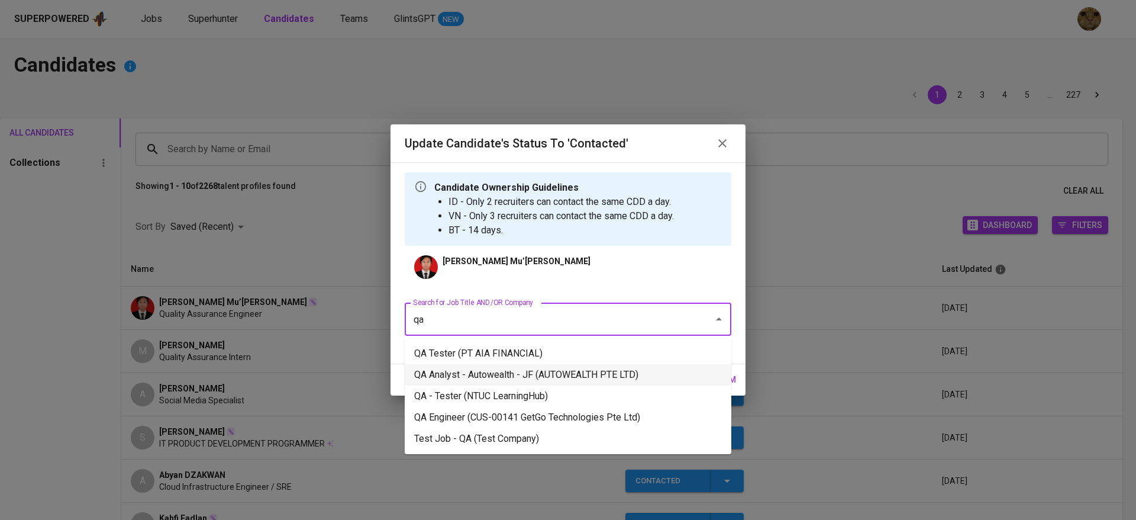
click at [495, 381] on li "QA Analyst - Autowealth - JF (AUTOWEALTH PTE LTD)" at bounding box center [568, 374] width 327 height 21
type input "qa"
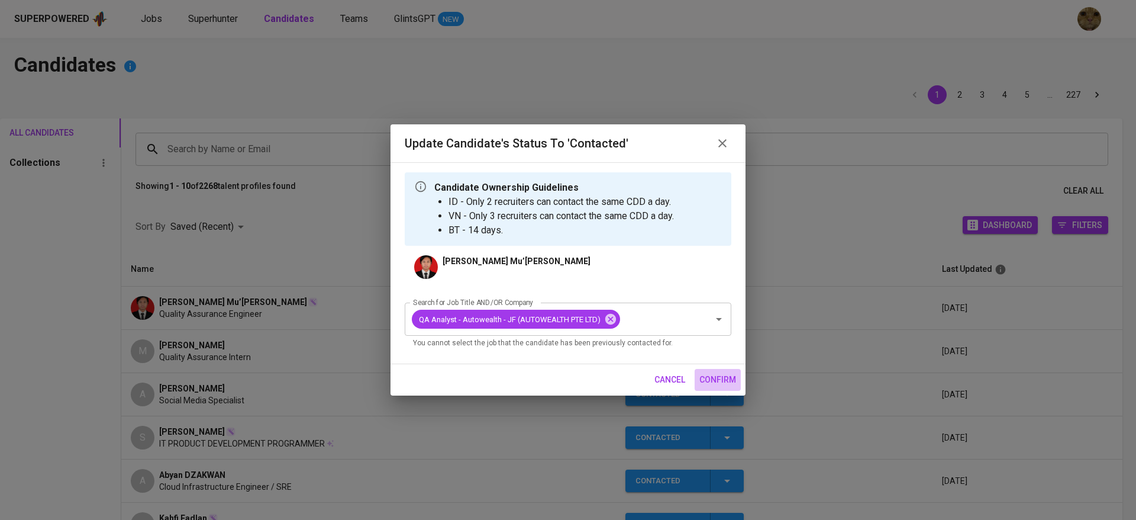
click at [697, 375] on button "confirm" at bounding box center [718, 380] width 46 height 22
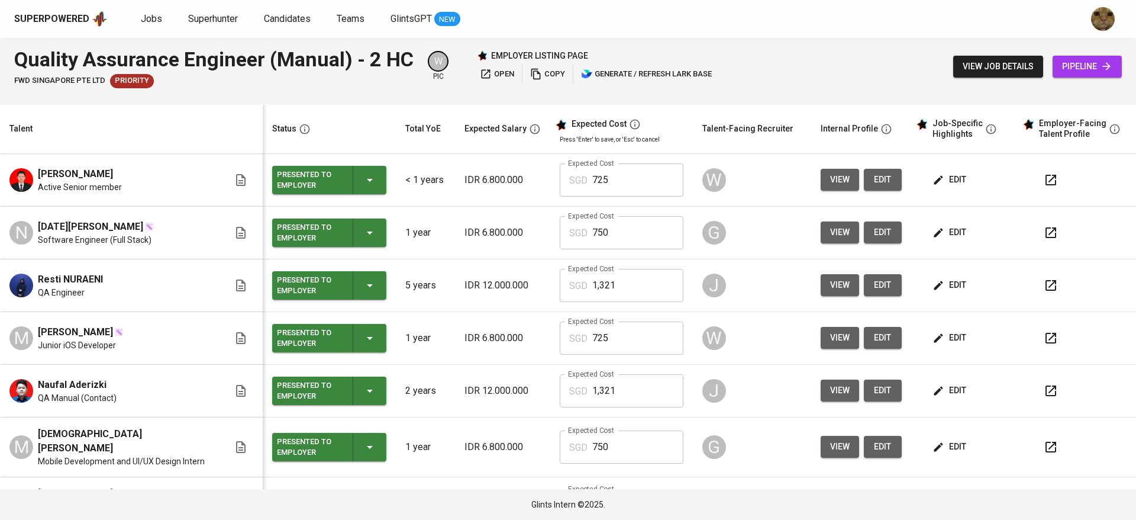
click at [933, 291] on icon "button" at bounding box center [939, 285] width 12 height 12
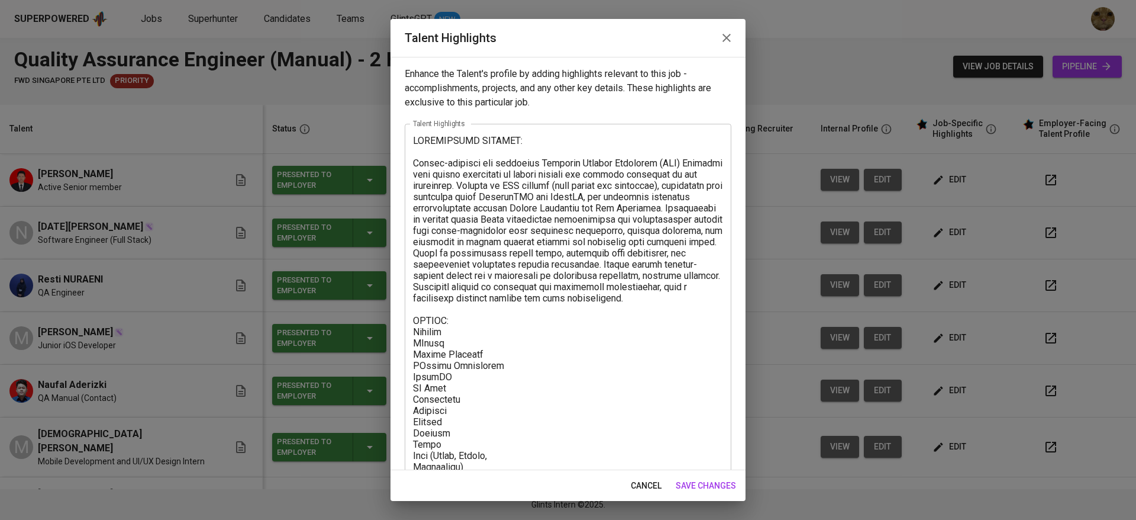
click at [654, 488] on span "cancel" at bounding box center [646, 485] width 31 height 15
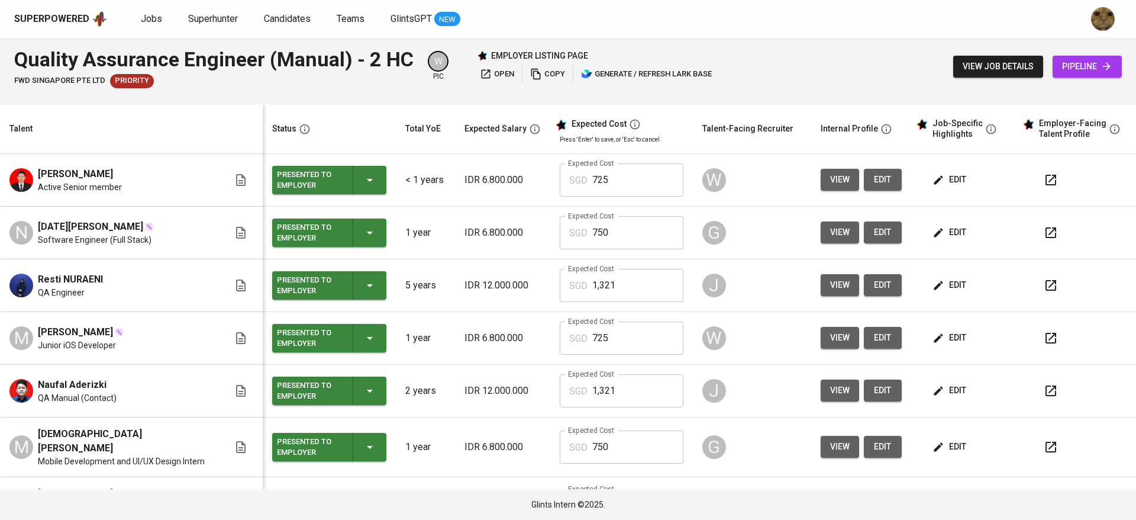
click at [830, 291] on span "view" at bounding box center [840, 285] width 20 height 15
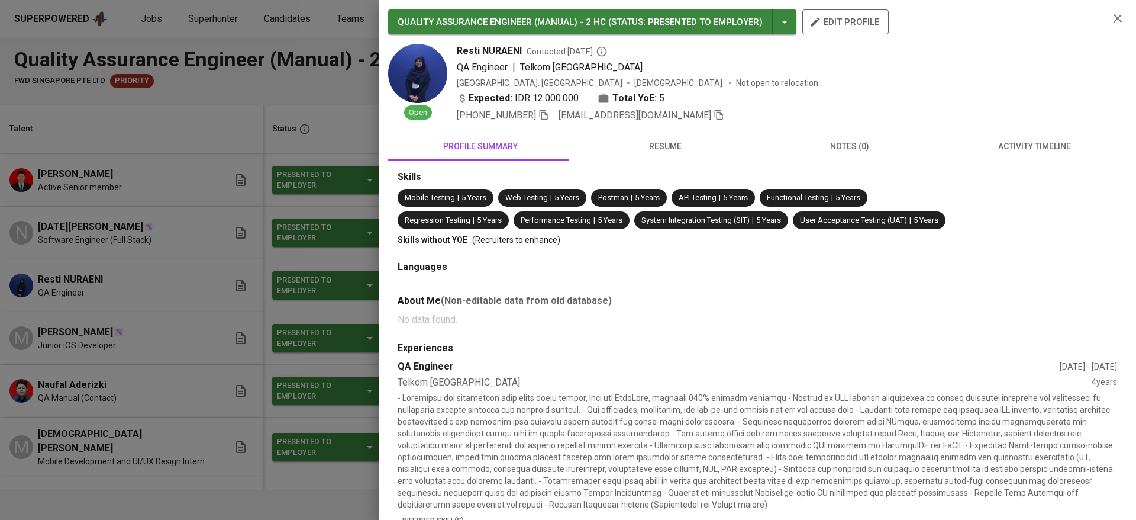
scroll to position [178, 0]
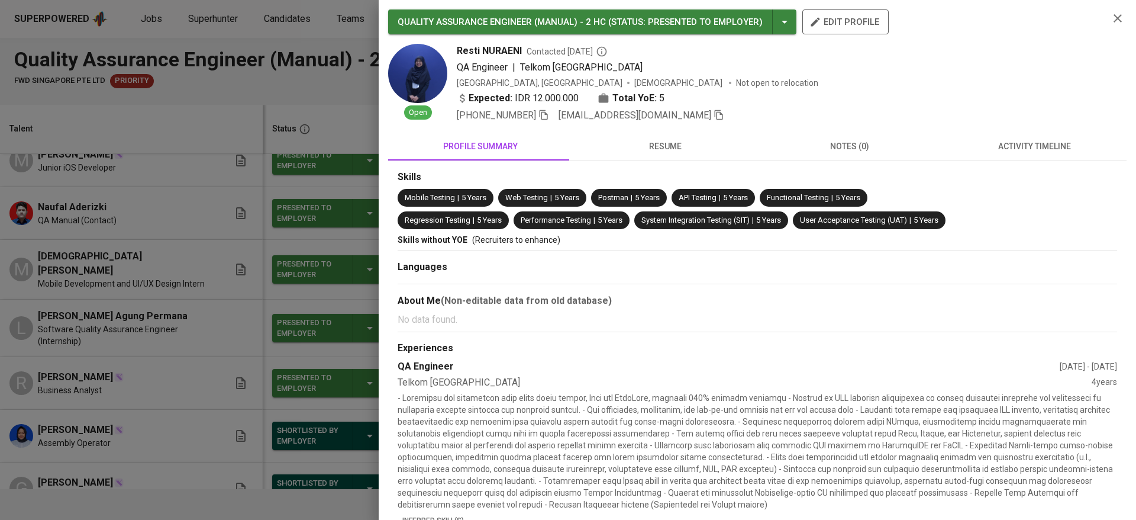
click at [643, 141] on span "resume" at bounding box center [665, 146] width 170 height 15
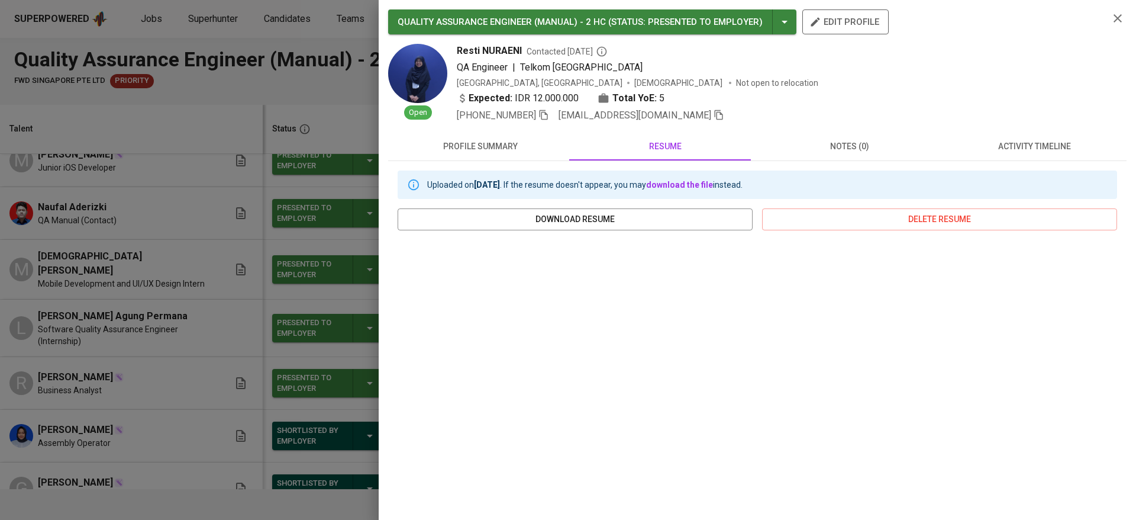
drag, startPoint x: 1104, startPoint y: 15, endPoint x: 135, endPoint y: 332, distance: 1019.6
click at [1111, 15] on icon "button" at bounding box center [1118, 18] width 14 height 14
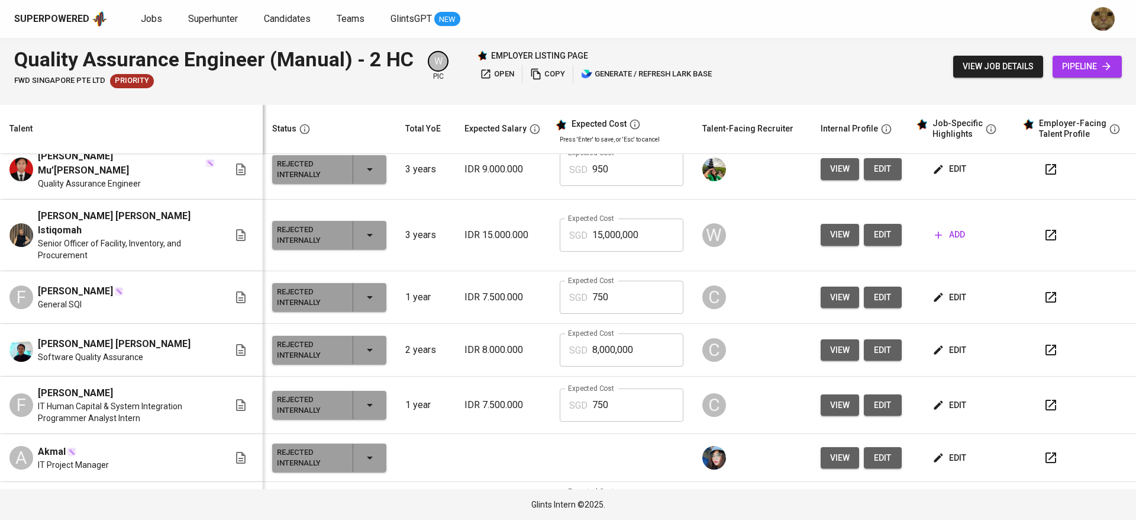
scroll to position [0, 0]
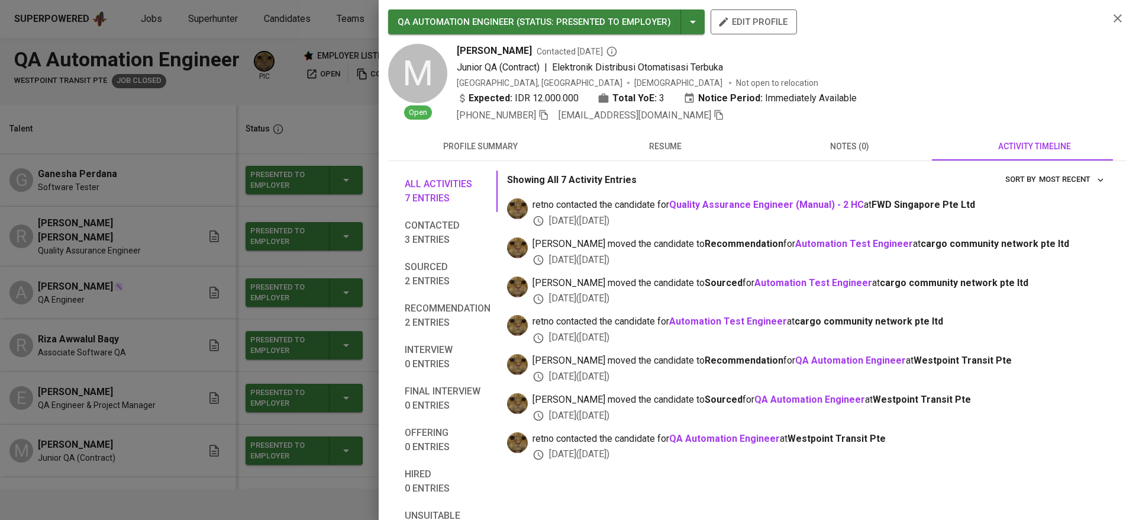
scroll to position [87, 0]
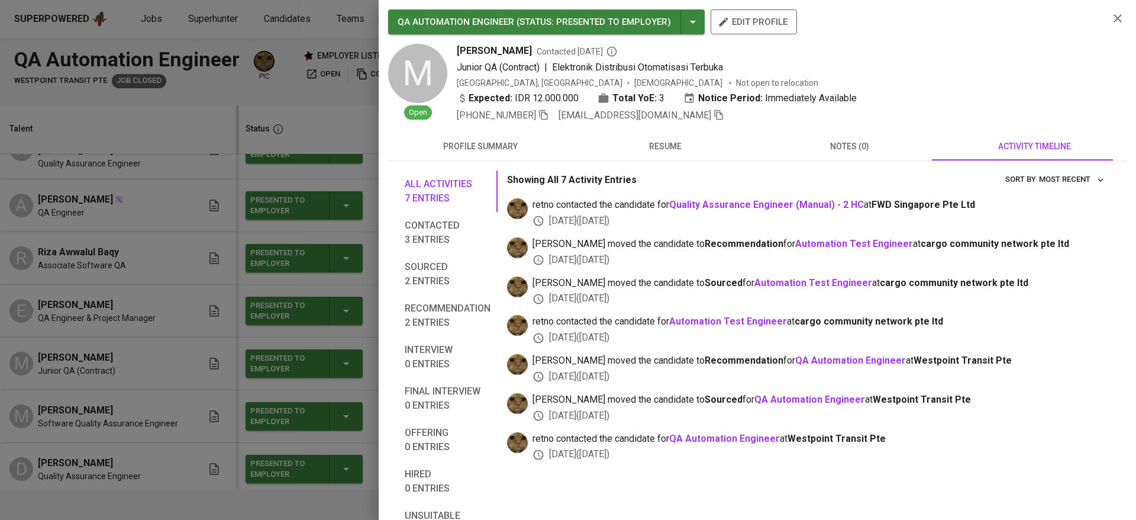
click at [88, 330] on div at bounding box center [568, 260] width 1136 height 520
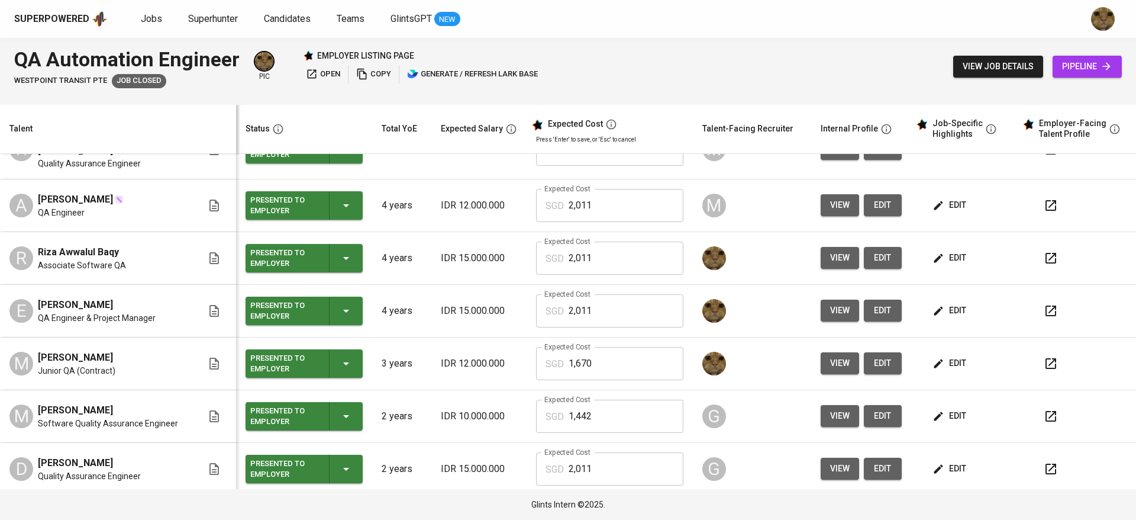
scroll to position [0, 0]
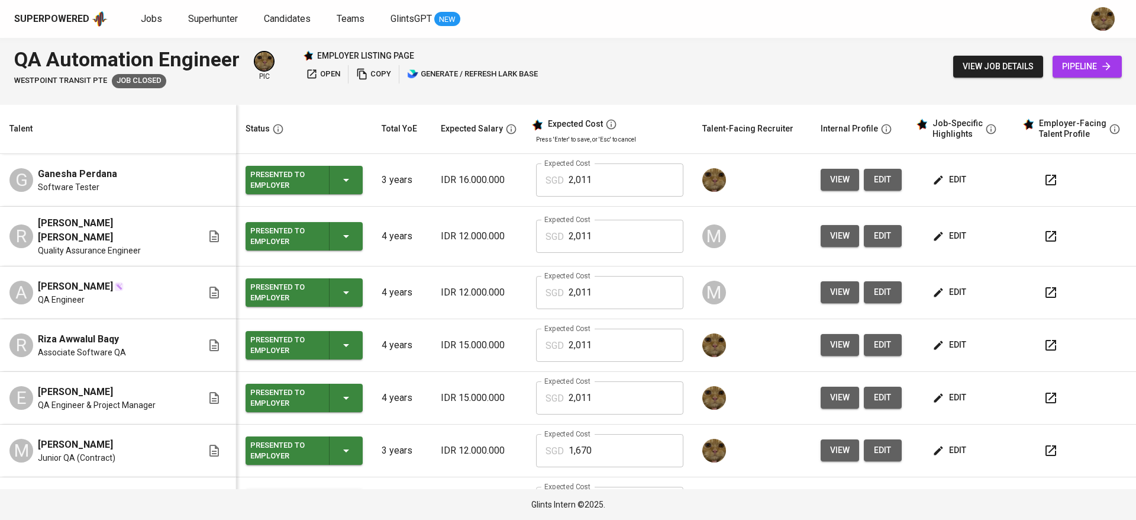
click at [163, 12] on div "Jobs Superhunter Candidates Teams GlintsGPT NEW" at bounding box center [301, 19] width 320 height 15
click at [149, 17] on span "Jobs" at bounding box center [151, 18] width 21 height 11
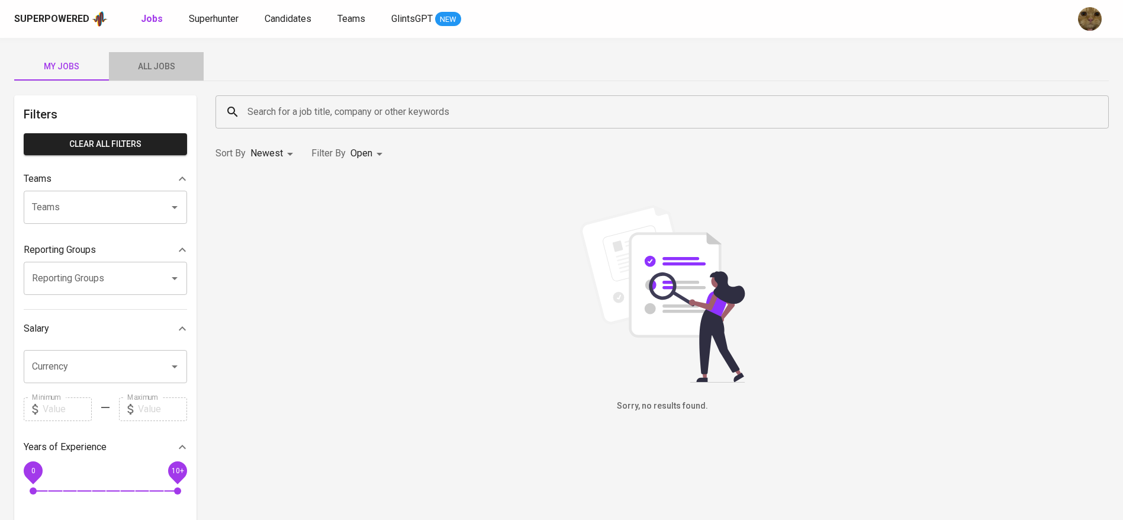
click at [149, 57] on button "All Jobs" at bounding box center [156, 66] width 95 height 28
click at [253, 102] on input "Search for a job title, company or other keywords" at bounding box center [664, 112] width 841 height 22
click at [271, 110] on input "Search for a job title, company or other keywords" at bounding box center [664, 112] width 841 height 22
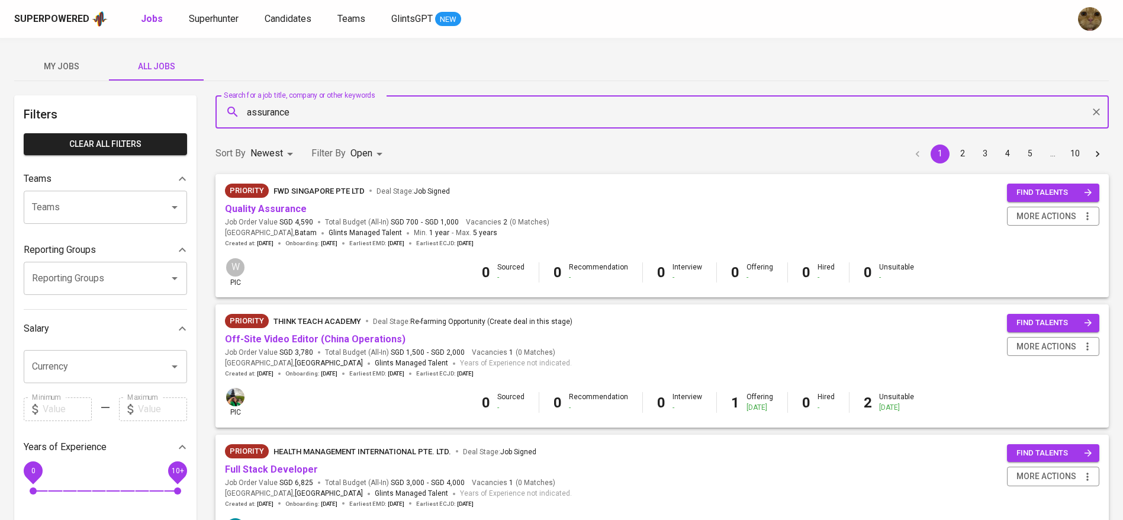
type input "assurance"
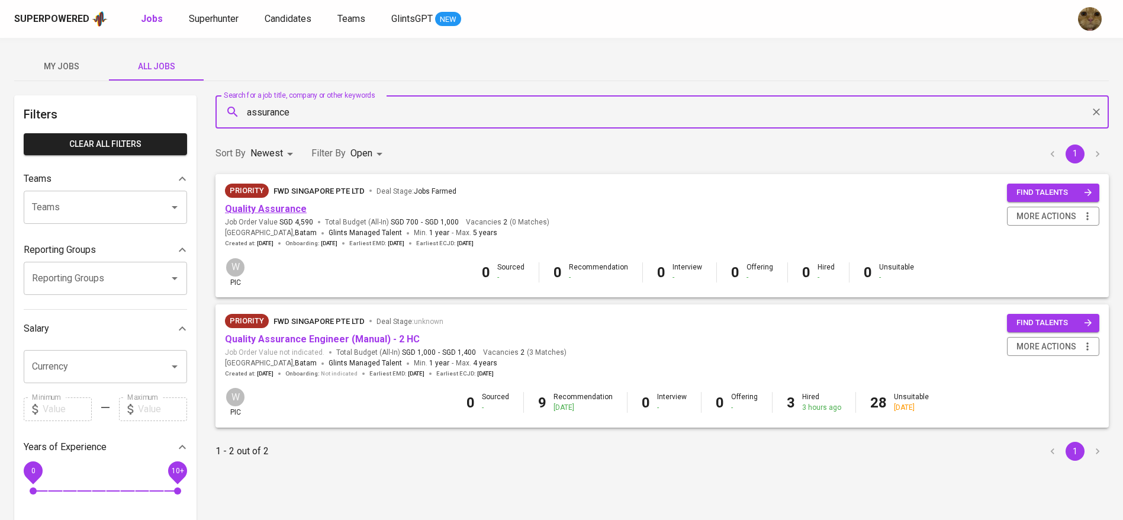
click at [272, 209] on link "Quality Assurance" at bounding box center [266, 208] width 82 height 11
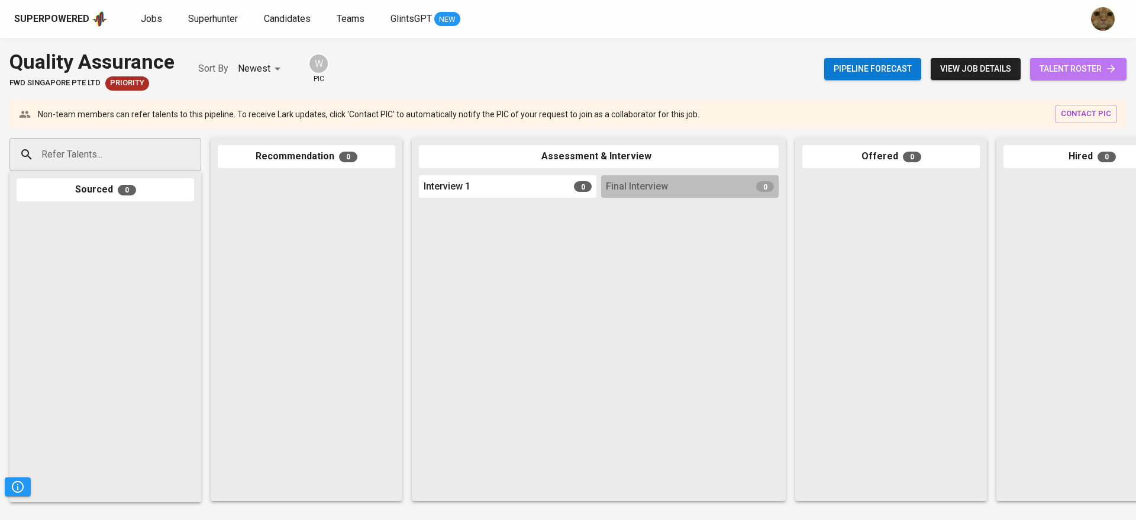
click at [1106, 65] on icon at bounding box center [1112, 69] width 12 height 12
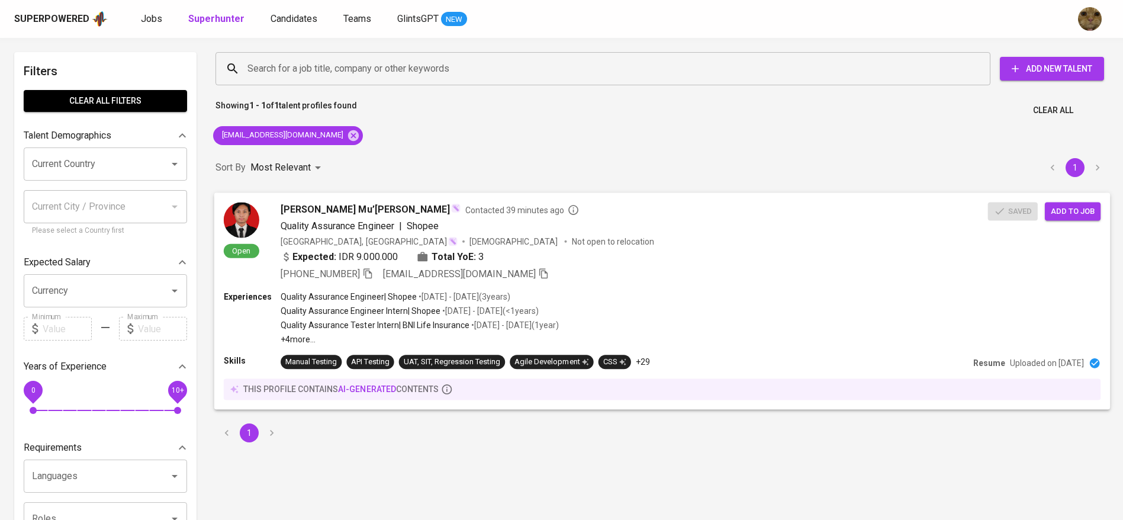
click at [513, 253] on div "Expected: IDR 9.000.000 Total YoE: 3" at bounding box center [634, 257] width 707 height 17
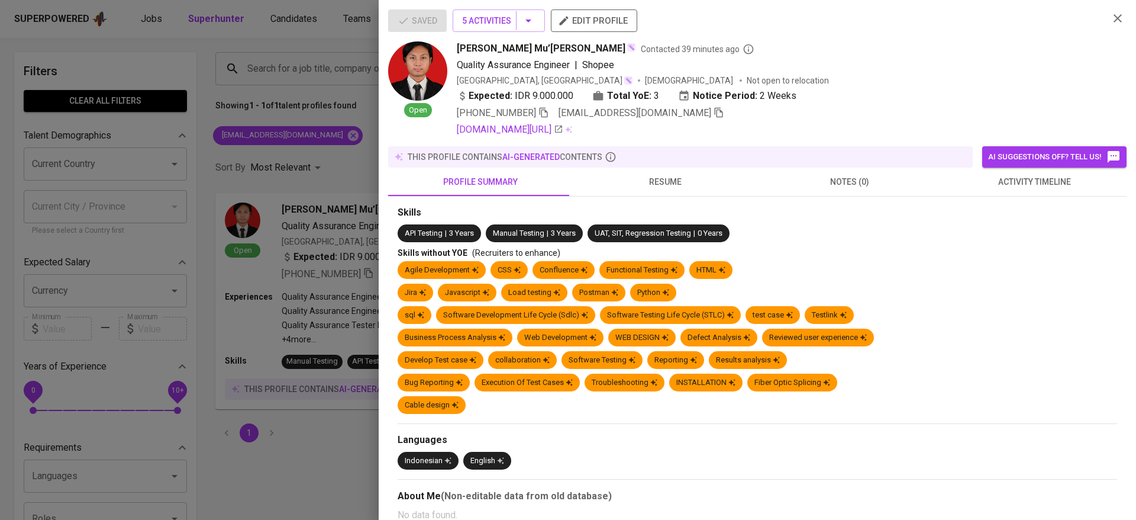
click at [998, 189] on span "activity timeline" at bounding box center [1034, 182] width 170 height 15
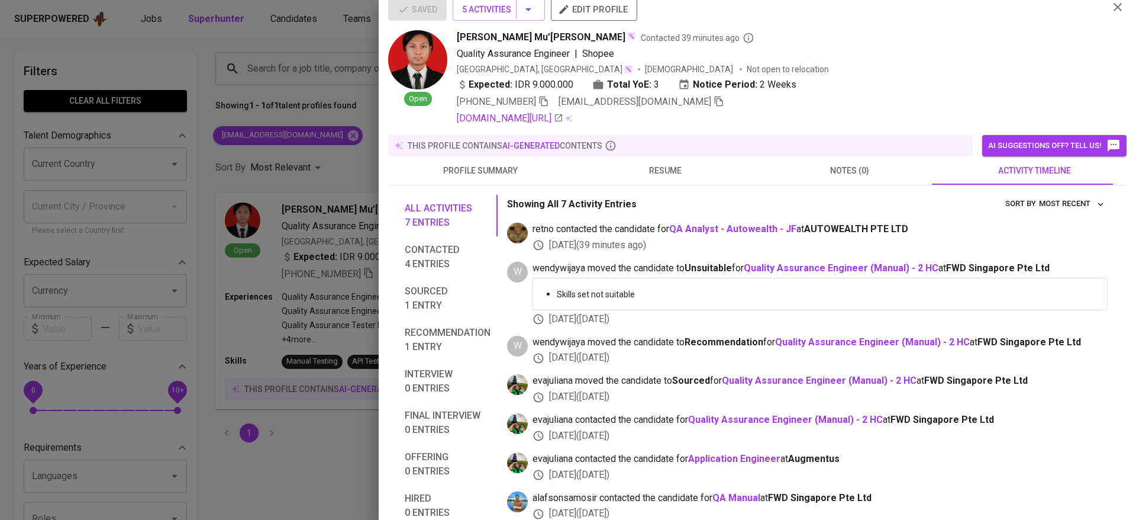
scroll to position [10, 0]
click at [642, 193] on div "All activities 7 entries Contacted 4 entries Sourced 1 entry Recommendation 1 e…" at bounding box center [757, 377] width 739 height 382
click at [640, 165] on span "resume" at bounding box center [665, 172] width 170 height 15
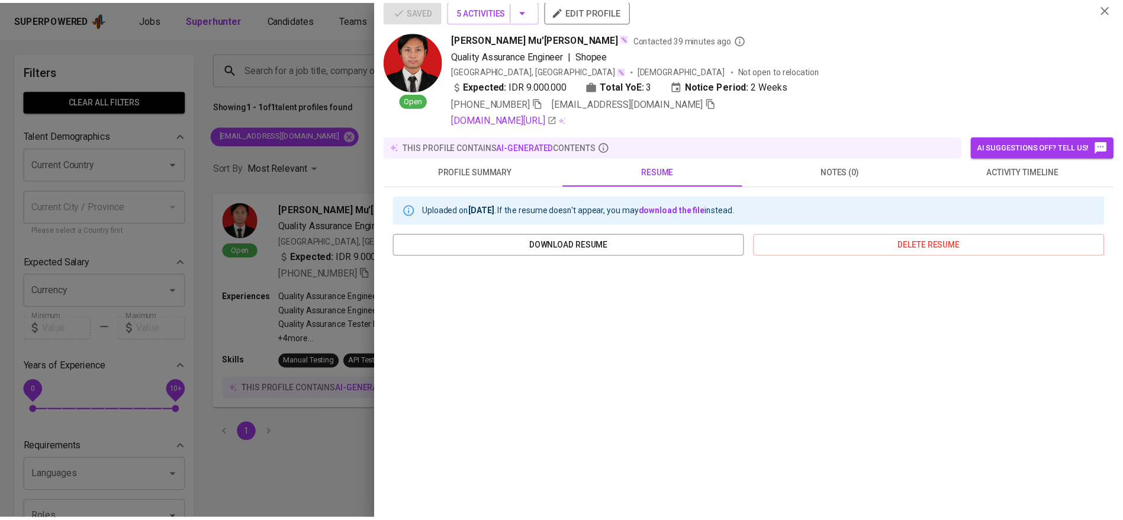
scroll to position [130, 0]
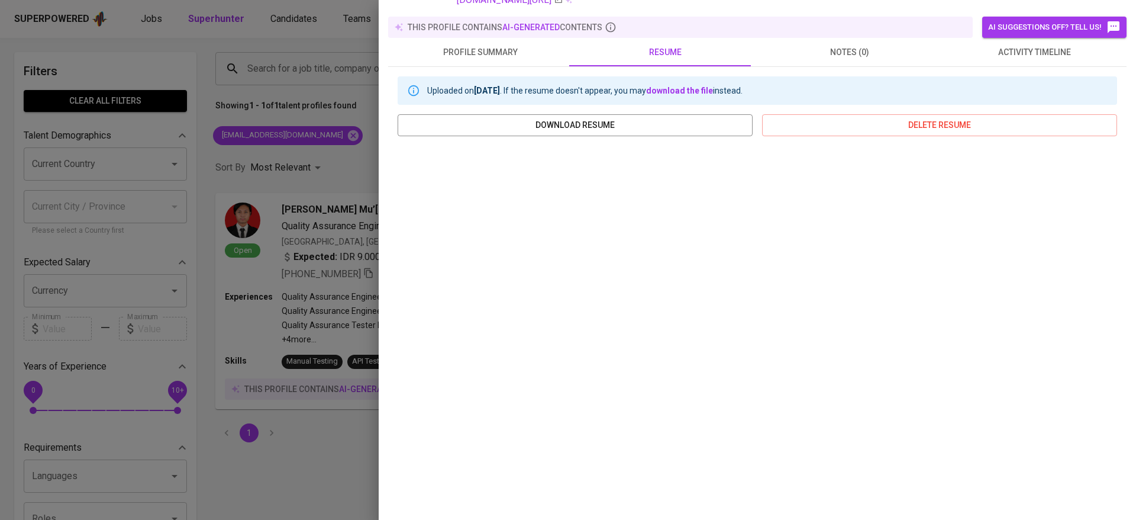
click at [340, 291] on div at bounding box center [568, 260] width 1136 height 520
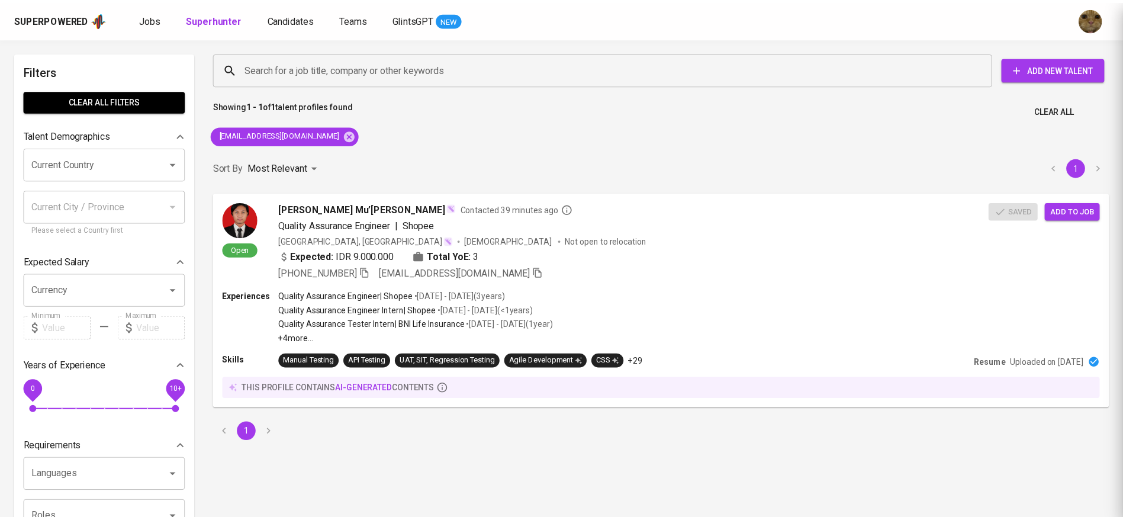
scroll to position [0, 0]
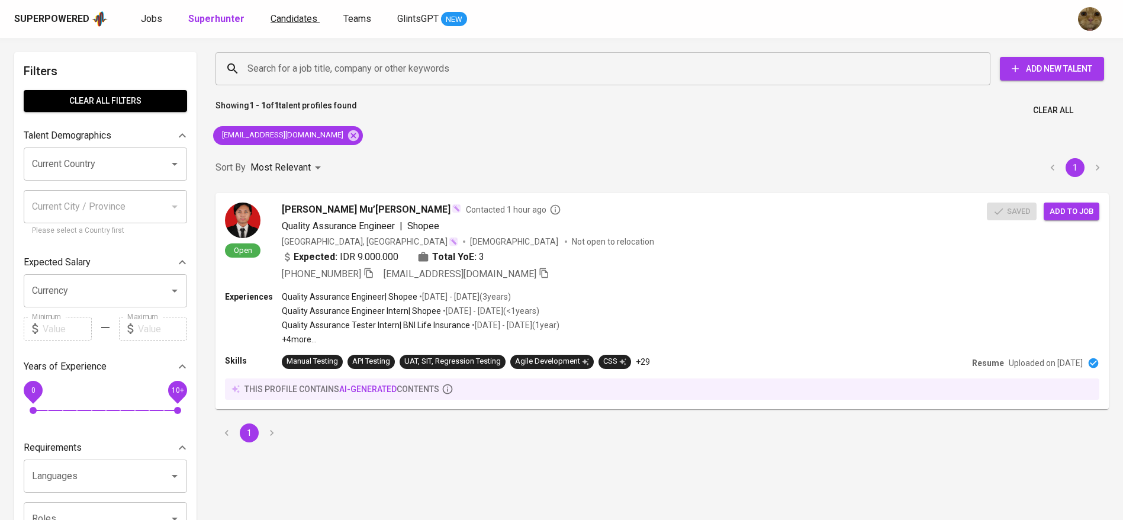
click at [273, 16] on span "Candidates" at bounding box center [294, 18] width 47 height 11
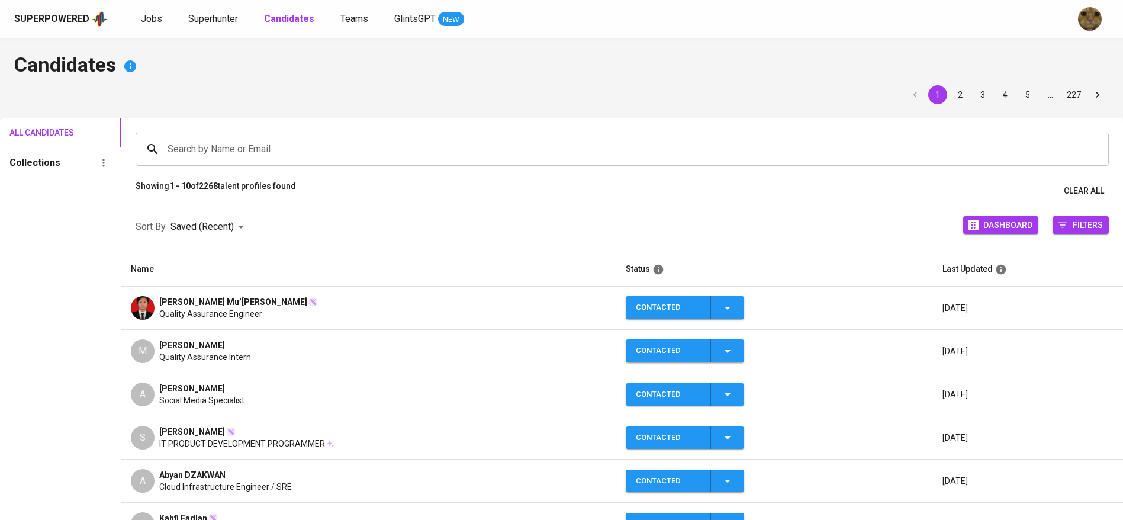
click at [211, 19] on span "Superhunter" at bounding box center [213, 18] width 50 height 11
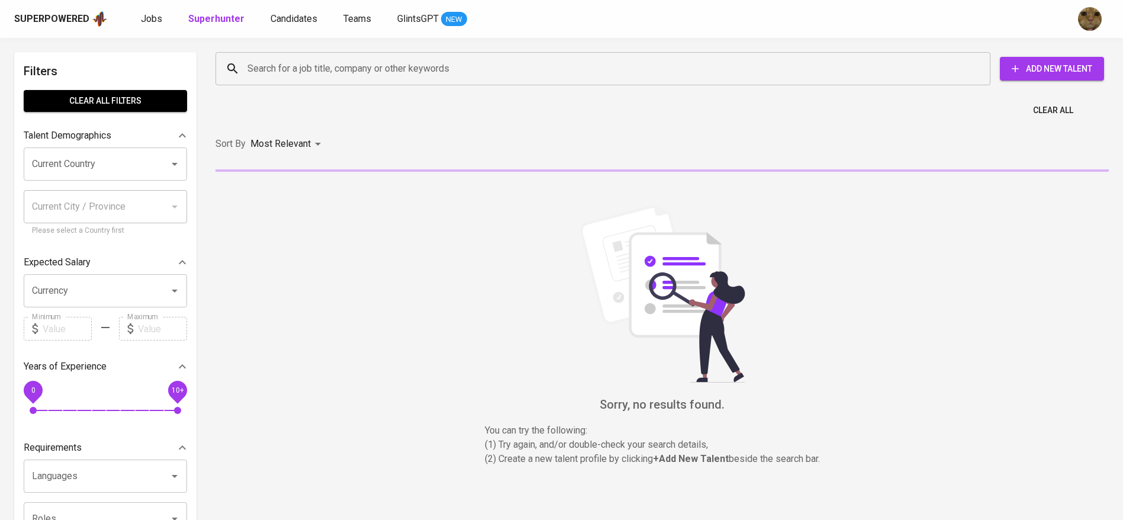
click at [273, 63] on input "Search for a job title, company or other keywords" at bounding box center [605, 68] width 723 height 22
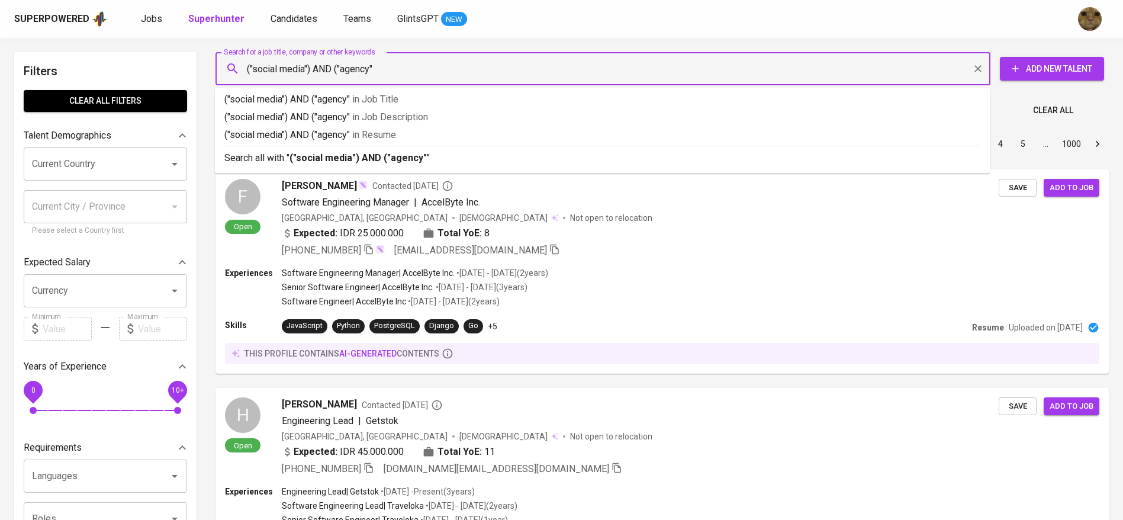
type input "("social media") AND ("agency")"
click at [313, 136] on p "("social media") AND ("agency") in Resume" at bounding box center [602, 135] width 756 height 14
click at [49, 168] on input "Current Country" at bounding box center [89, 164] width 120 height 22
click at [57, 169] on input "Current Country" at bounding box center [89, 164] width 120 height 22
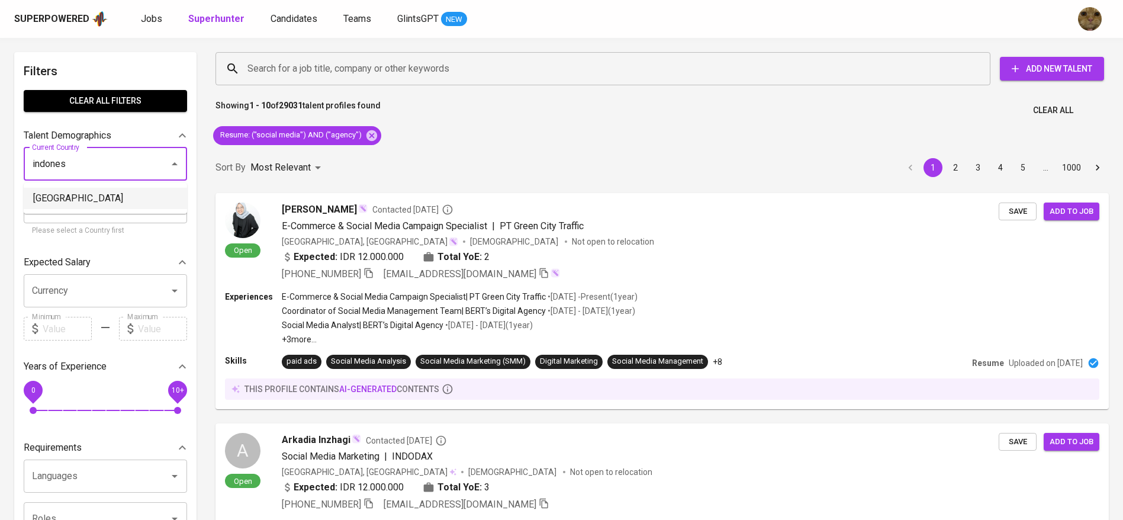
click at [89, 194] on li "[GEOGRAPHIC_DATA]" at bounding box center [105, 198] width 163 height 21
type input "[GEOGRAPHIC_DATA]"
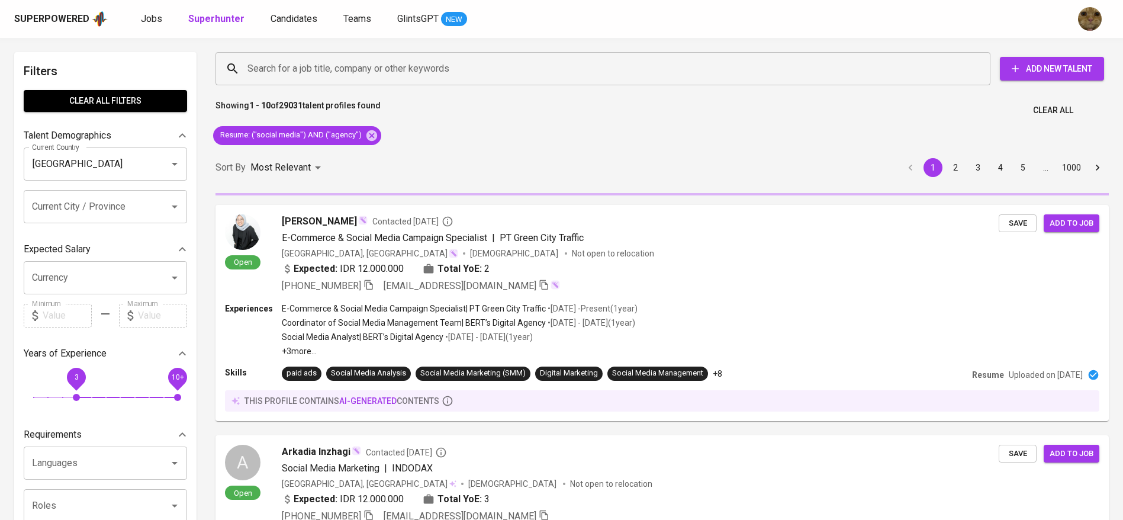
drag, startPoint x: 43, startPoint y: 402, endPoint x: 79, endPoint y: 398, distance: 35.8
click at [79, 398] on span "3" at bounding box center [76, 397] width 7 height 7
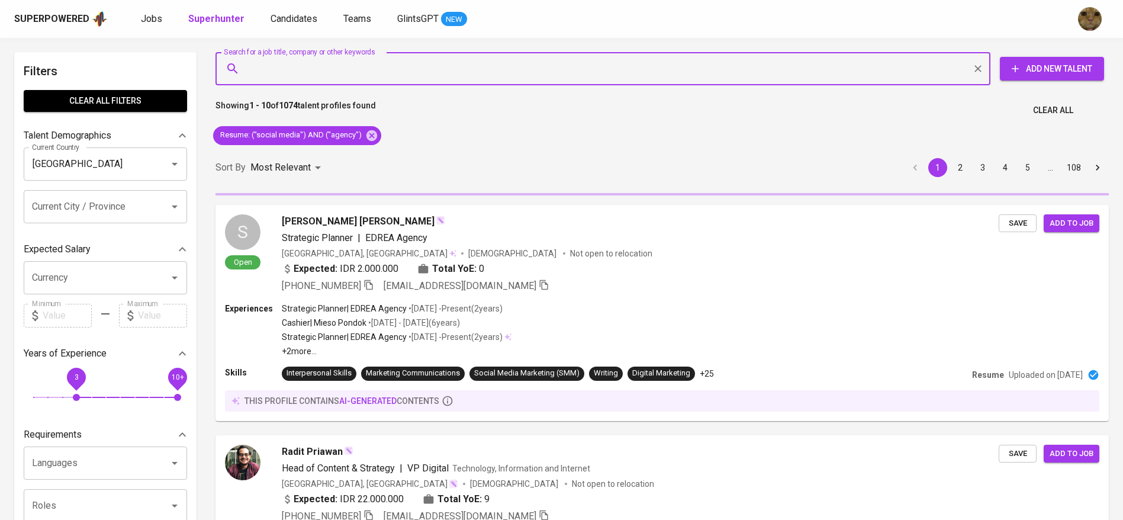
click at [262, 72] on input "Search for a job title, company or other keywords" at bounding box center [605, 68] width 723 height 22
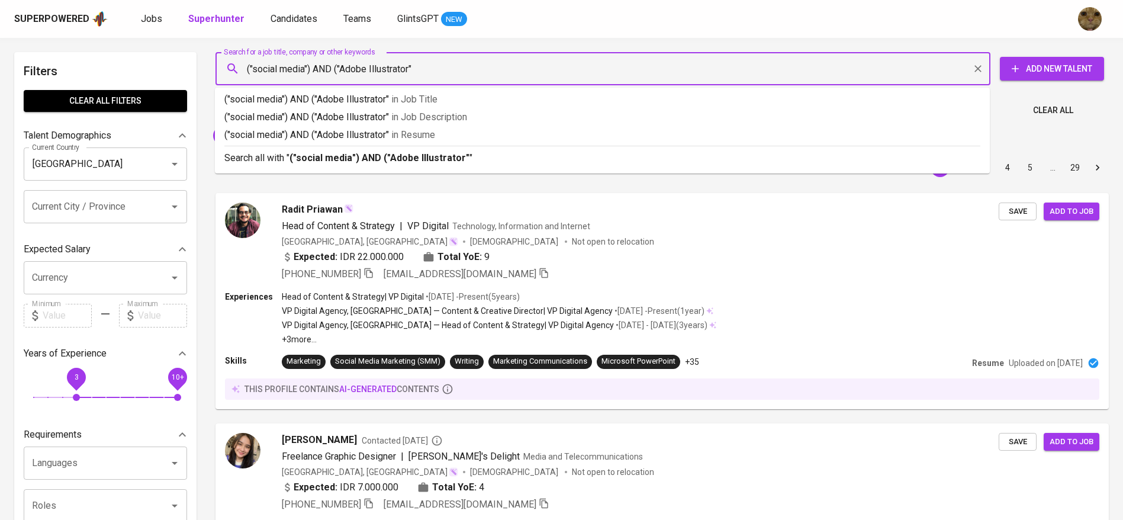
type input "("social media") AND ("Adobe Illustrator")"
drag, startPoint x: 306, startPoint y: 150, endPoint x: 371, endPoint y: 138, distance: 65.6
click at [306, 150] on div "Search all with " ("social media") AND ("Adobe Illustrator") "" at bounding box center [602, 156] width 756 height 20
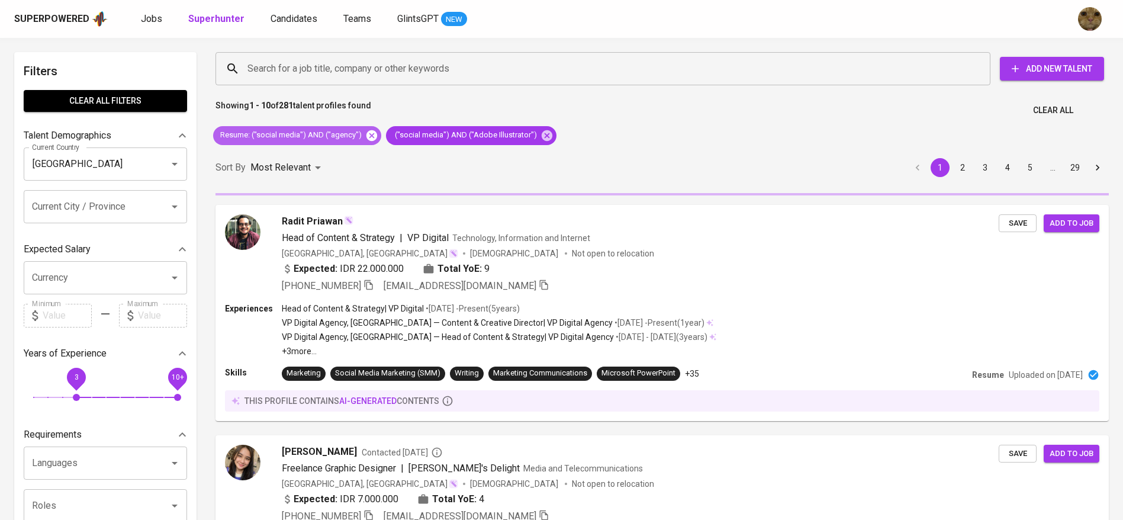
click at [371, 138] on icon at bounding box center [371, 135] width 11 height 11
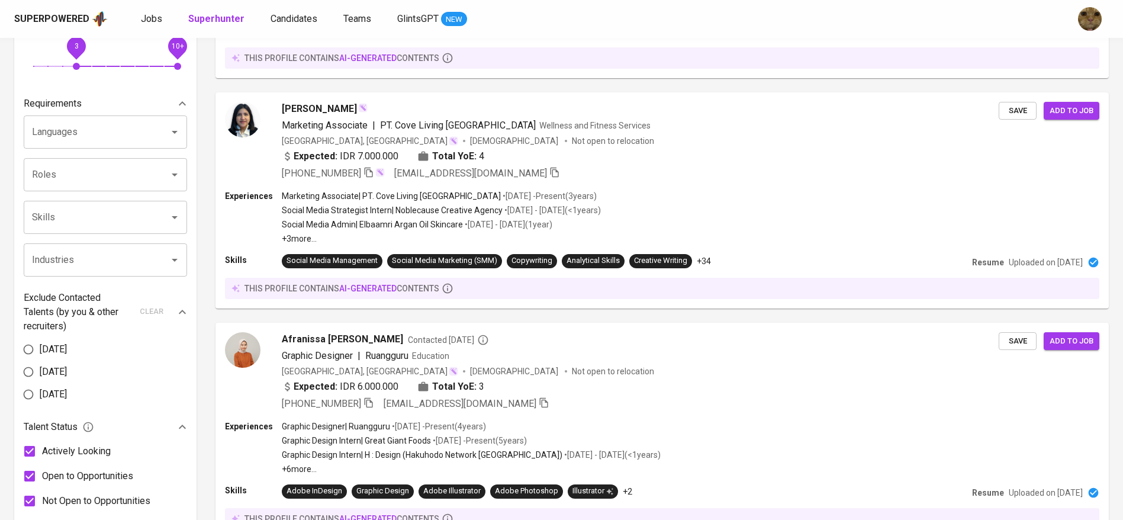
scroll to position [444, 0]
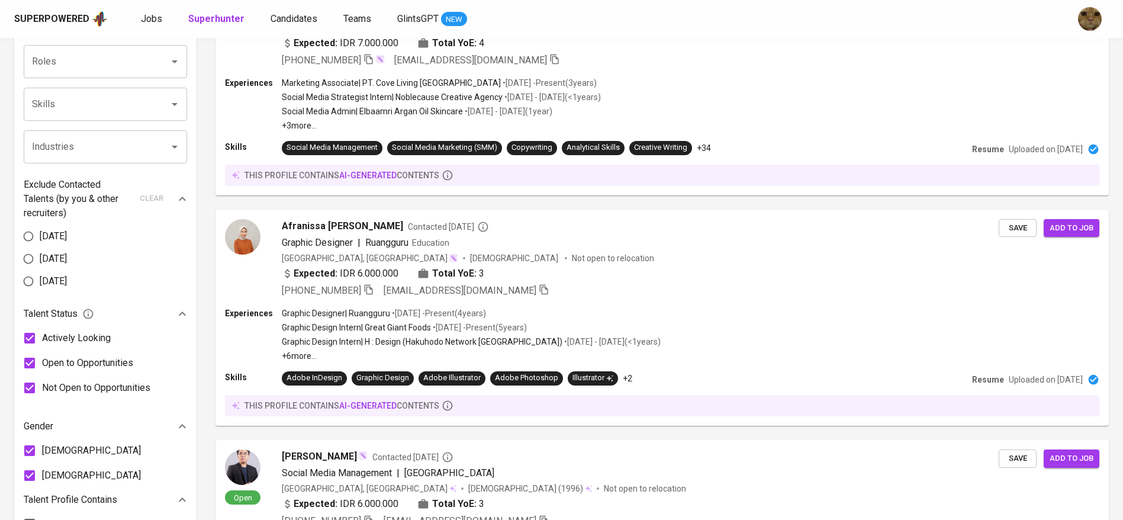
click at [52, 149] on input "Industries" at bounding box center [89, 147] width 120 height 22
type input "a"
click at [86, 176] on li "Advertising Services" at bounding box center [105, 181] width 163 height 21
type input "adve"
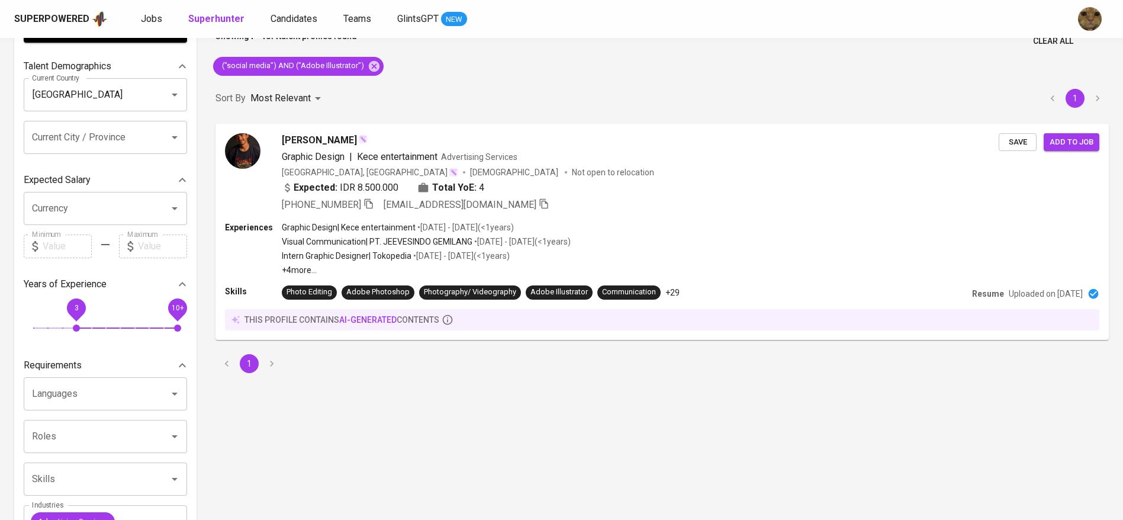
scroll to position [266, 0]
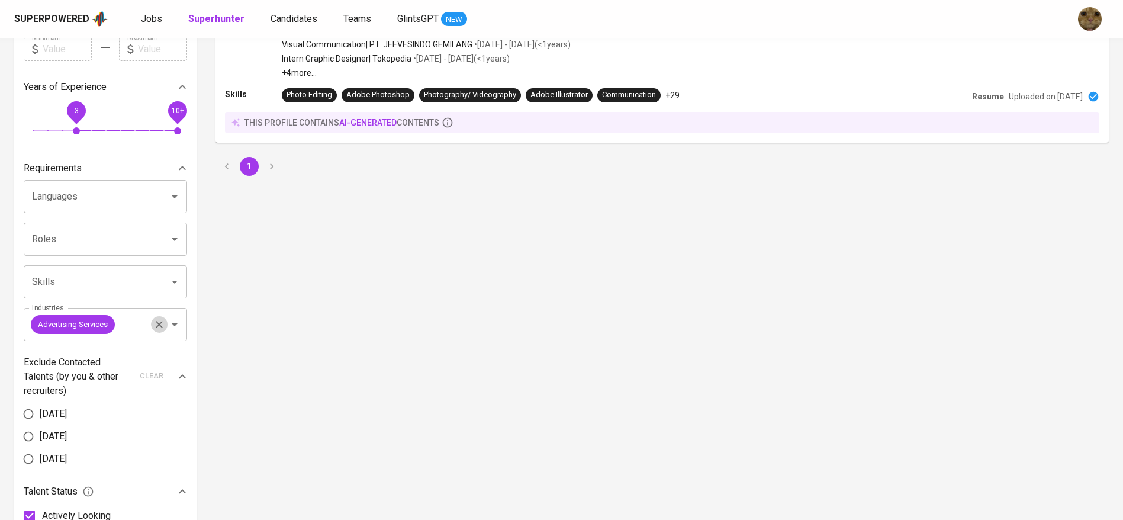
click at [156, 327] on icon "Clear" at bounding box center [159, 324] width 12 height 12
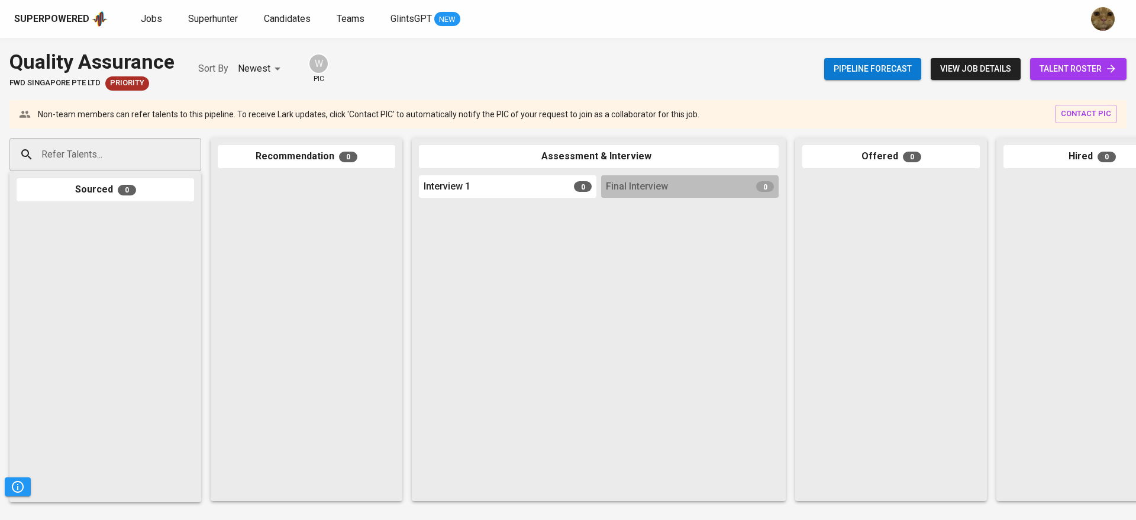
click at [1081, 70] on span "talent roster" at bounding box center [1079, 69] width 78 height 15
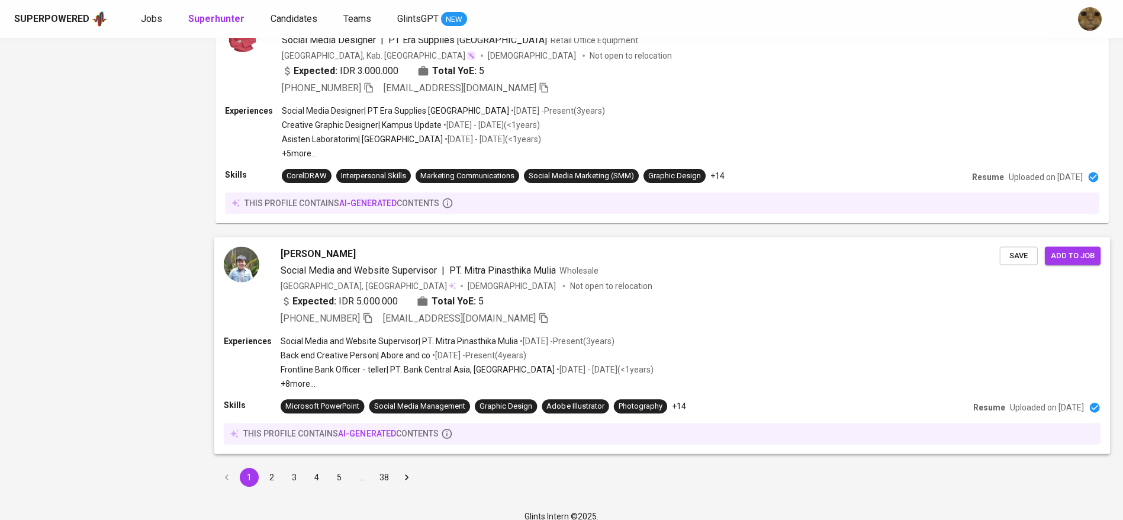
scroll to position [2016, 0]
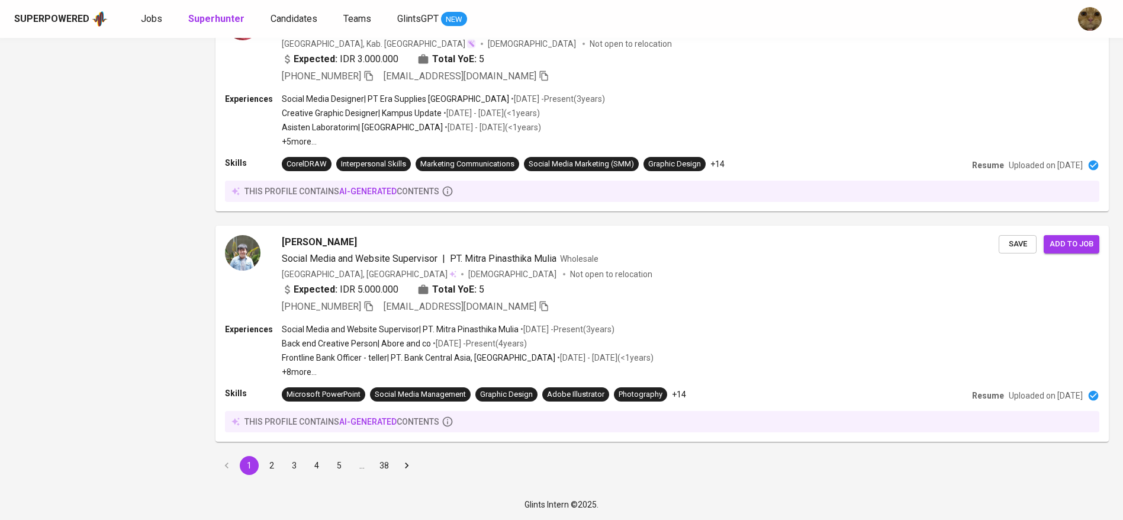
drag, startPoint x: 271, startPoint y: 467, endPoint x: 586, endPoint y: 330, distance: 343.5
click at [271, 467] on button "2" at bounding box center [271, 465] width 19 height 19
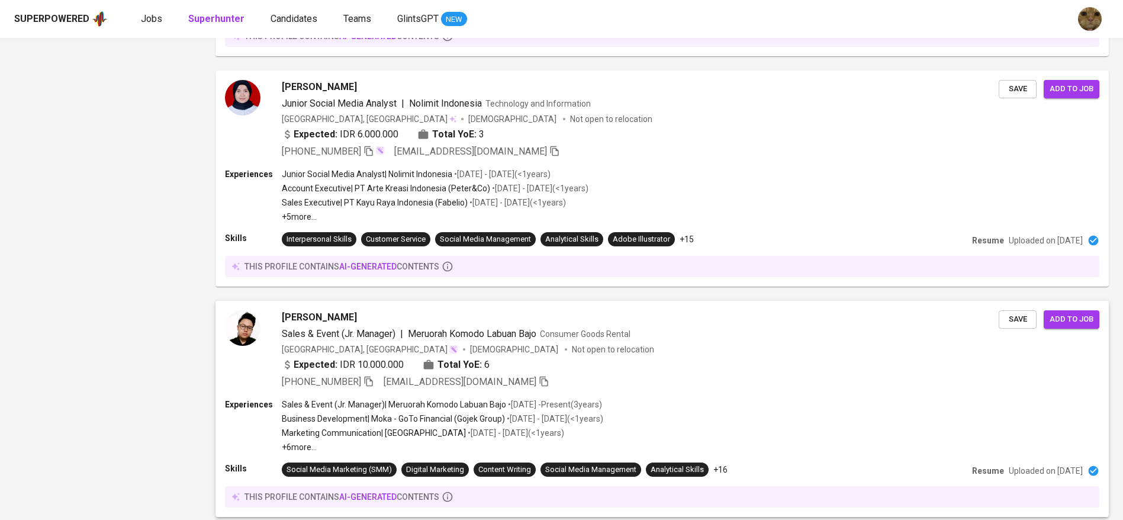
scroll to position [2028, 0]
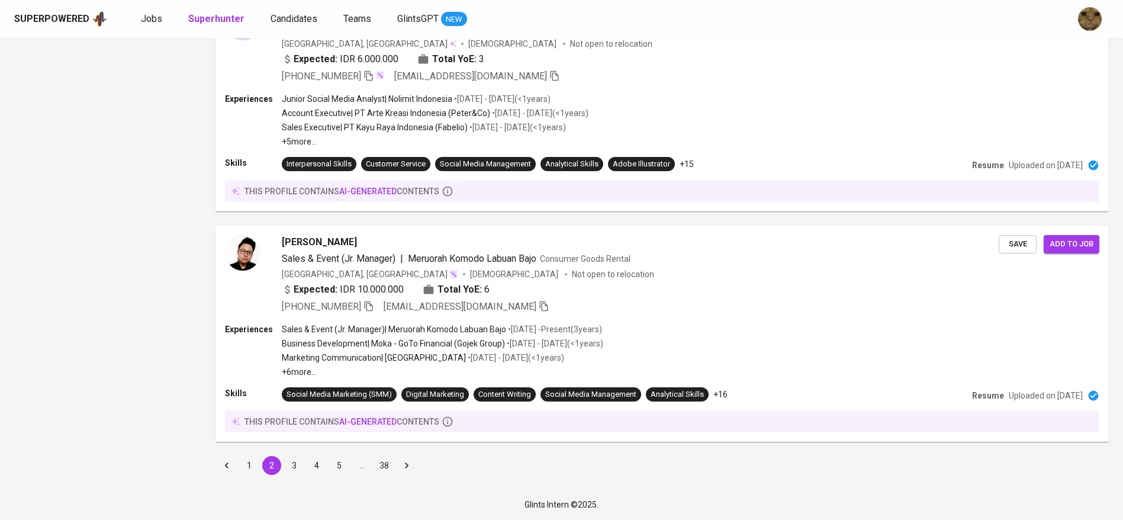
click at [296, 463] on button "3" at bounding box center [294, 465] width 19 height 19
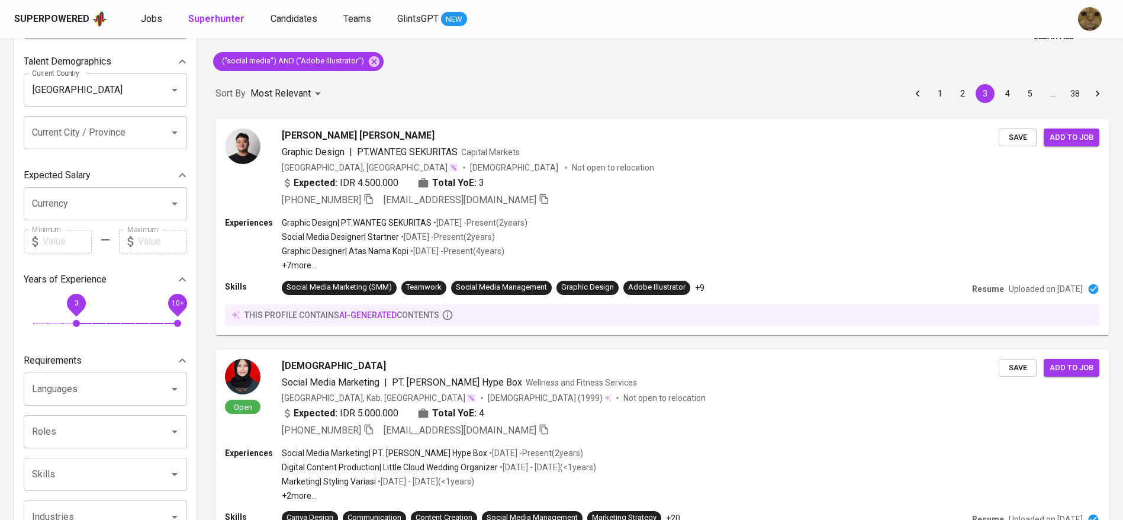
scroll to position [76, 0]
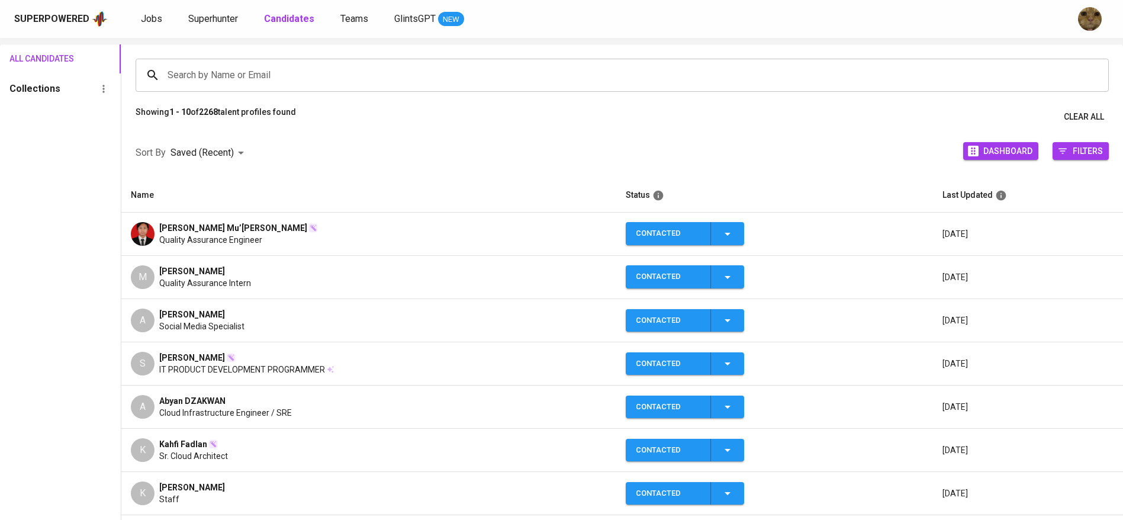
scroll to position [83, 0]
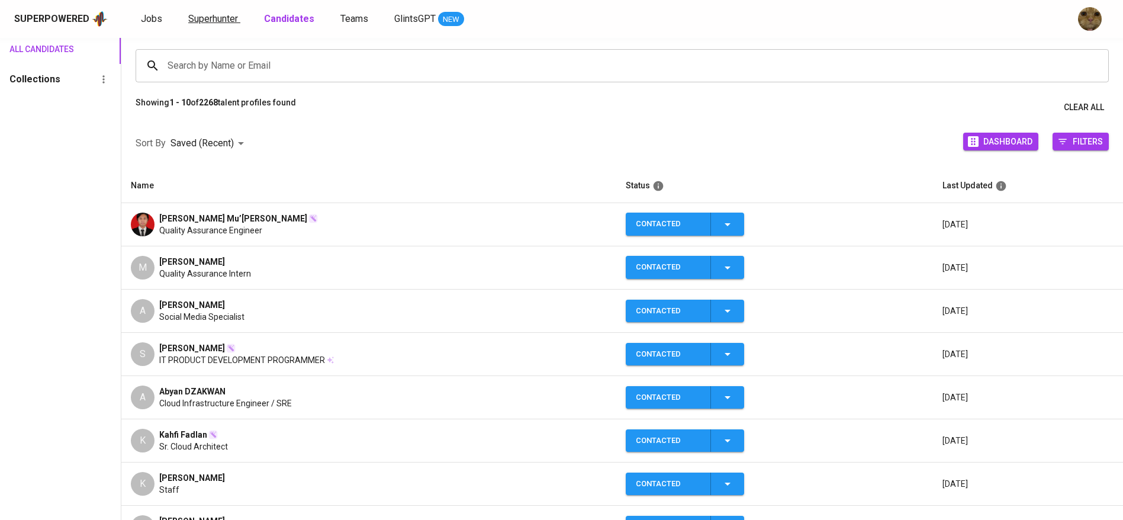
click at [215, 19] on span "Superhunter" at bounding box center [213, 18] width 50 height 11
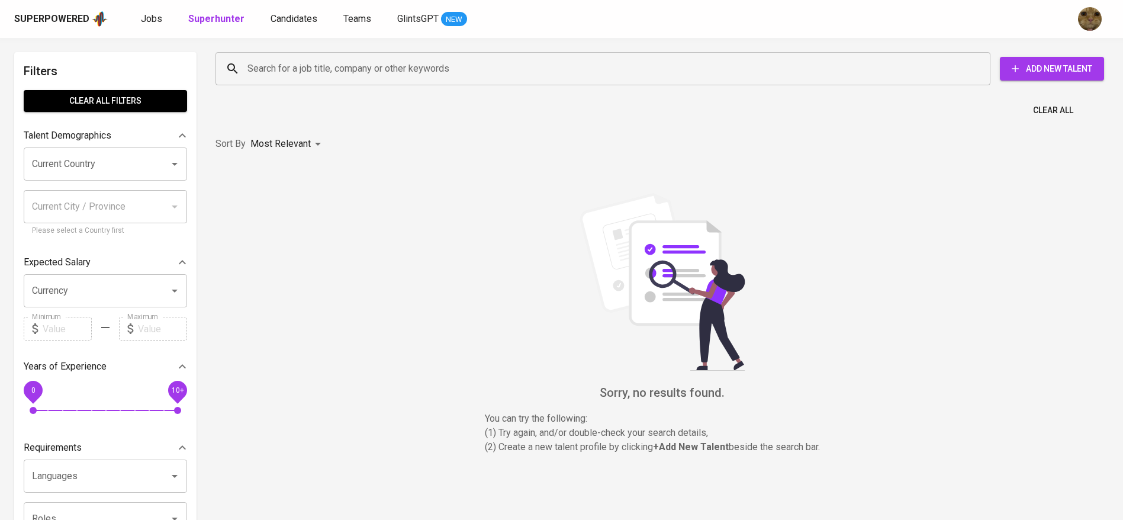
click at [286, 53] on div "Search for a job title, company or other keywords" at bounding box center [602, 68] width 775 height 33
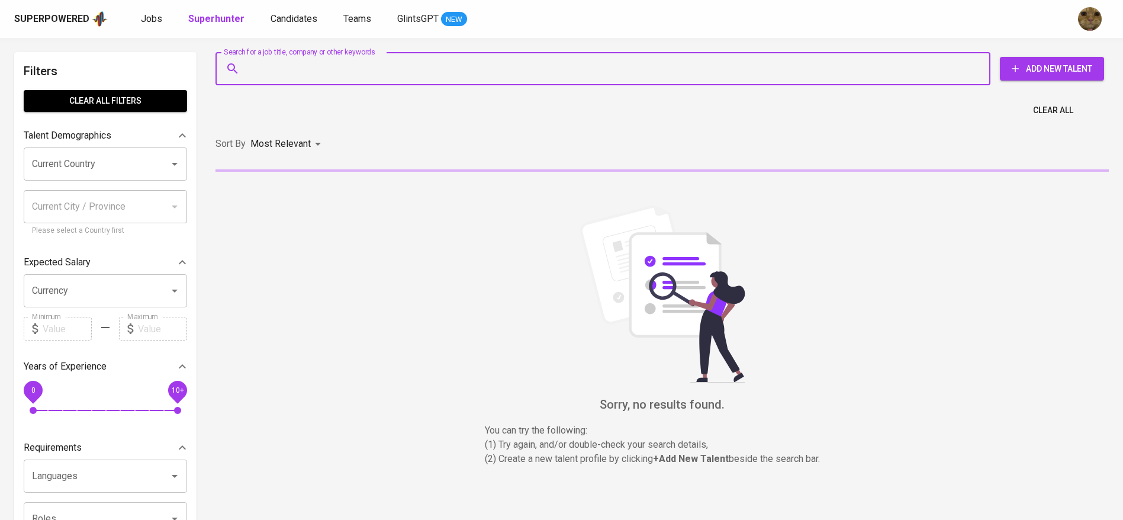
paste input "liemkevin1104@gmail.com"
type input "liemkevin1104@gmail.com"
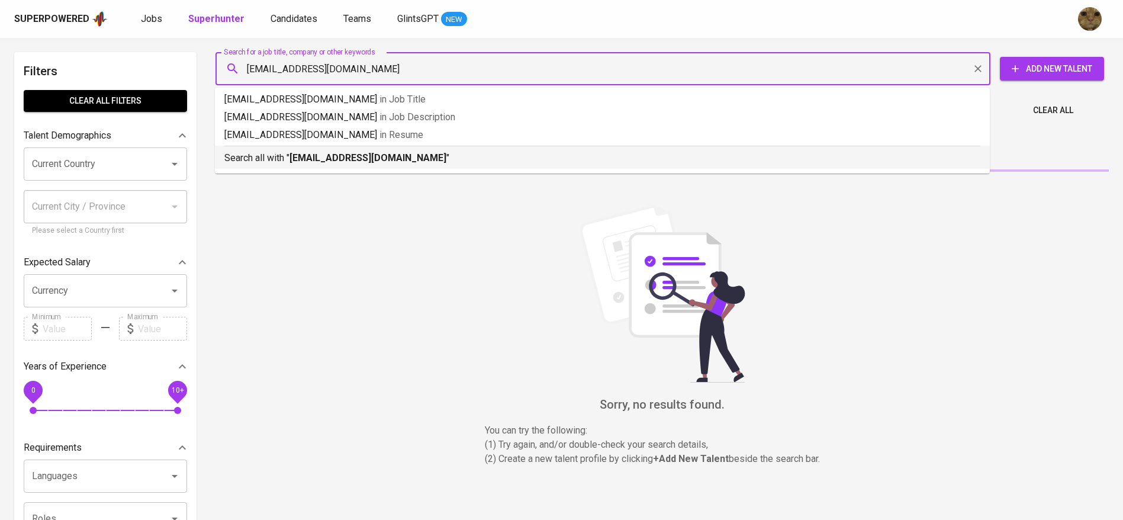
click at [327, 147] on div "Search all with " liemkevin1104@gmail.com "" at bounding box center [602, 156] width 756 height 20
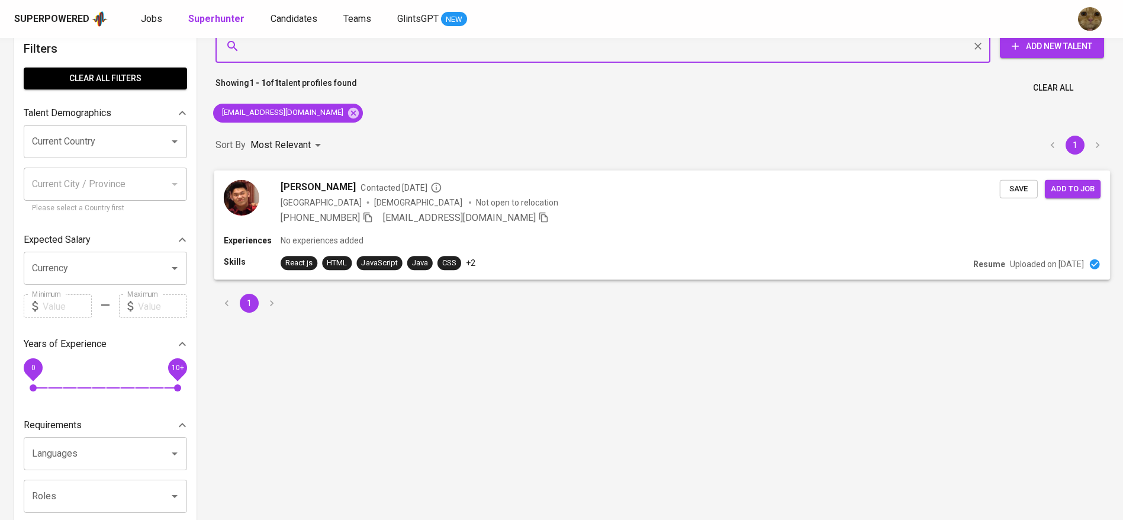
scroll to position [23, 0]
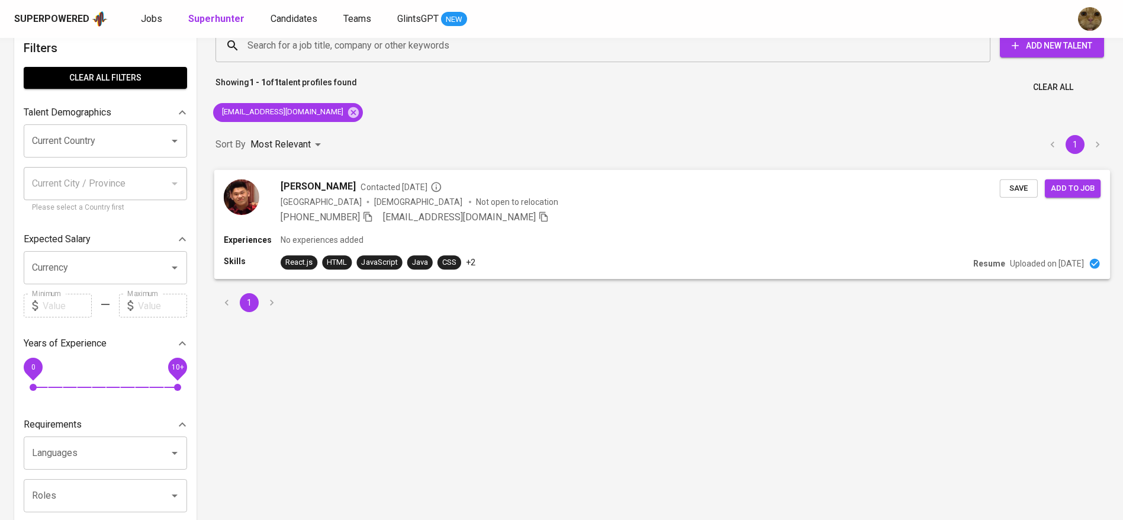
click at [640, 210] on div "+62 813-5656-8023 liemkevin1104@gmail.com" at bounding box center [640, 217] width 719 height 14
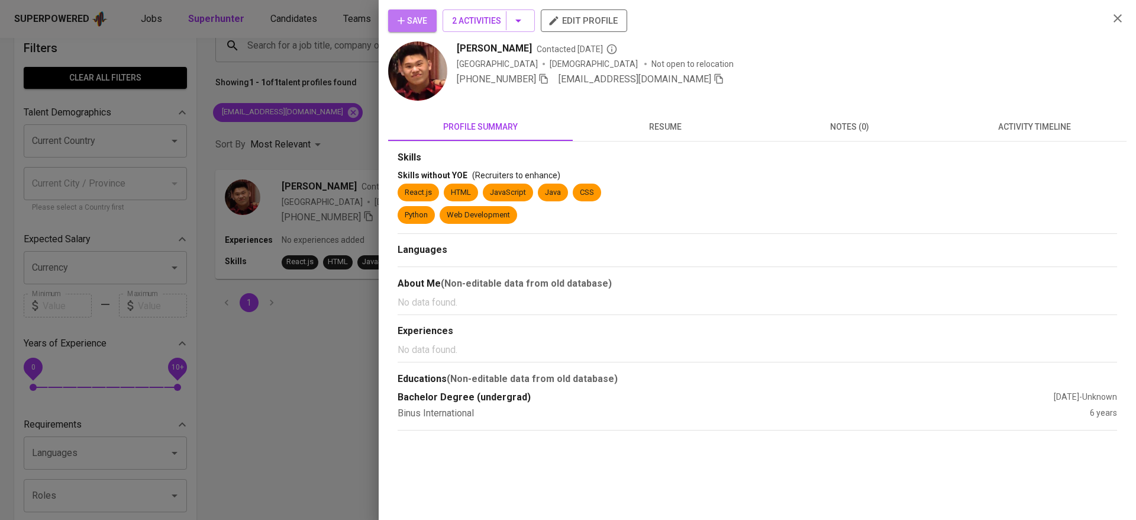
click at [425, 20] on span "Save" at bounding box center [413, 21] width 30 height 15
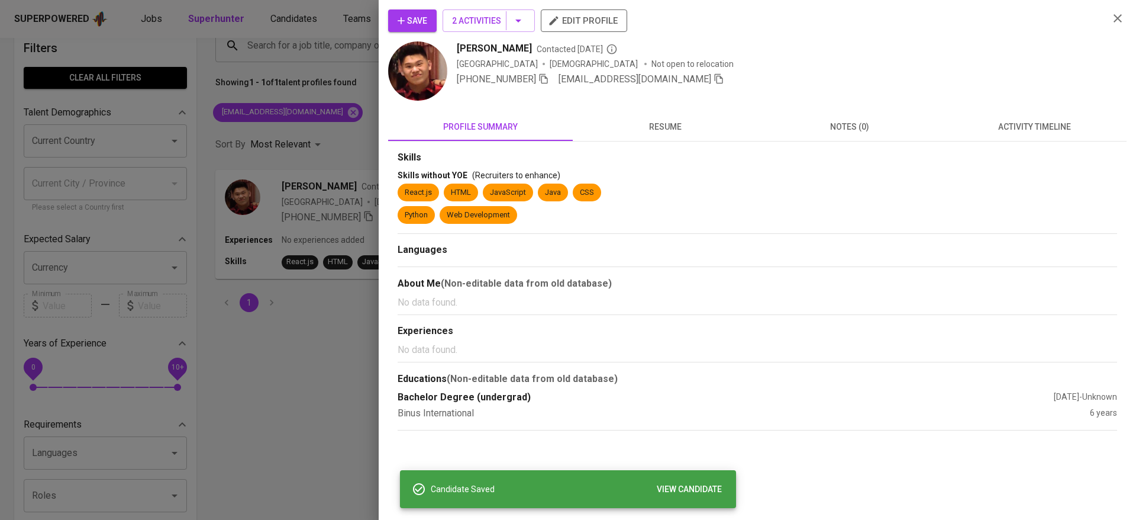
click at [286, 52] on div at bounding box center [568, 260] width 1136 height 520
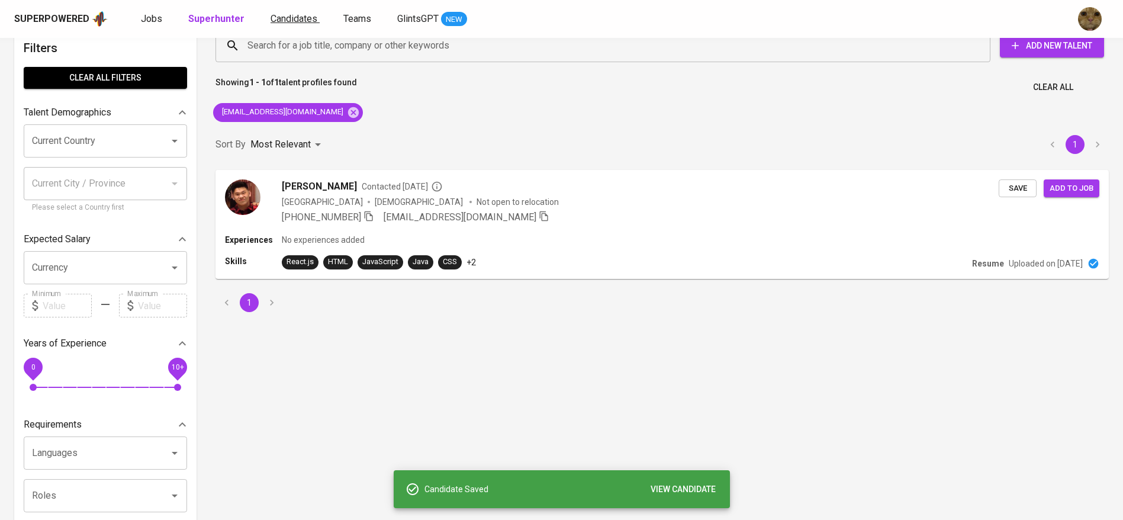
click at [287, 18] on span "Candidates" at bounding box center [294, 18] width 47 height 11
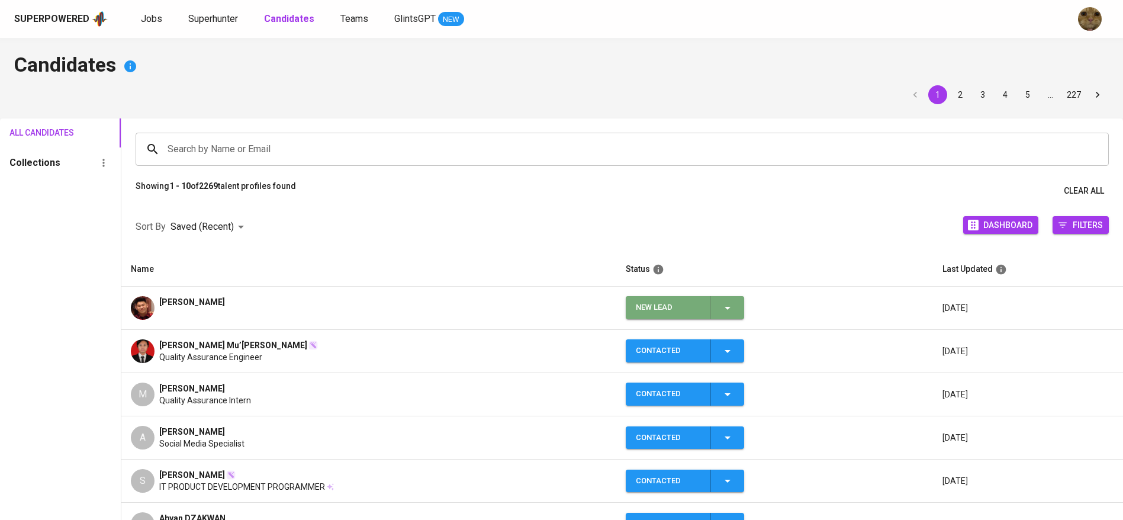
click at [735, 313] on span "New Lead" at bounding box center [684, 307] width 109 height 23
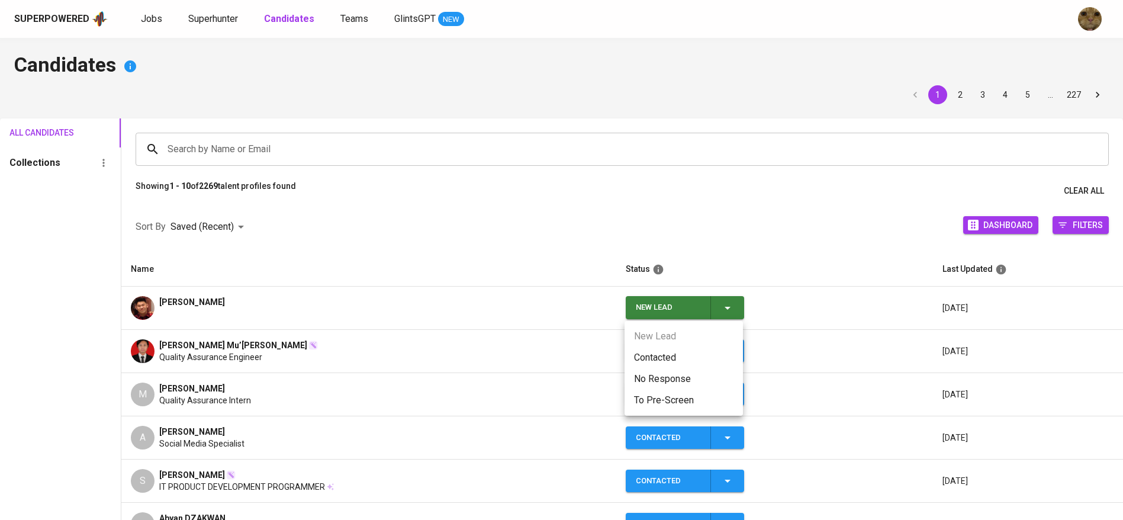
click at [672, 360] on li "Contacted" at bounding box center [683, 357] width 118 height 21
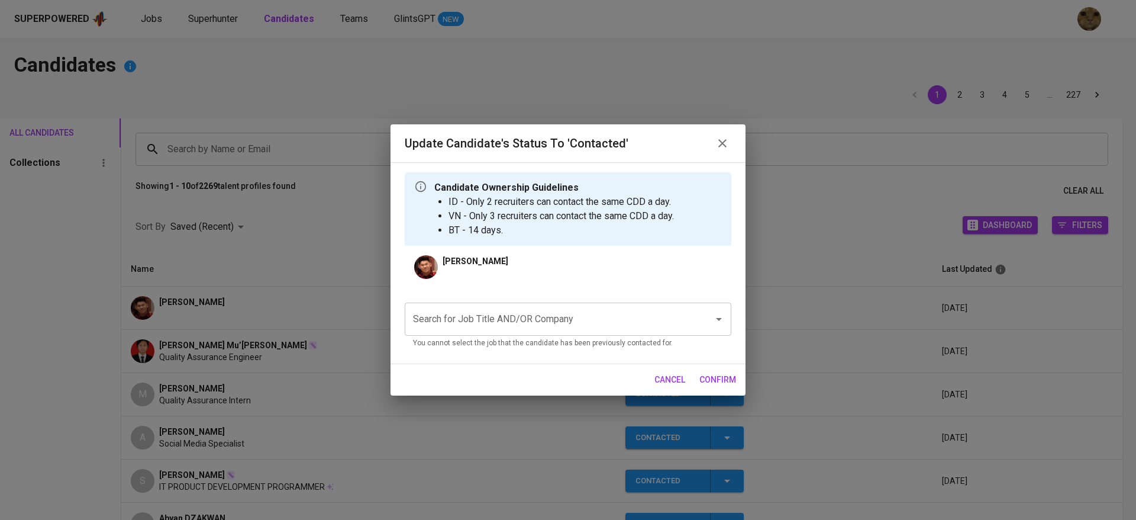
click at [487, 311] on input "Search for Job Title AND/OR Company" at bounding box center [551, 319] width 283 height 22
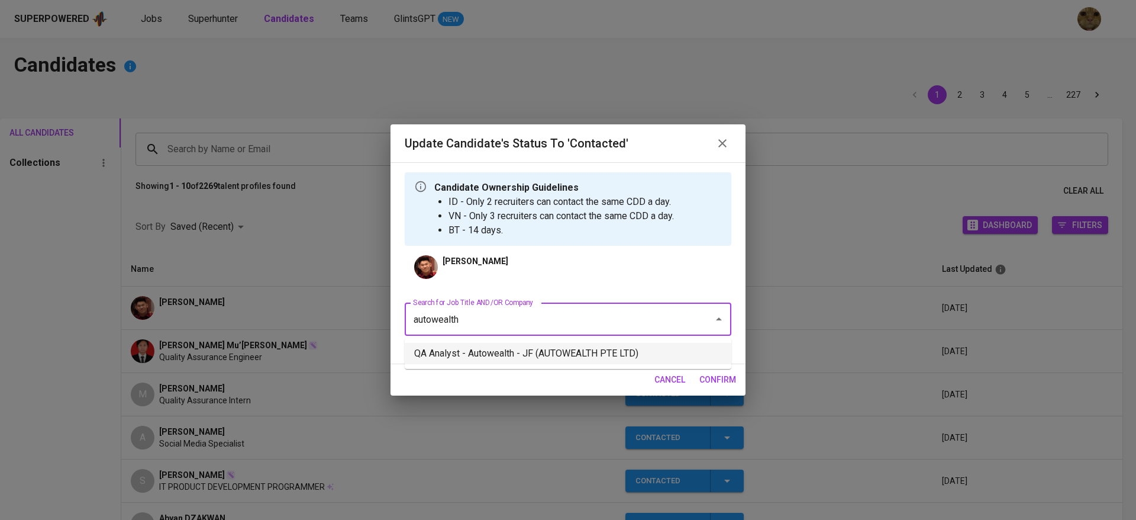
click at [453, 353] on li "QA Analyst - Autowealth - JF (AUTOWEALTH PTE LTD)" at bounding box center [568, 353] width 327 height 21
type input "autowealth"
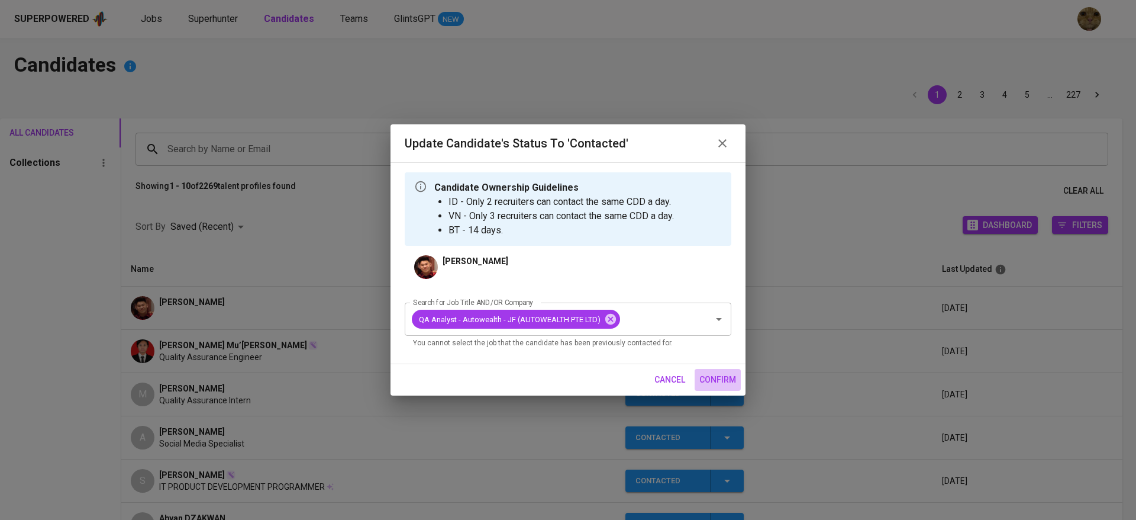
click at [723, 378] on span "confirm" at bounding box center [718, 379] width 37 height 15
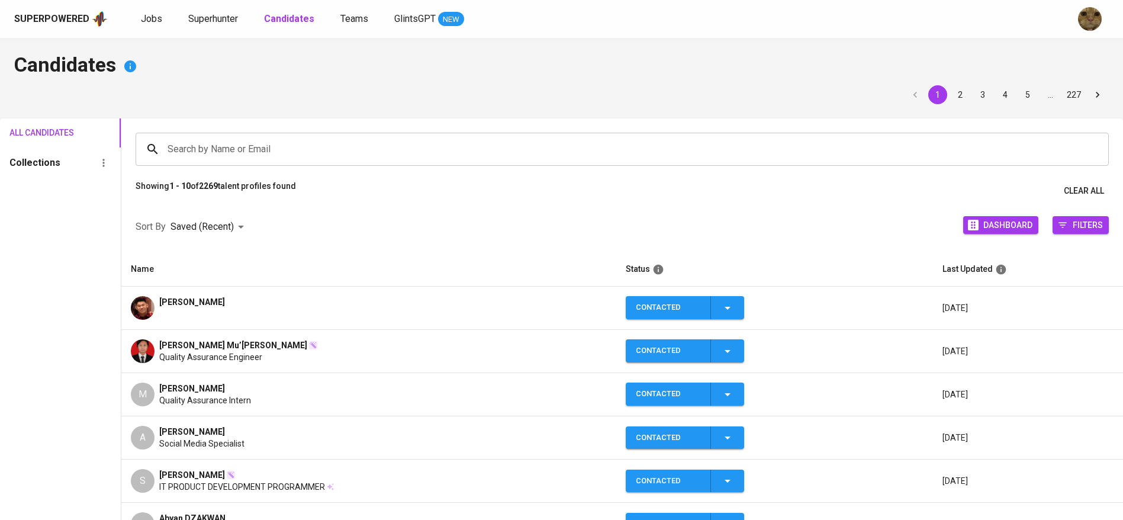
drag, startPoint x: 259, startPoint y: 298, endPoint x: 162, endPoint y: 300, distance: 96.5
click at [162, 300] on div "[PERSON_NAME]" at bounding box center [369, 308] width 476 height 24
copy span "[PERSON_NAME]"
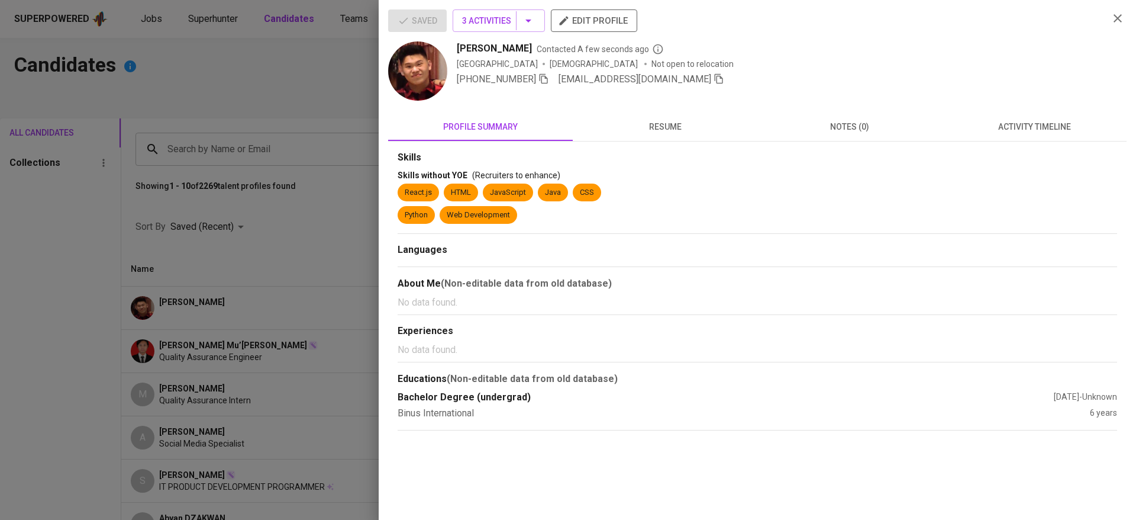
click at [276, 128] on div at bounding box center [568, 260] width 1136 height 520
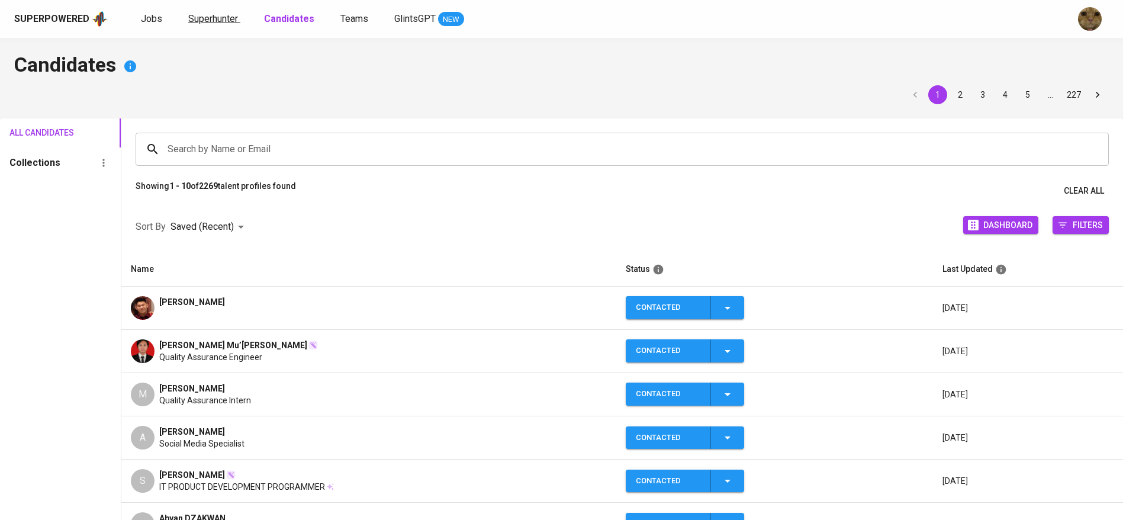
click at [192, 25] on link "Superhunter" at bounding box center [214, 19] width 52 height 15
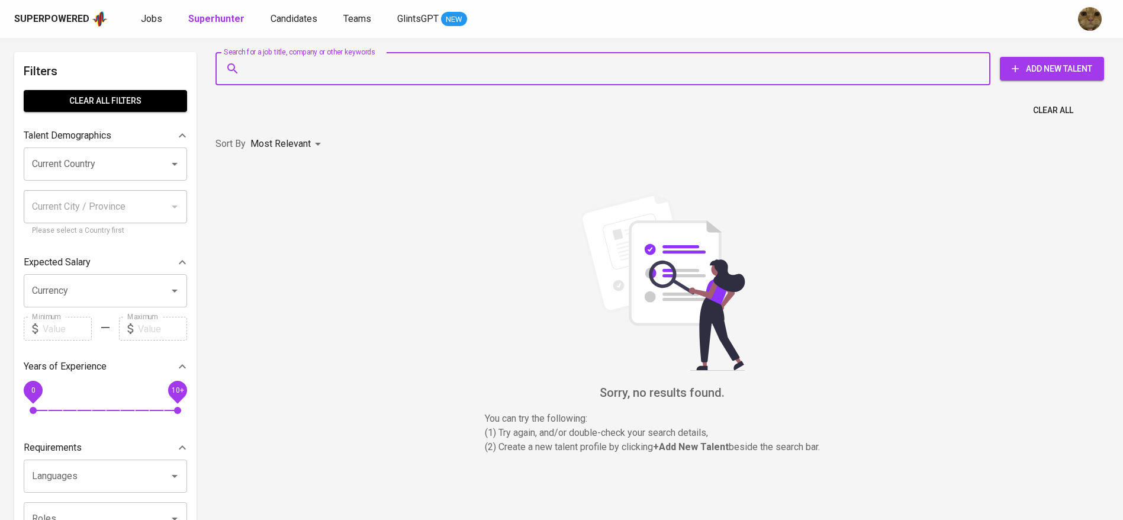
click at [298, 69] on input "Search for a job title, company or other keywords" at bounding box center [605, 68] width 723 height 22
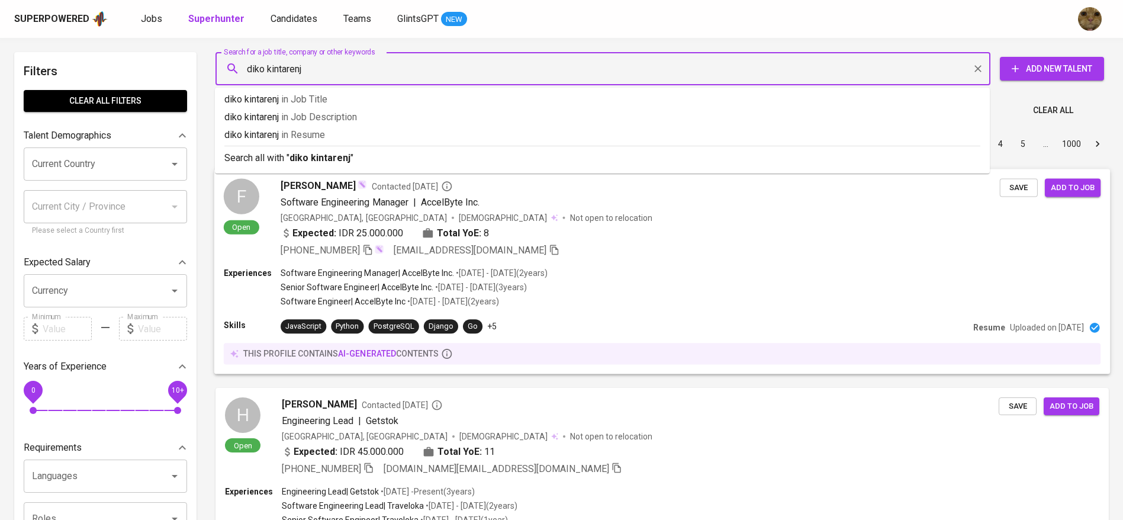
type input "diko kintarenji"
click at [295, 159] on b "diko kintarenji" at bounding box center [320, 157] width 63 height 11
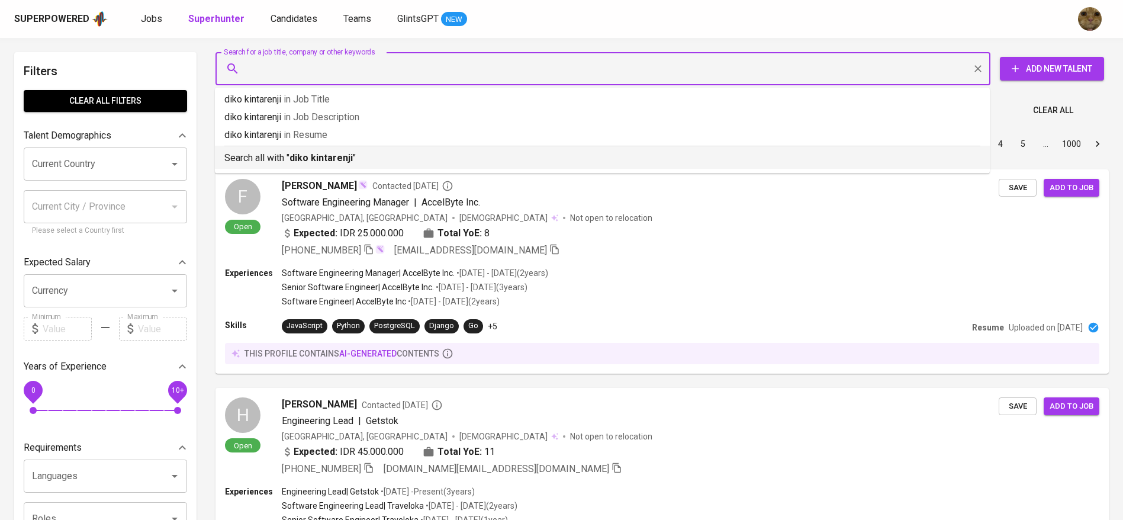
click at [295, 155] on div "Most Relevant" at bounding box center [287, 144] width 75 height 22
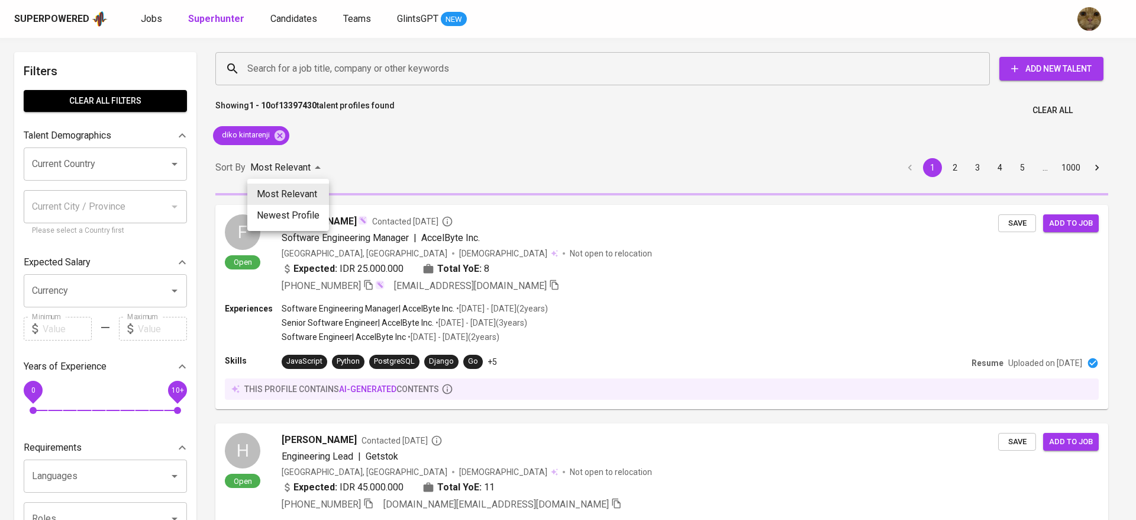
click at [446, 151] on div at bounding box center [568, 260] width 1136 height 520
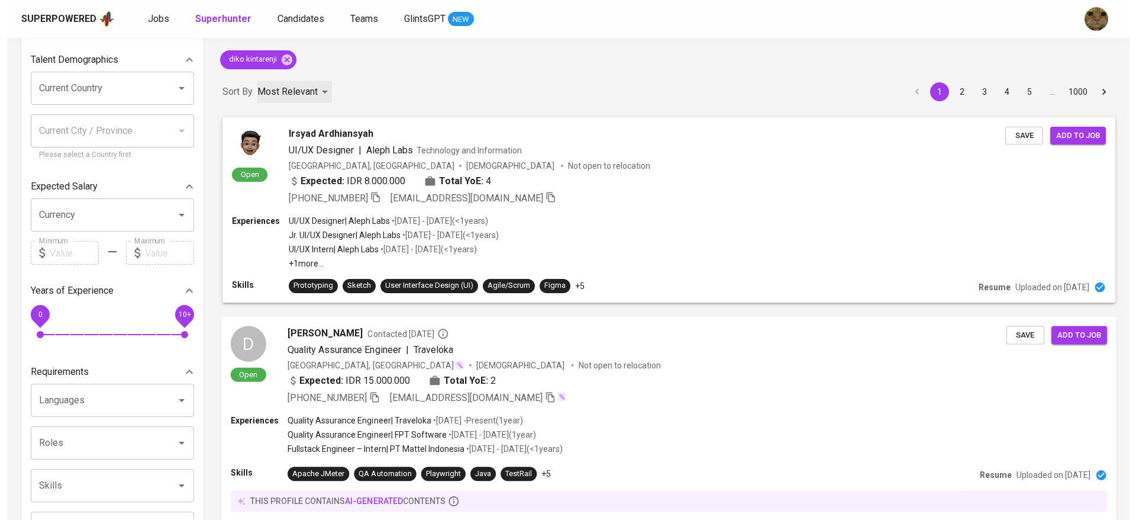
scroll to position [105, 0]
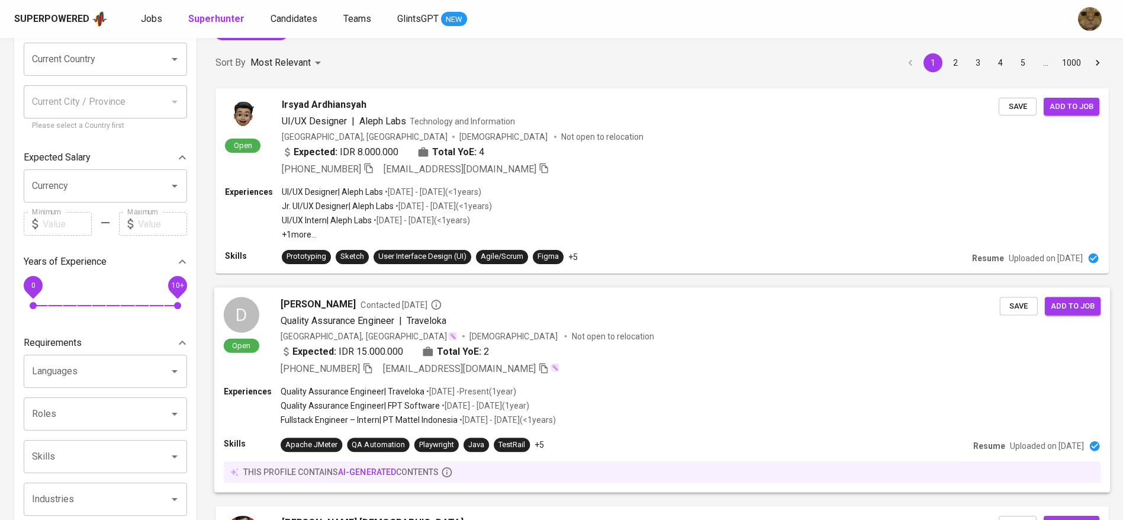
click at [624, 383] on div "D Open Diko Kintarenji Contacted 2 months ago Quality Assurance Engineer | Trav…" at bounding box center [662, 336] width 896 height 98
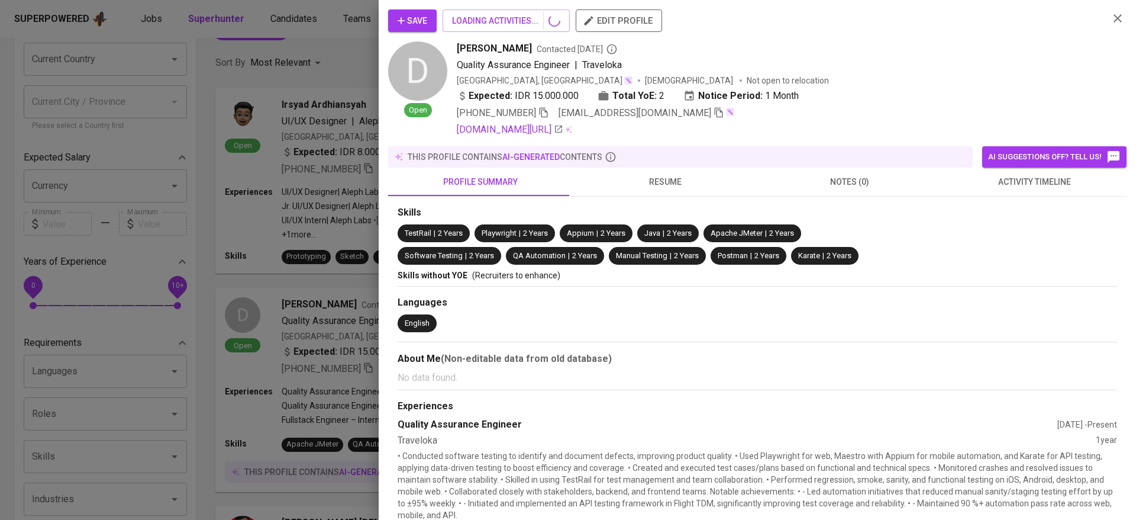
click at [1022, 183] on span "activity timeline" at bounding box center [1034, 182] width 170 height 15
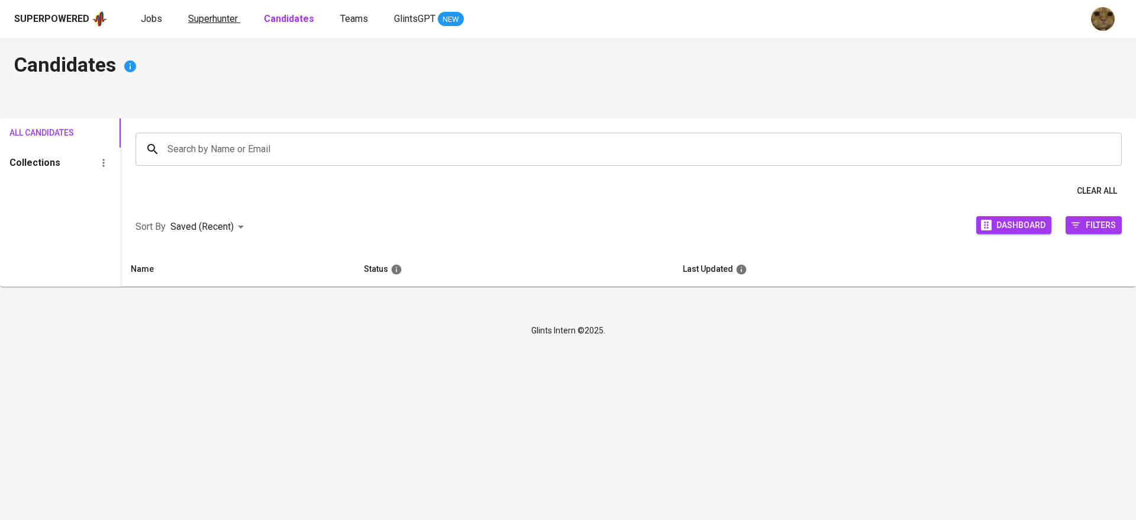
click at [216, 18] on span "Superhunter" at bounding box center [213, 18] width 50 height 11
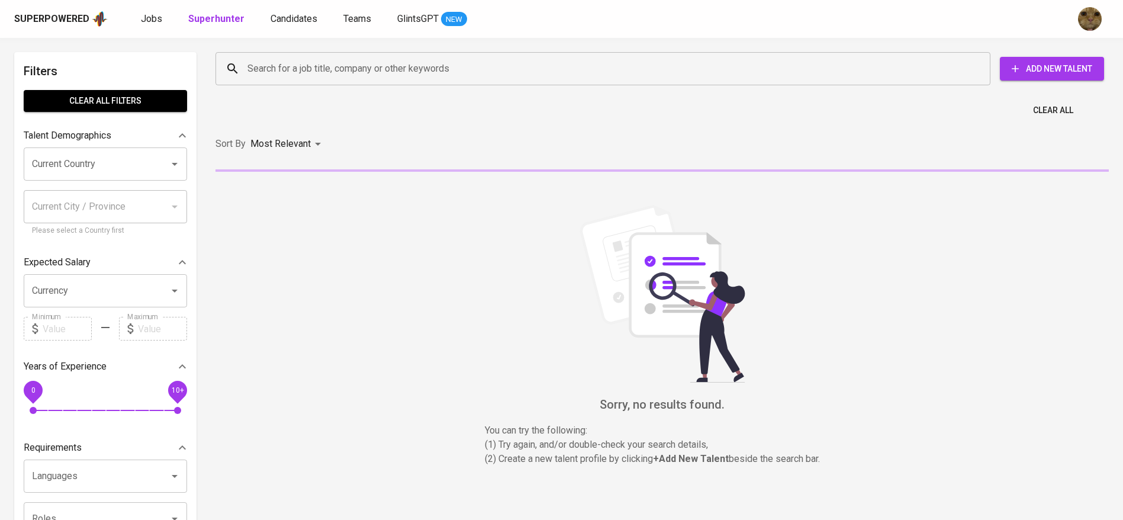
click at [273, 79] on input "Search for a job title, company or other keywords" at bounding box center [605, 68] width 723 height 22
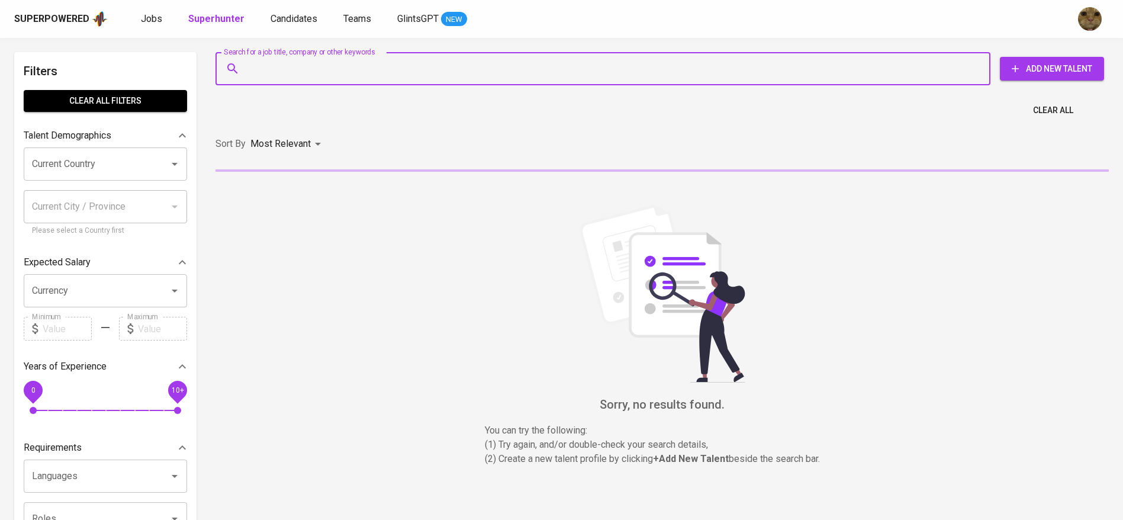
paste input "[EMAIL_ADDRESS][DOMAIN_NAME]"
type input "[EMAIL_ADDRESS][DOMAIN_NAME]"
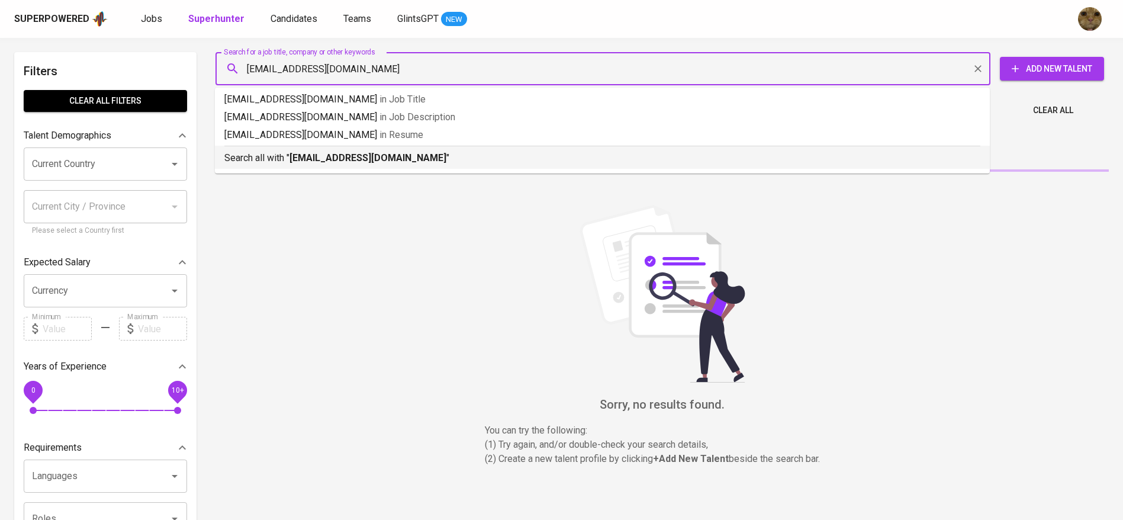
click at [294, 166] on li "Search all with " [EMAIL_ADDRESS][DOMAIN_NAME] "" at bounding box center [602, 157] width 775 height 23
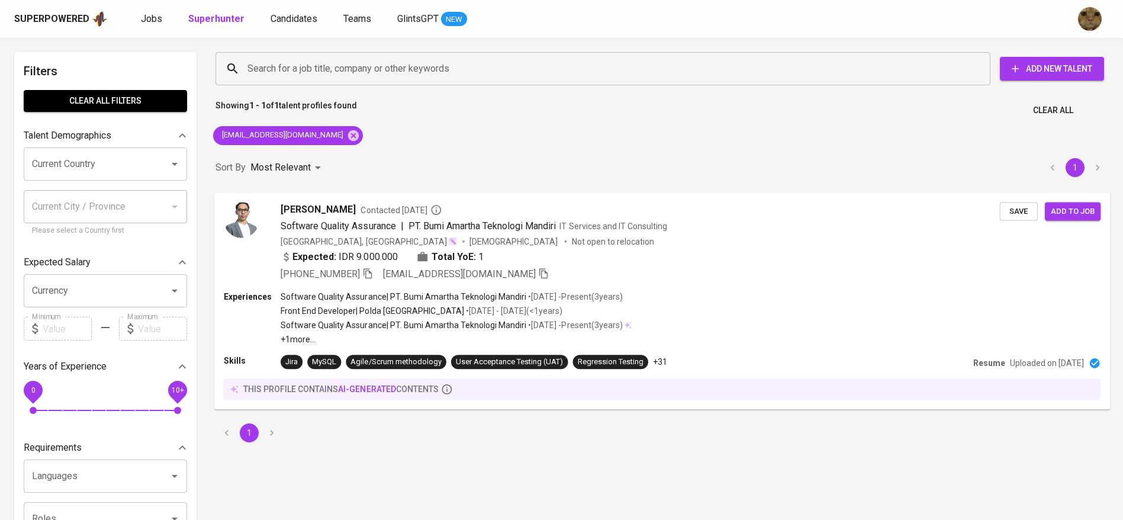
click at [680, 266] on div "Expected: IDR 9.000.000 Total YoE: 1" at bounding box center [640, 257] width 719 height 17
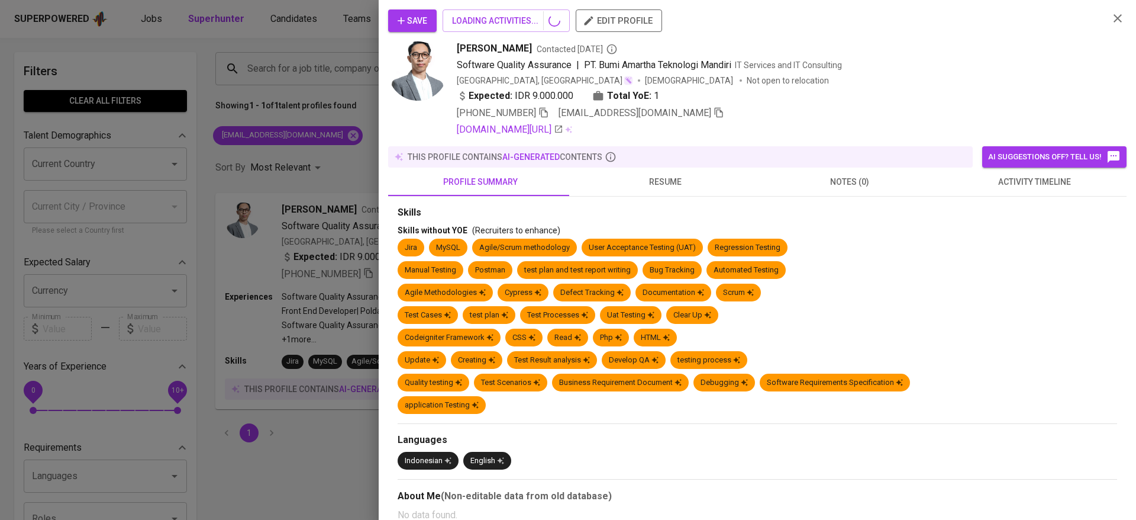
click at [739, 259] on div "Jira MySQL Agile/Scrum methodology User Acceptance Testing (UAT) Regression Tes…" at bounding box center [758, 250] width 720 height 22
click at [1013, 183] on span "activity timeline" at bounding box center [1034, 182] width 170 height 15
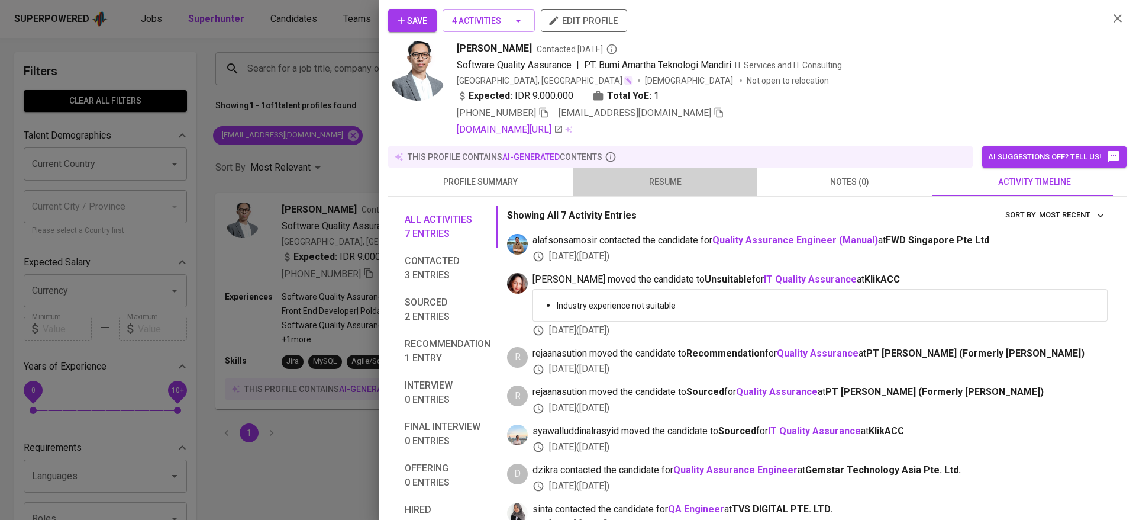
click at [690, 175] on span "resume" at bounding box center [665, 182] width 170 height 15
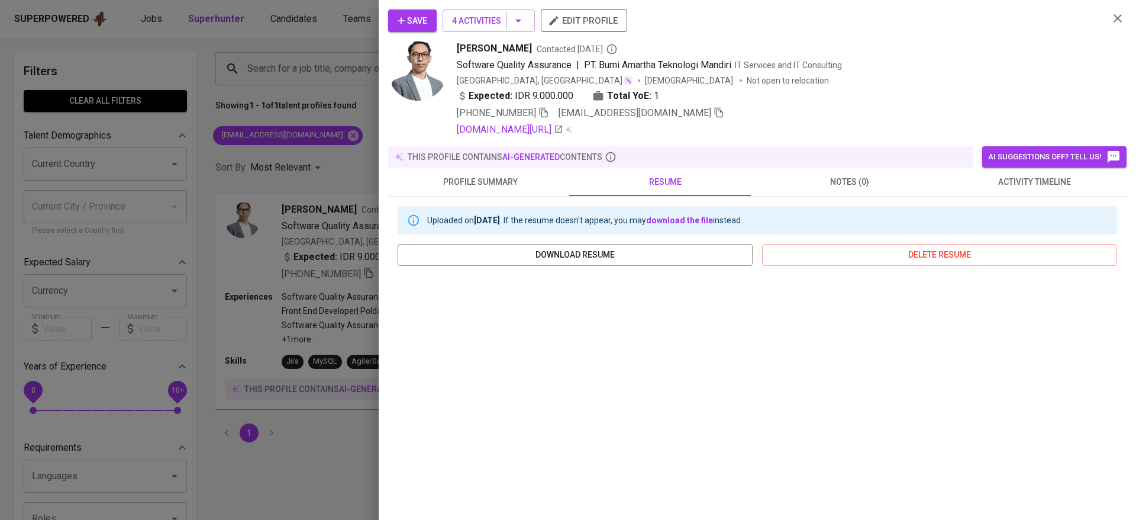
click at [386, 17] on div "Save 4 Activities edit profile [PERSON_NAME] Contacted [DATE] Software Quality …" at bounding box center [758, 260] width 758 height 520
click at [403, 15] on icon "button" at bounding box center [401, 21] width 12 height 12
click at [322, 55] on div at bounding box center [568, 260] width 1136 height 520
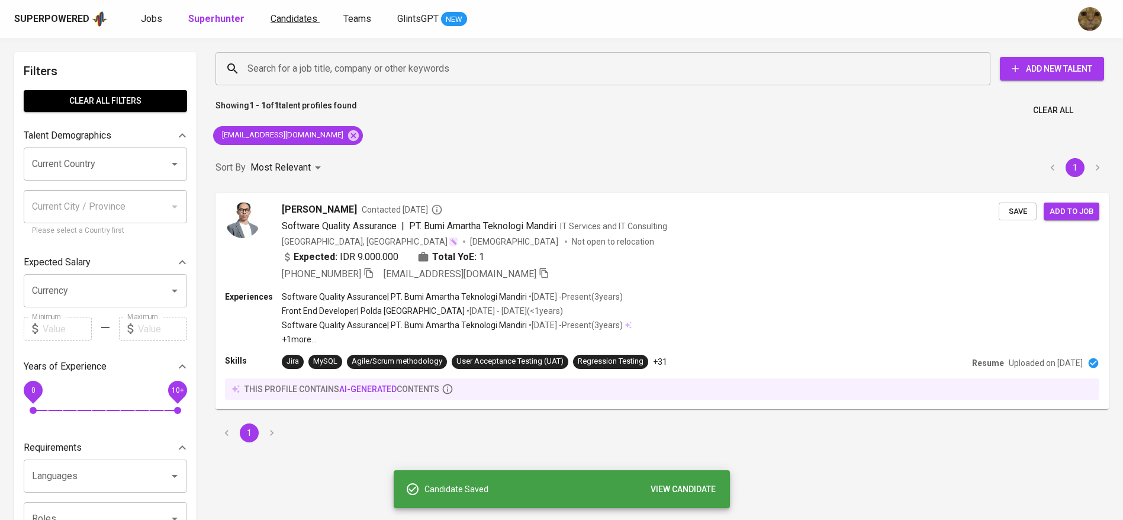
click at [286, 17] on span "Candidates" at bounding box center [294, 18] width 47 height 11
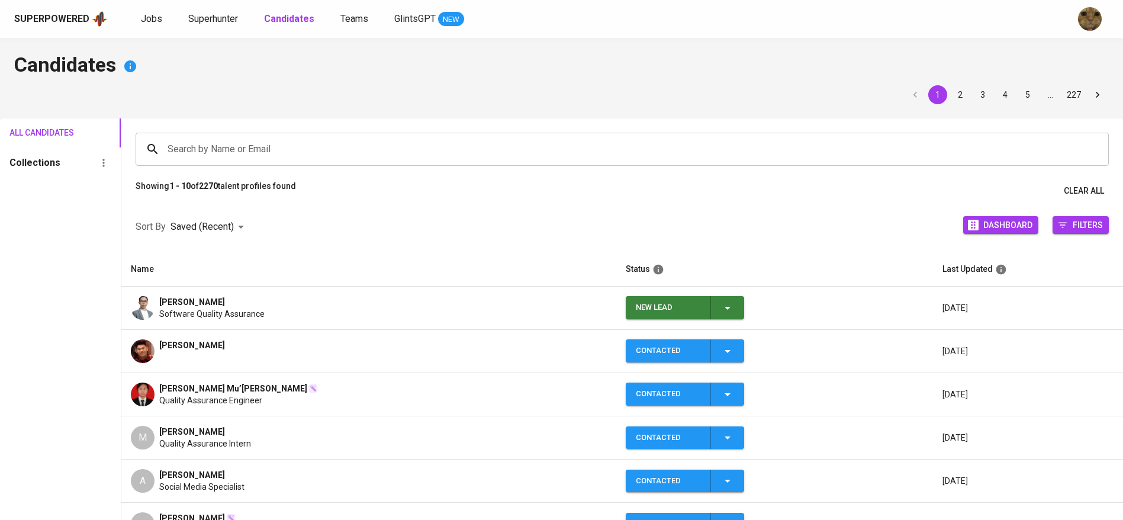
click at [733, 317] on span "New Lead" at bounding box center [684, 307] width 109 height 23
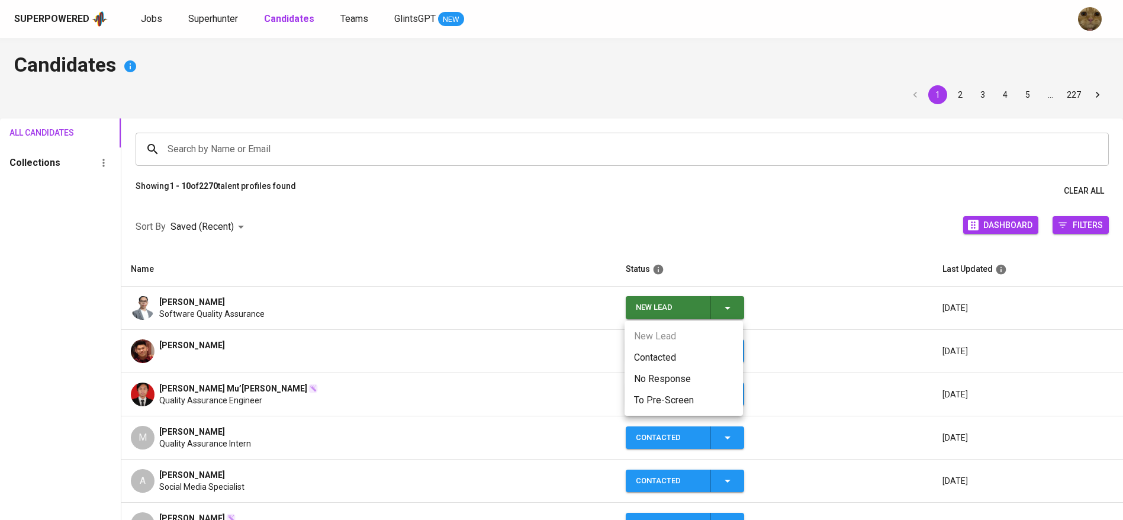
click at [706, 358] on li "Contacted" at bounding box center [683, 357] width 118 height 21
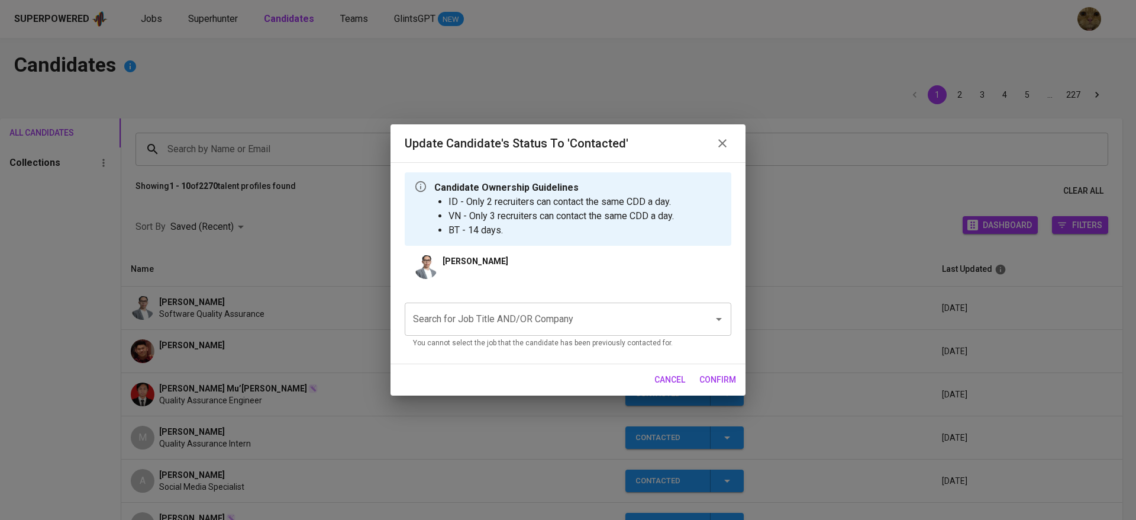
click at [547, 301] on div "Search for Job Title AND/OR Company Search for Job Title AND/OR Company You can…" at bounding box center [568, 323] width 327 height 61
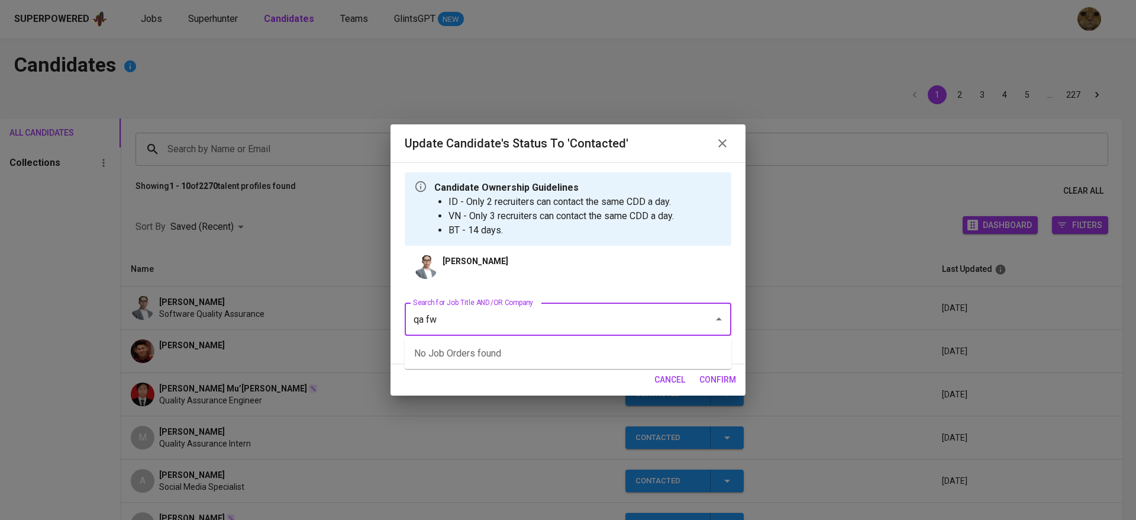
type input "qa fwd"
click at [471, 358] on li "QA Analyst - Autowealth - JF (AUTOWEALTH PTE LTD)" at bounding box center [568, 353] width 327 height 21
type input "autow"
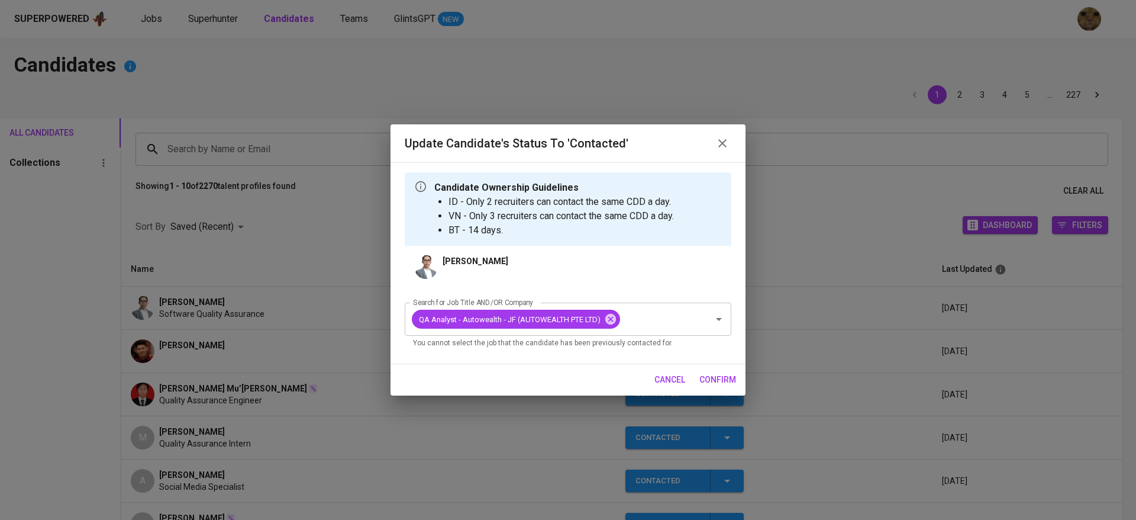
click at [729, 377] on span "confirm" at bounding box center [718, 379] width 37 height 15
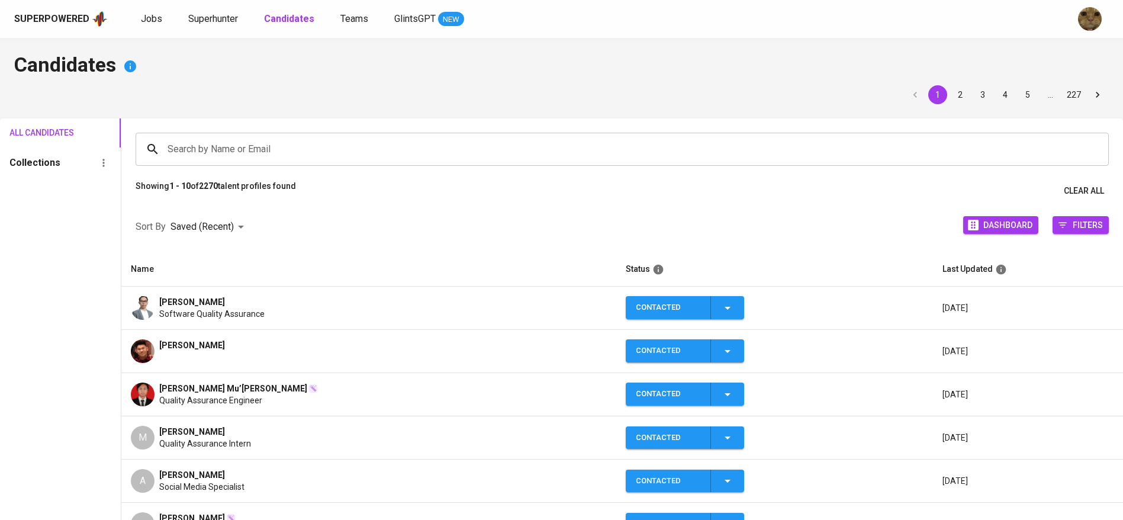
click at [471, 297] on div "Fadhel Ar Rizky Liranda Software Quality Assurance" at bounding box center [369, 308] width 476 height 24
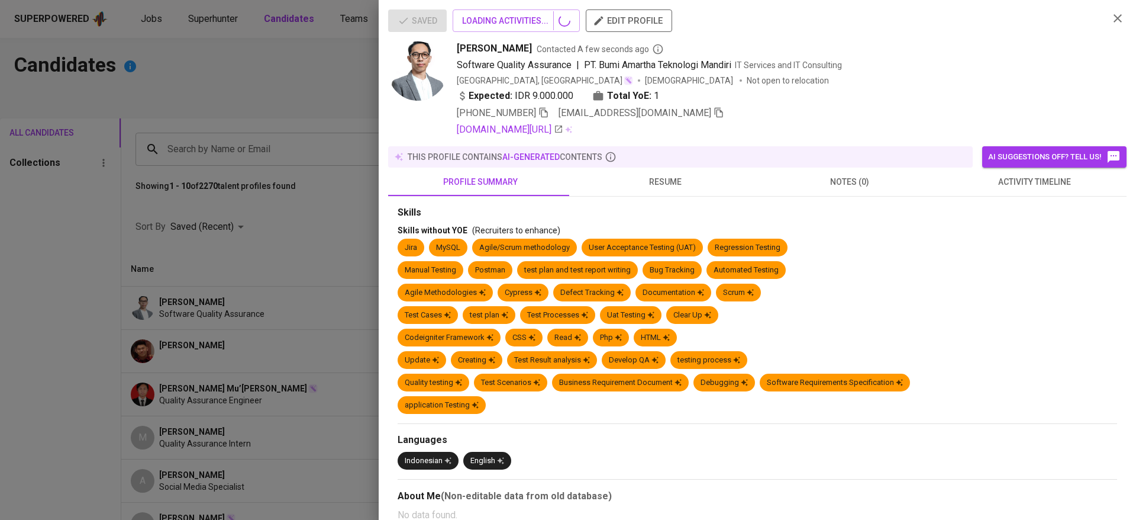
click at [139, 304] on div at bounding box center [568, 260] width 1136 height 520
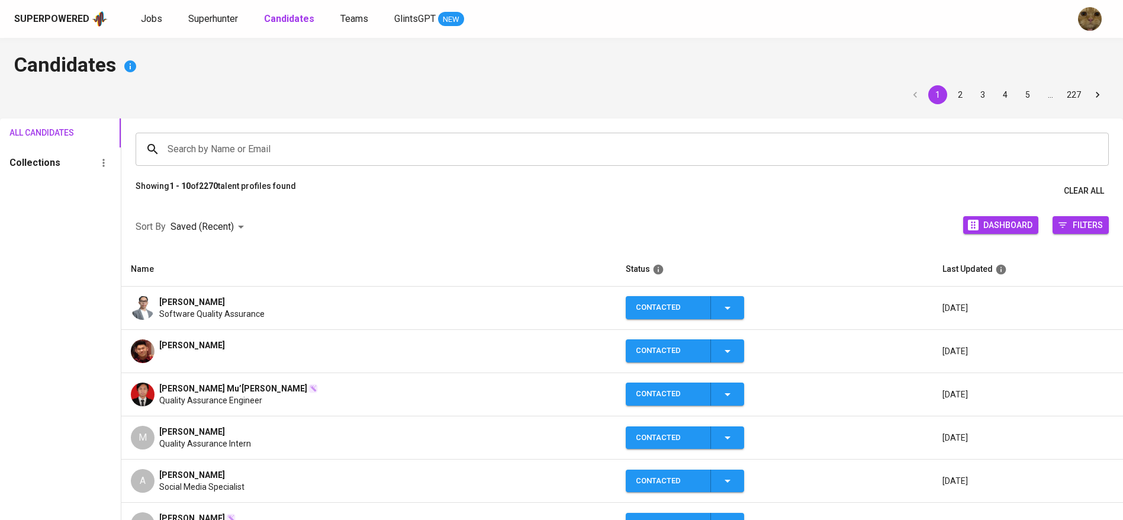
click at [164, 304] on span "[PERSON_NAME]" at bounding box center [192, 302] width 66 height 12
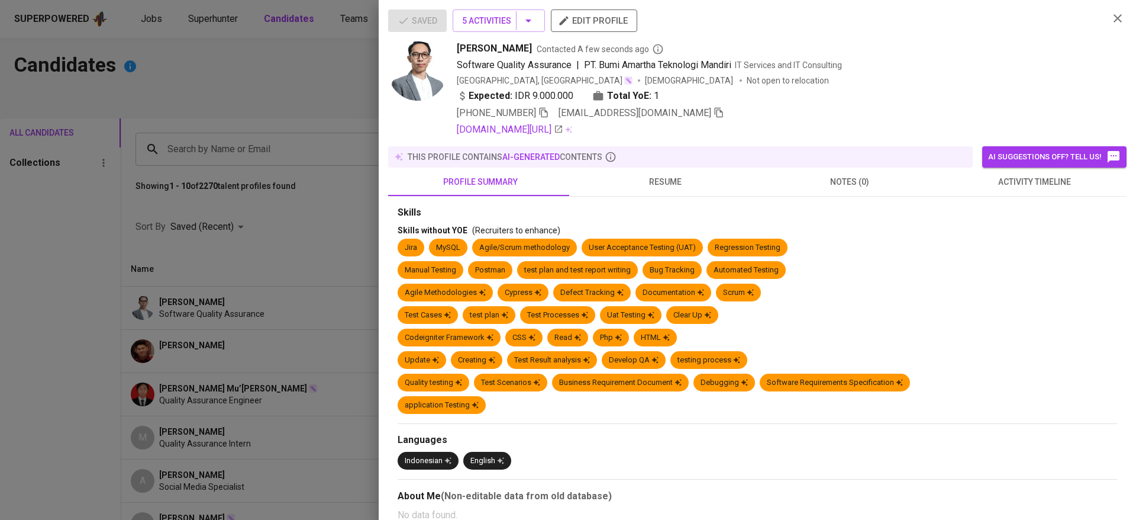
click at [543, 117] on icon "button" at bounding box center [544, 112] width 11 height 11
